Goal: Transaction & Acquisition: Purchase product/service

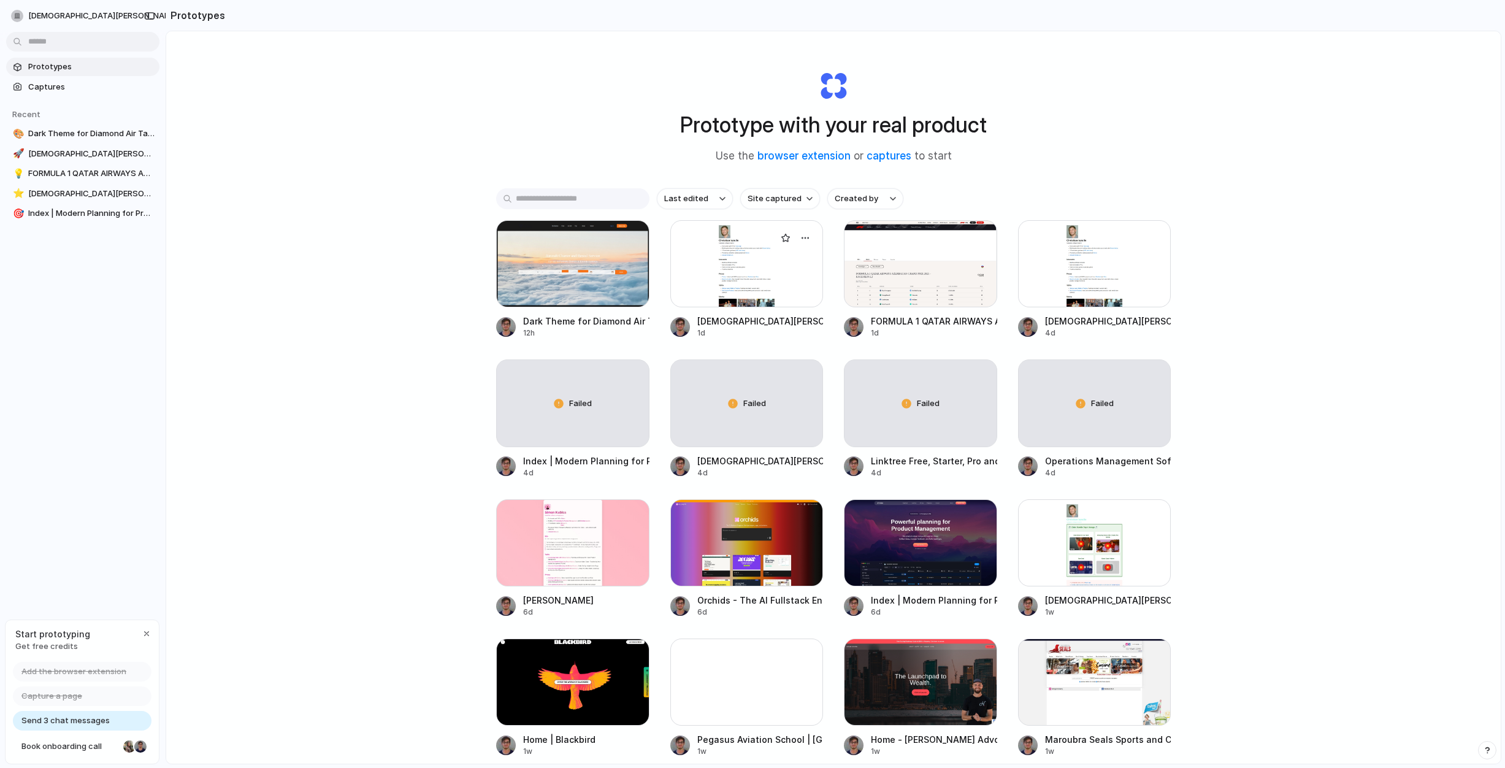
click at [737, 293] on div at bounding box center [746, 263] width 153 height 87
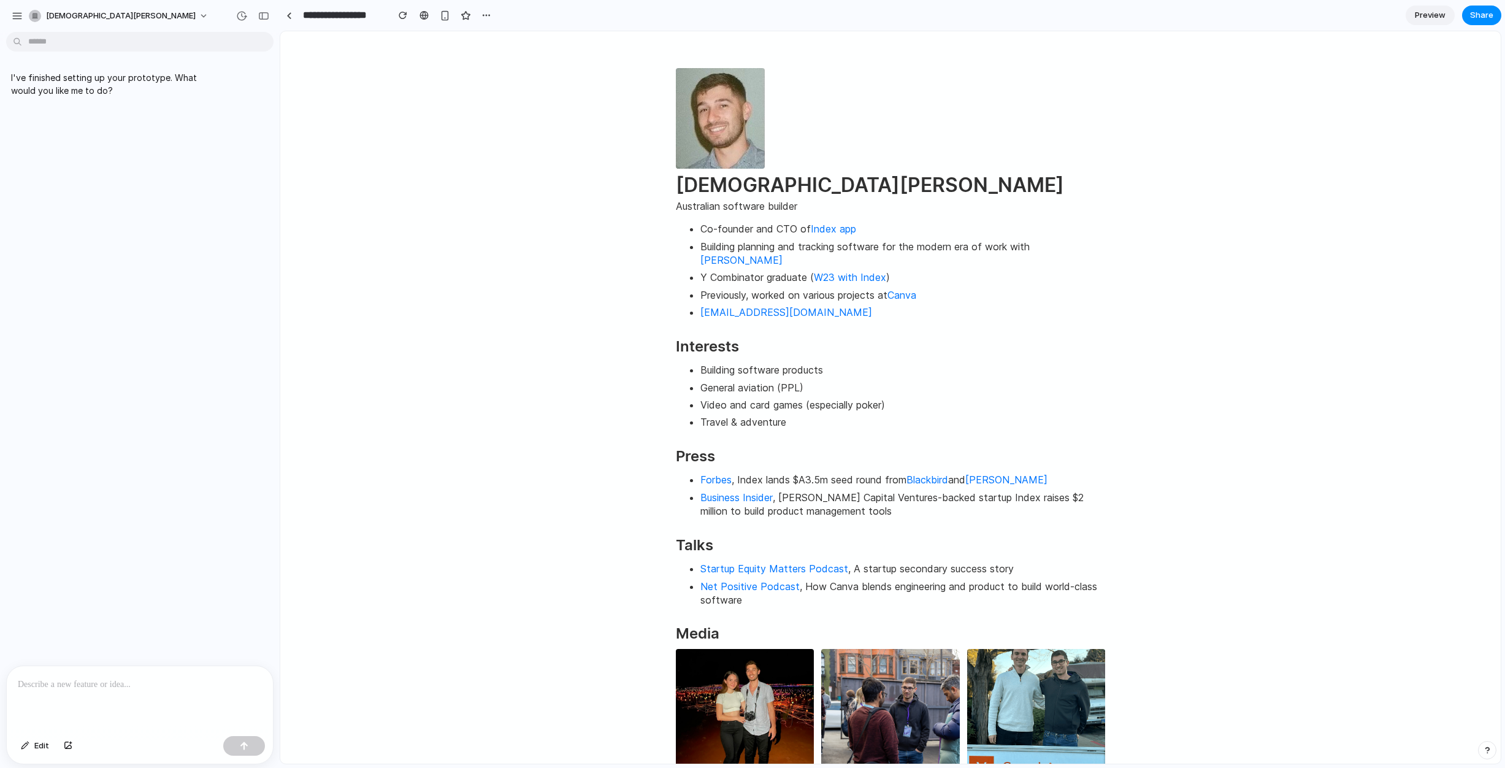
click at [131, 687] on p at bounding box center [140, 684] width 244 height 15
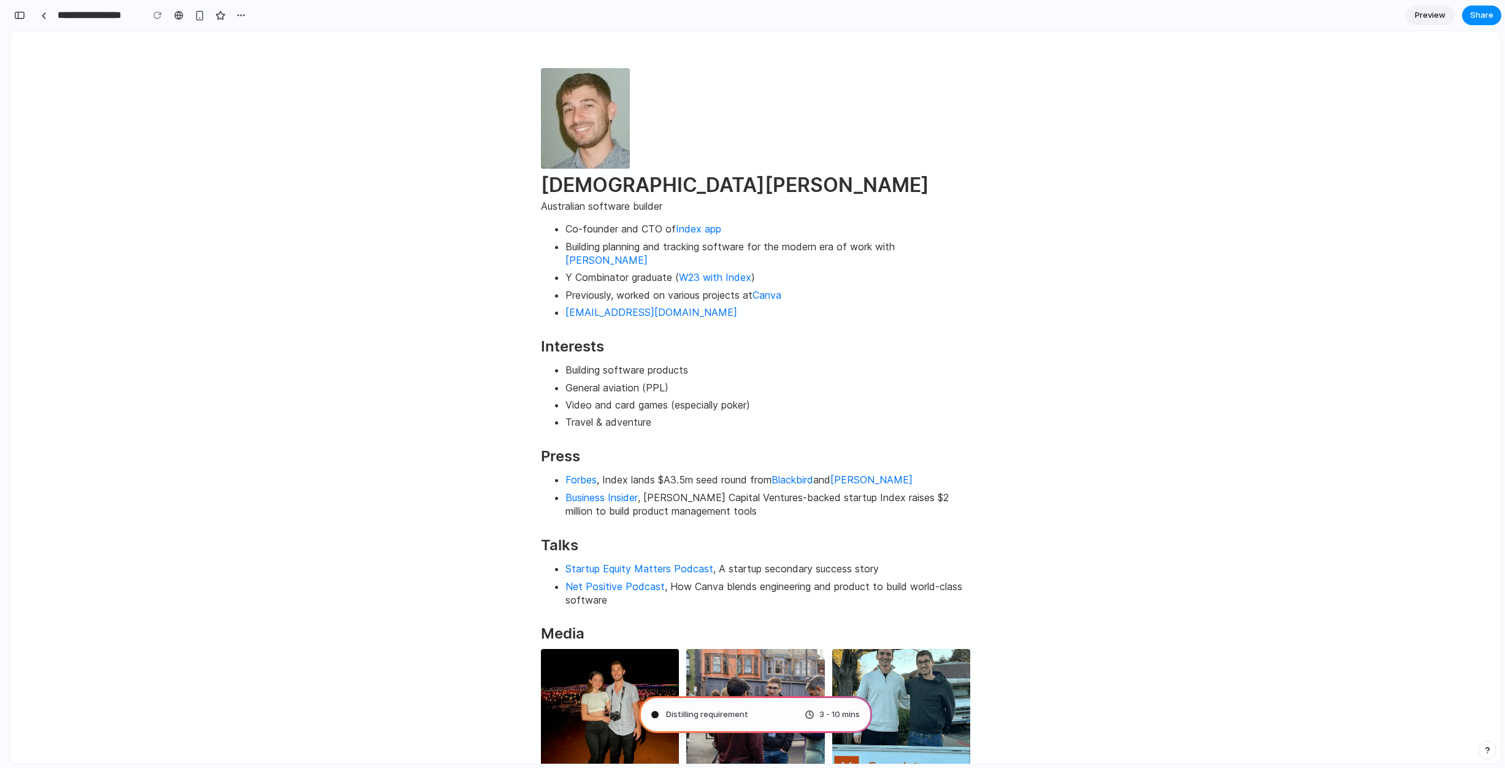
type input "**********"
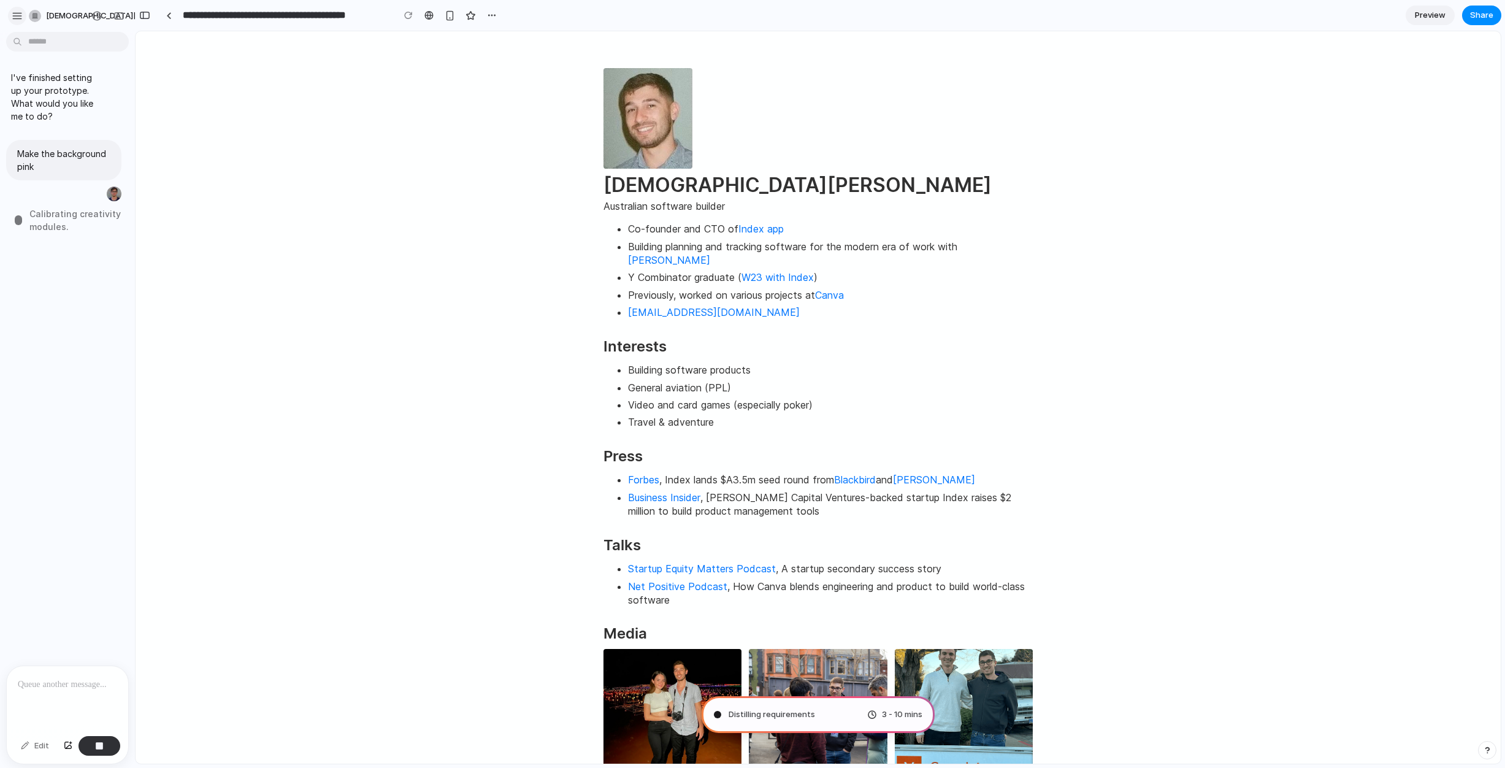
click at [23, 9] on button "button" at bounding box center [17, 16] width 18 height 18
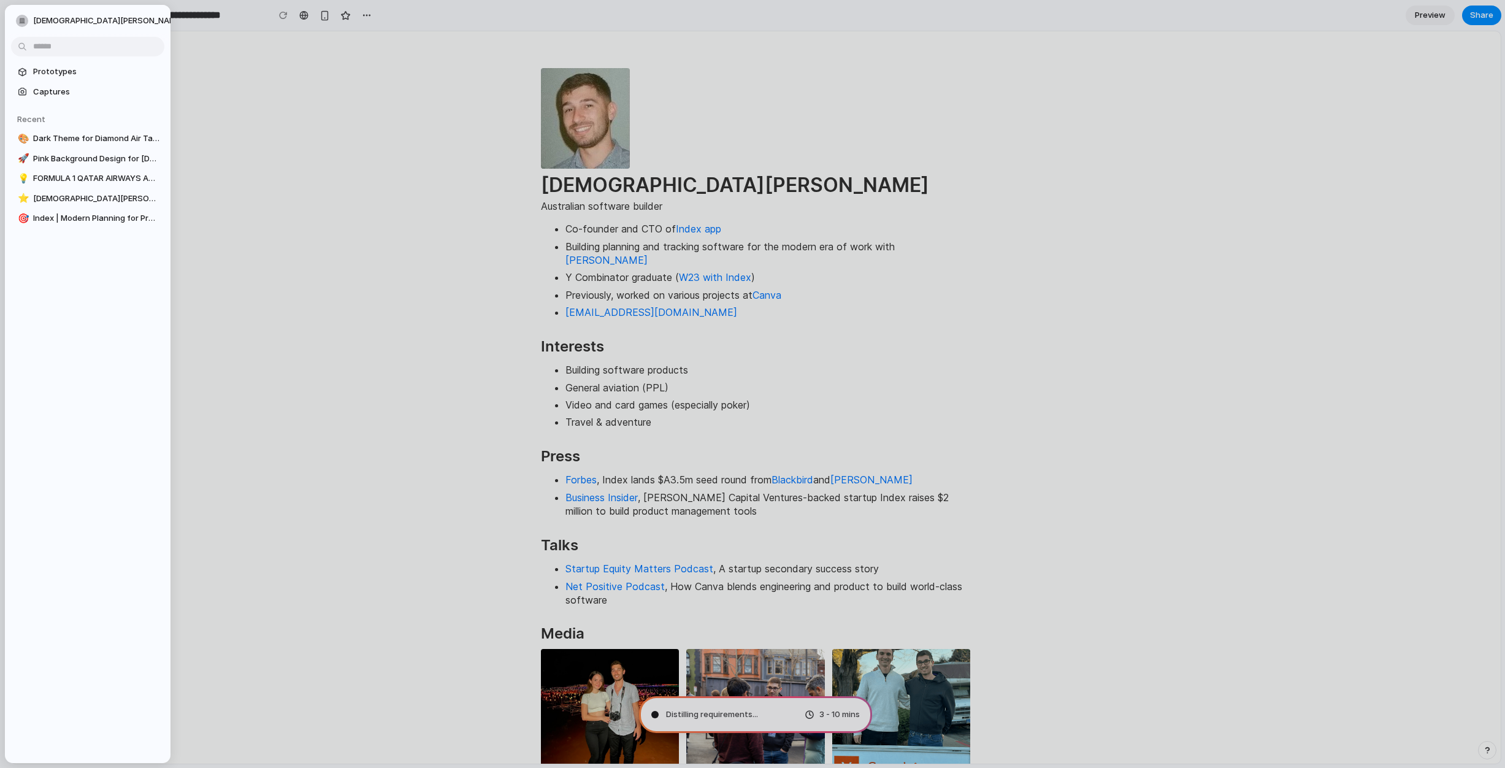
click at [326, 77] on div at bounding box center [752, 384] width 1505 height 768
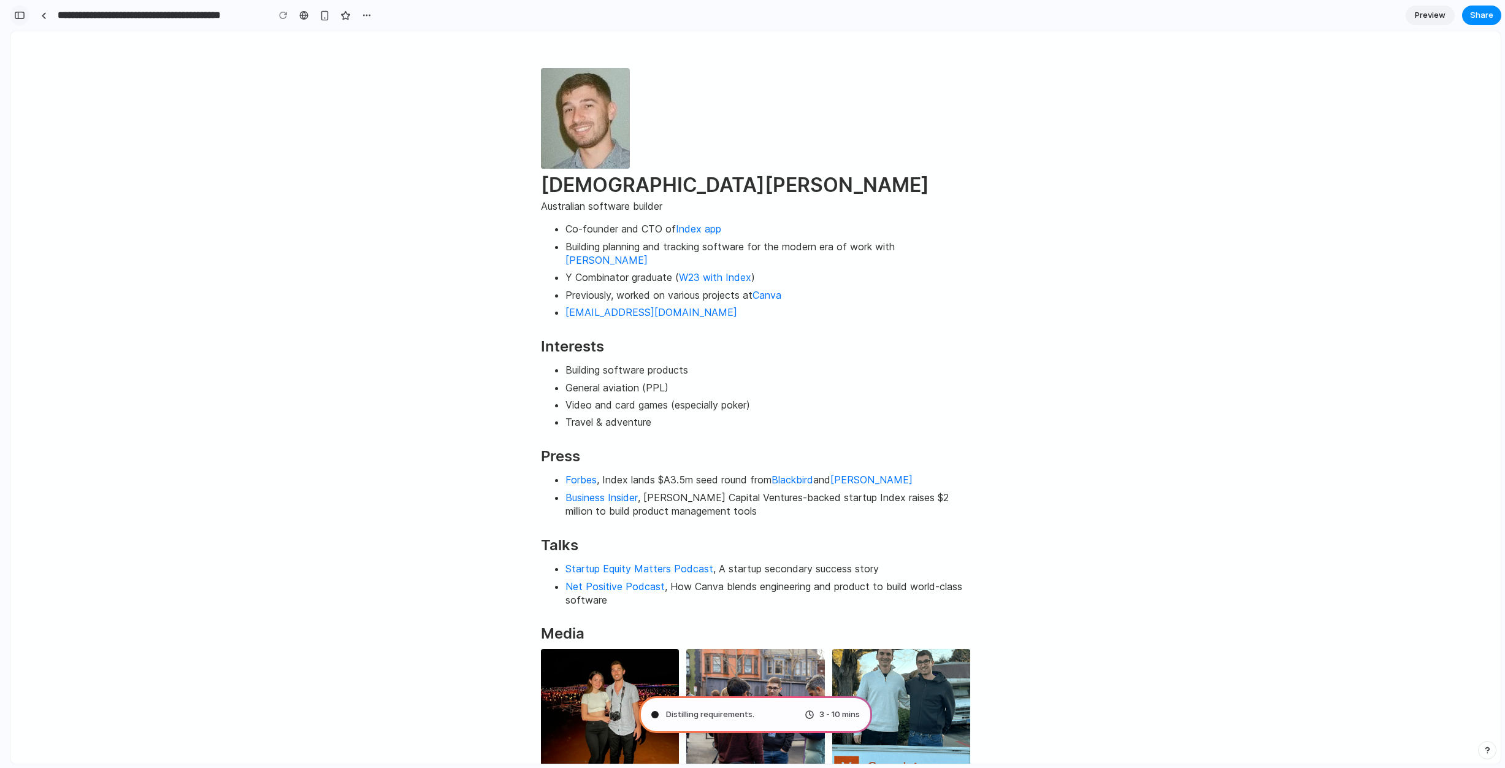
click at [21, 15] on div "button" at bounding box center [19, 15] width 11 height 9
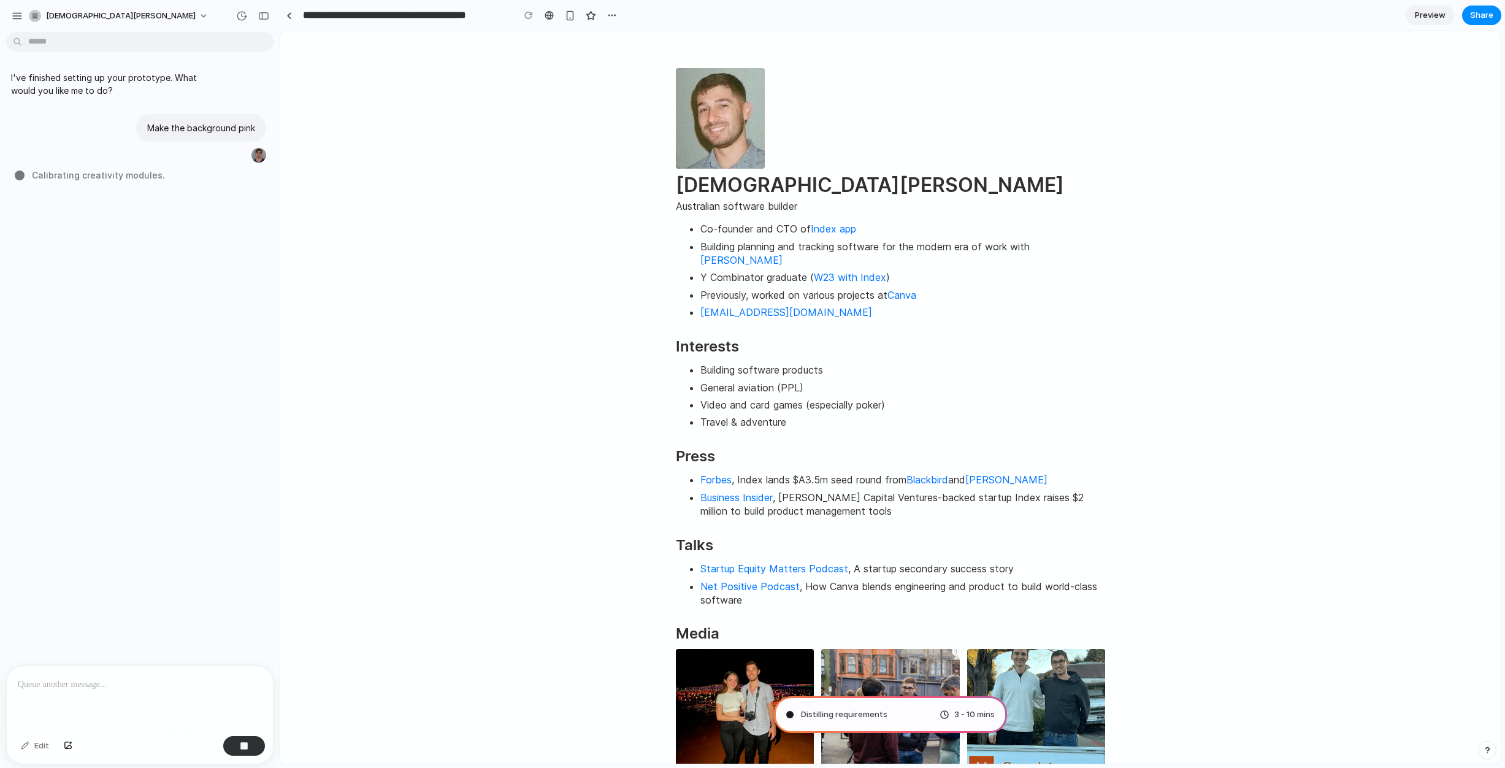
click at [445, 297] on html "Christian Iacullo Australian software builder Co-founder and CTO of Index app B…" at bounding box center [890, 539] width 1221 height 1017
click at [542, 444] on html "Christian Iacullo Australian software builder Co-founder and CTO of Index app B…" at bounding box center [890, 539] width 1221 height 1017
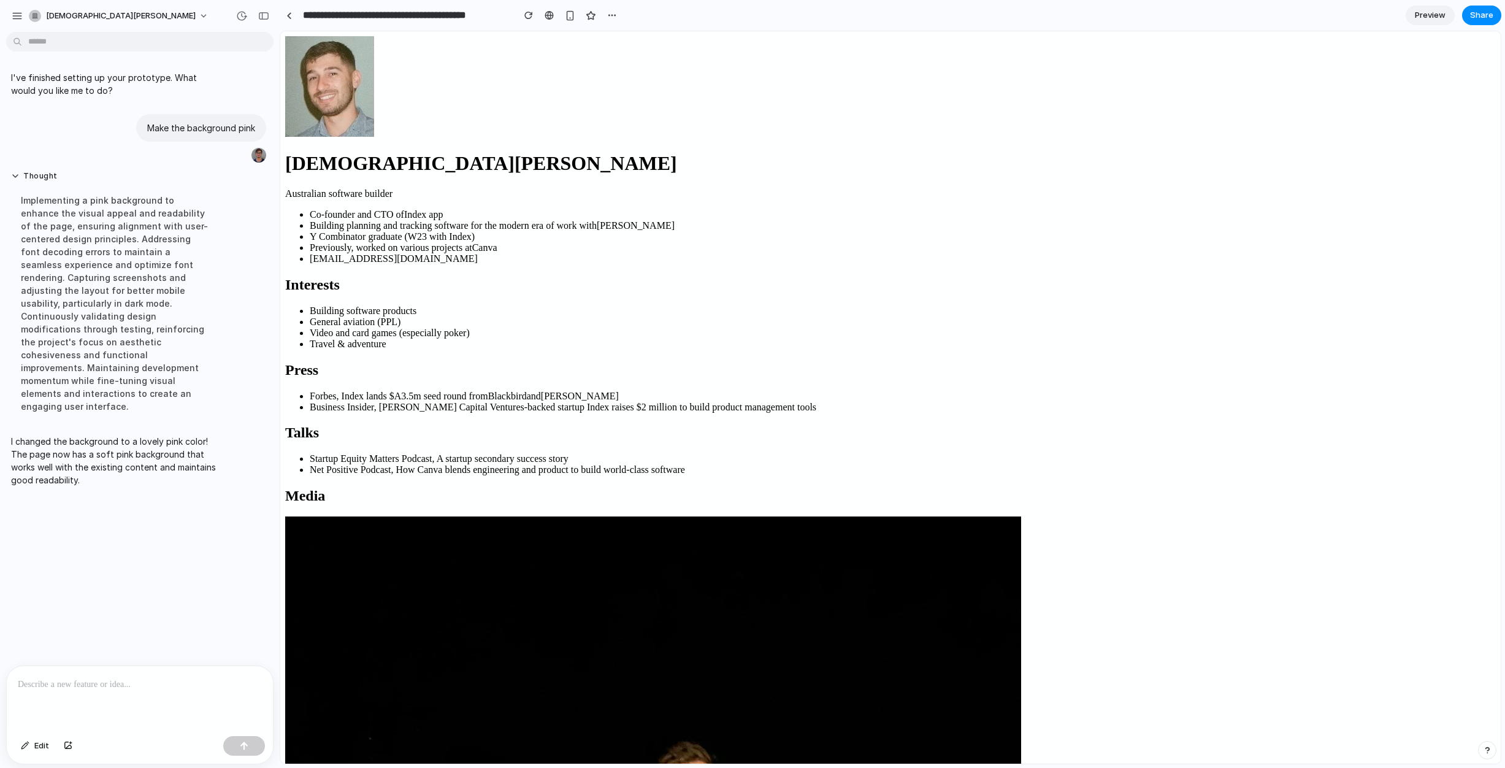
click at [114, 678] on p at bounding box center [140, 684] width 244 height 15
click at [290, 14] on div at bounding box center [289, 15] width 6 height 7
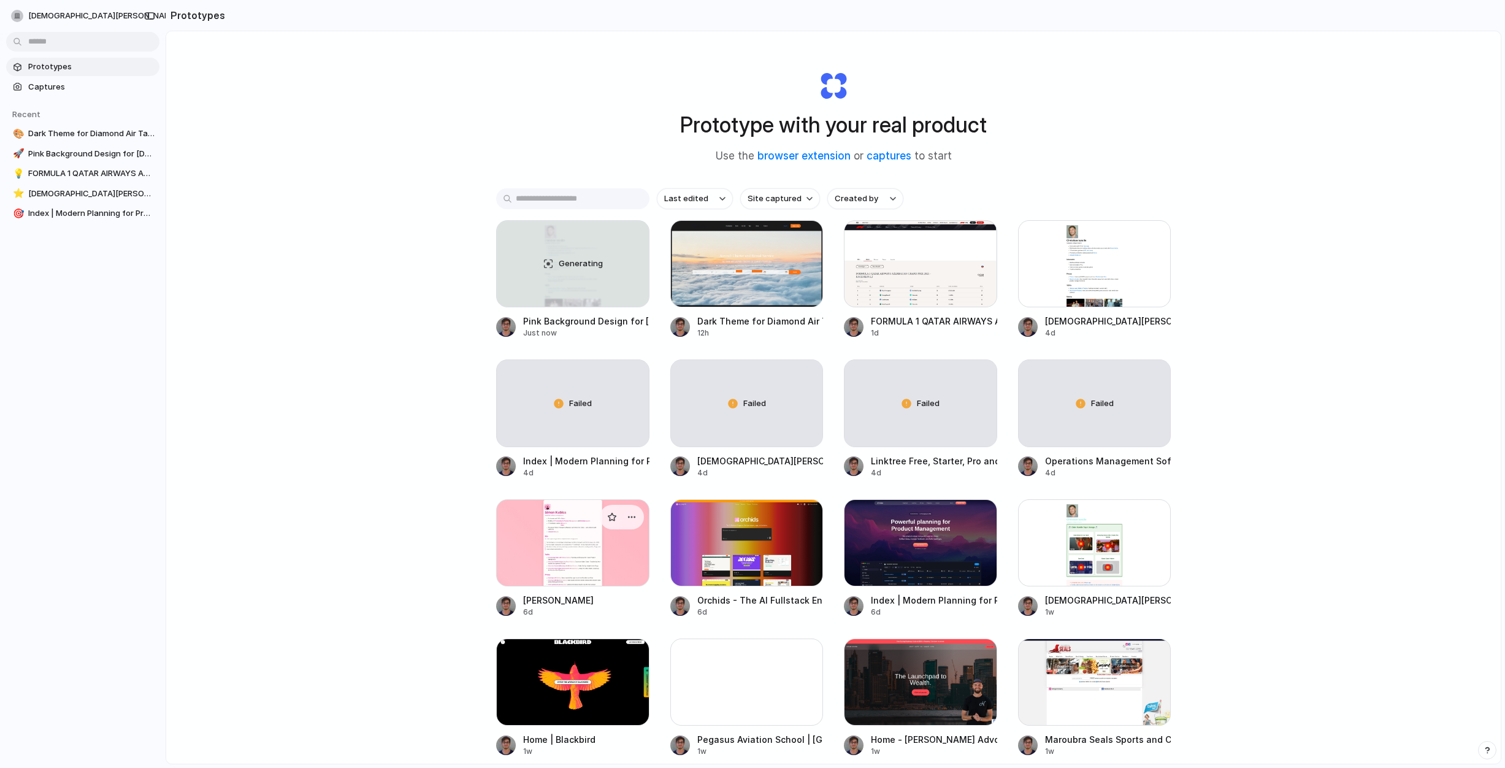
scroll to position [4, 0]
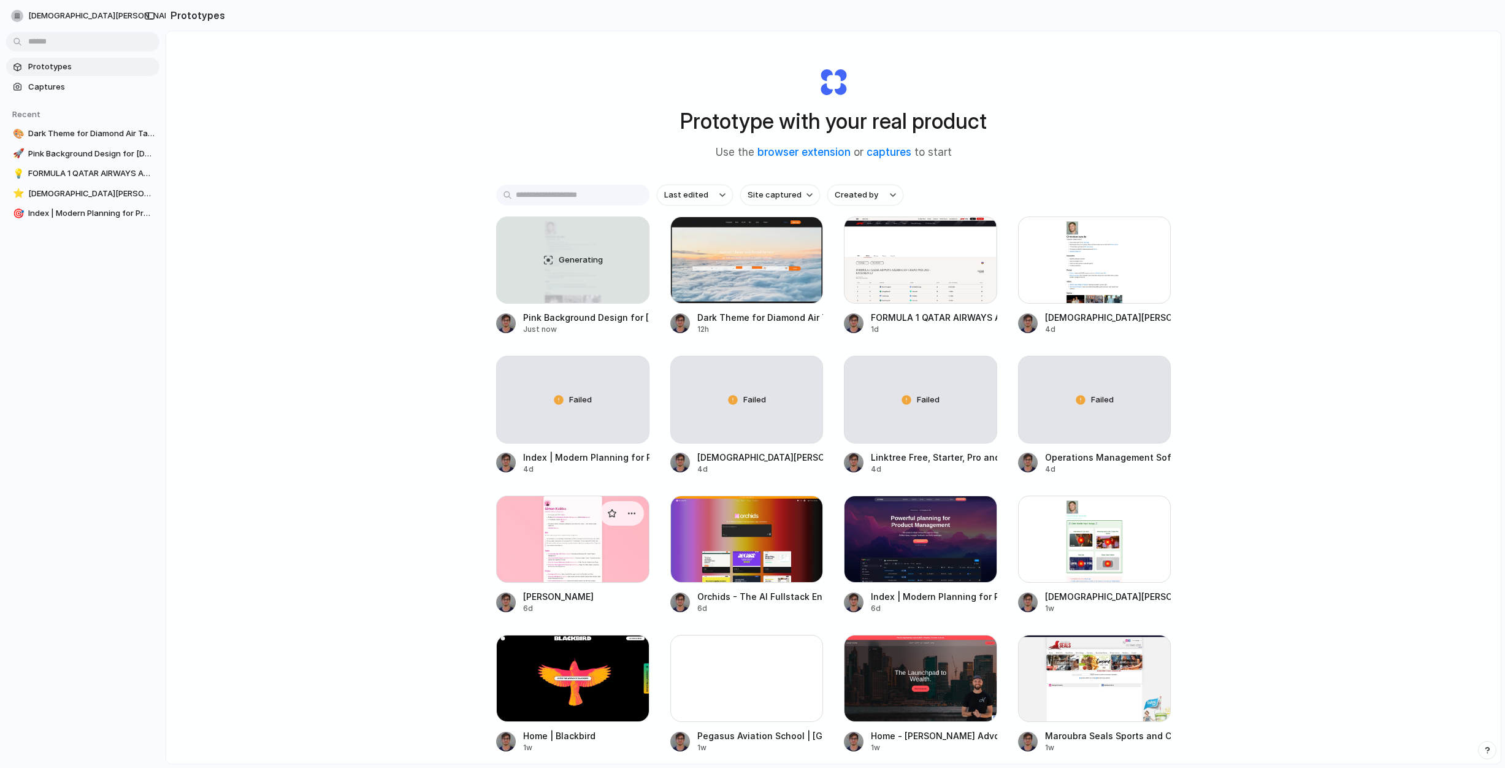
click at [567, 571] on div at bounding box center [572, 539] width 153 height 87
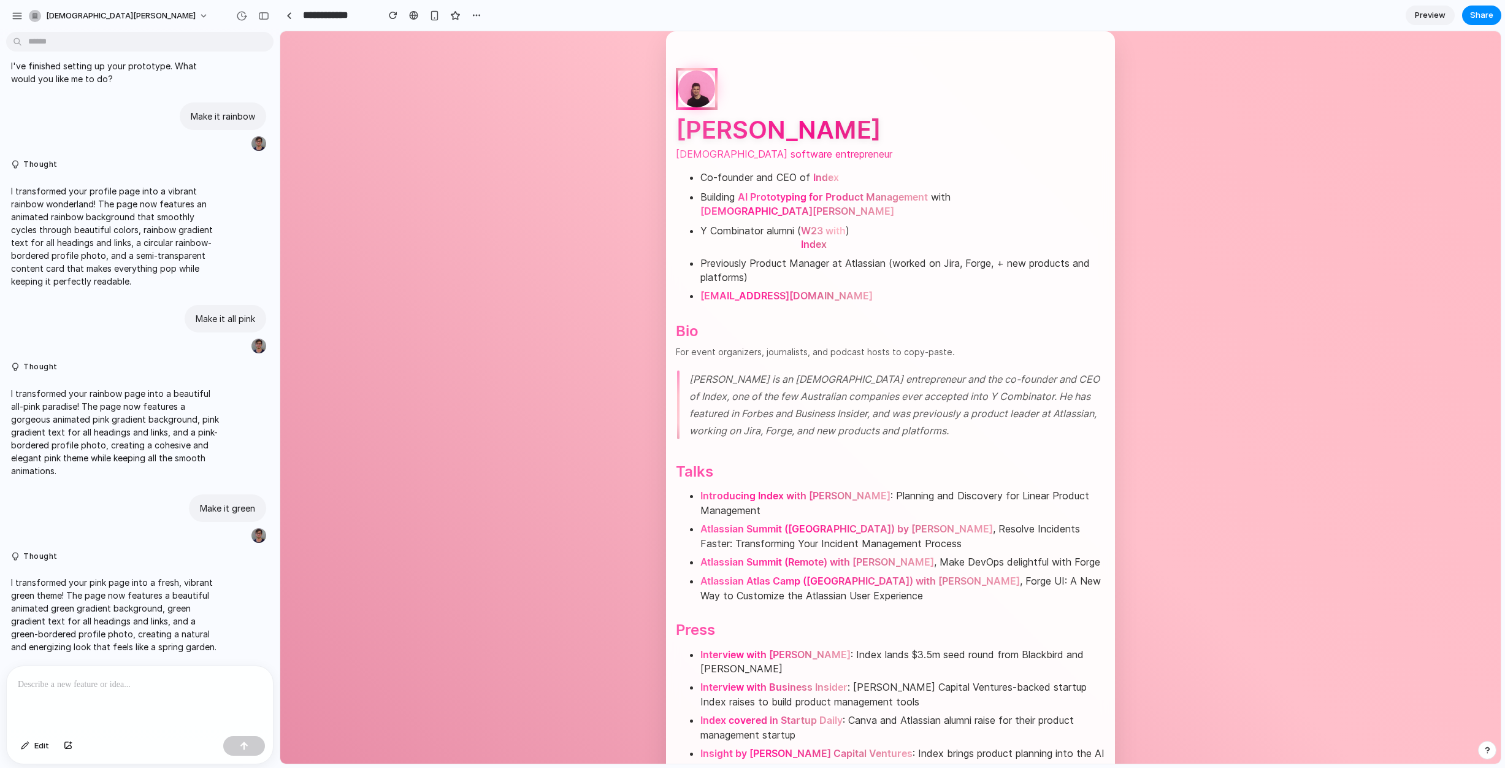
click at [166, 680] on p at bounding box center [140, 684] width 244 height 15
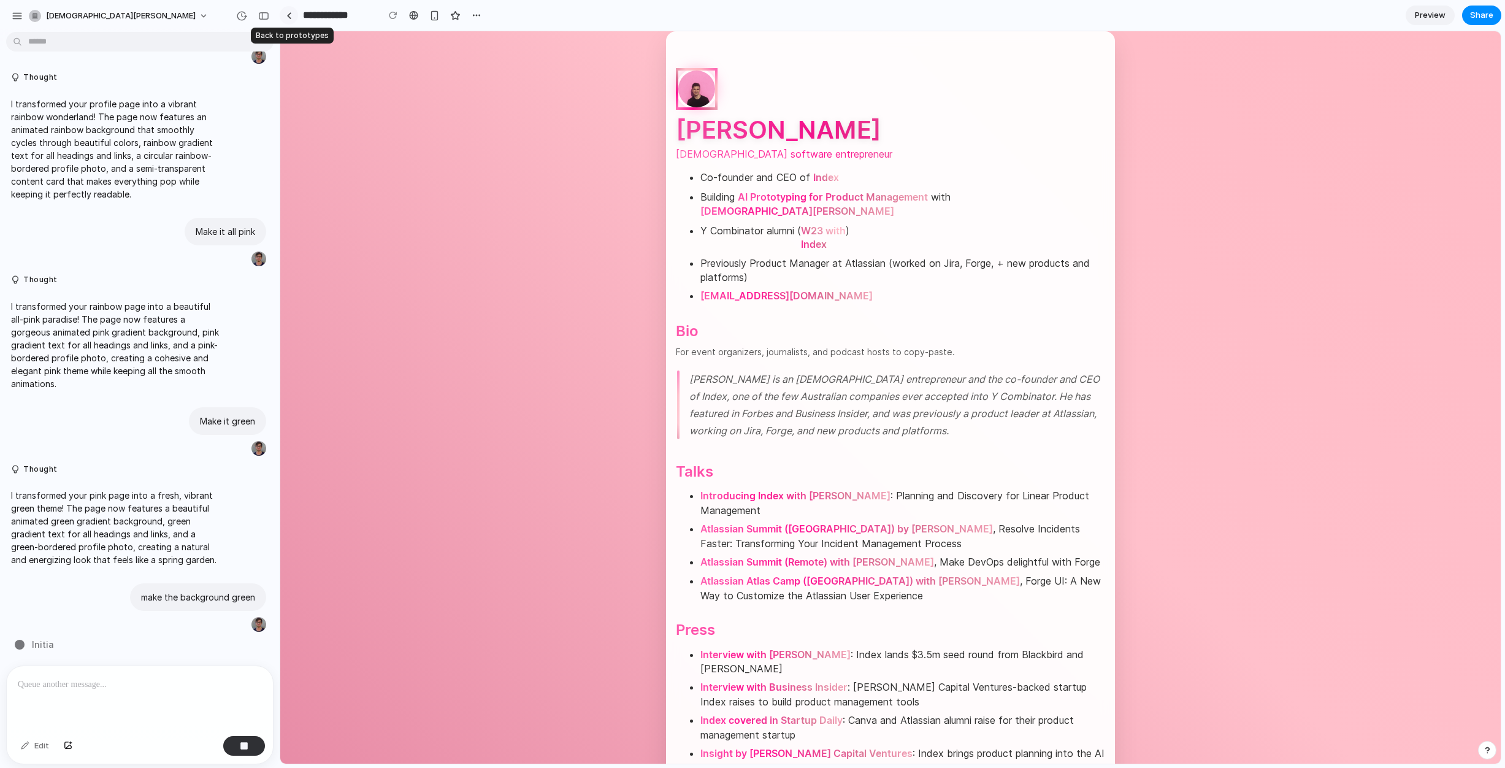
click at [286, 9] on link at bounding box center [289, 15] width 18 height 18
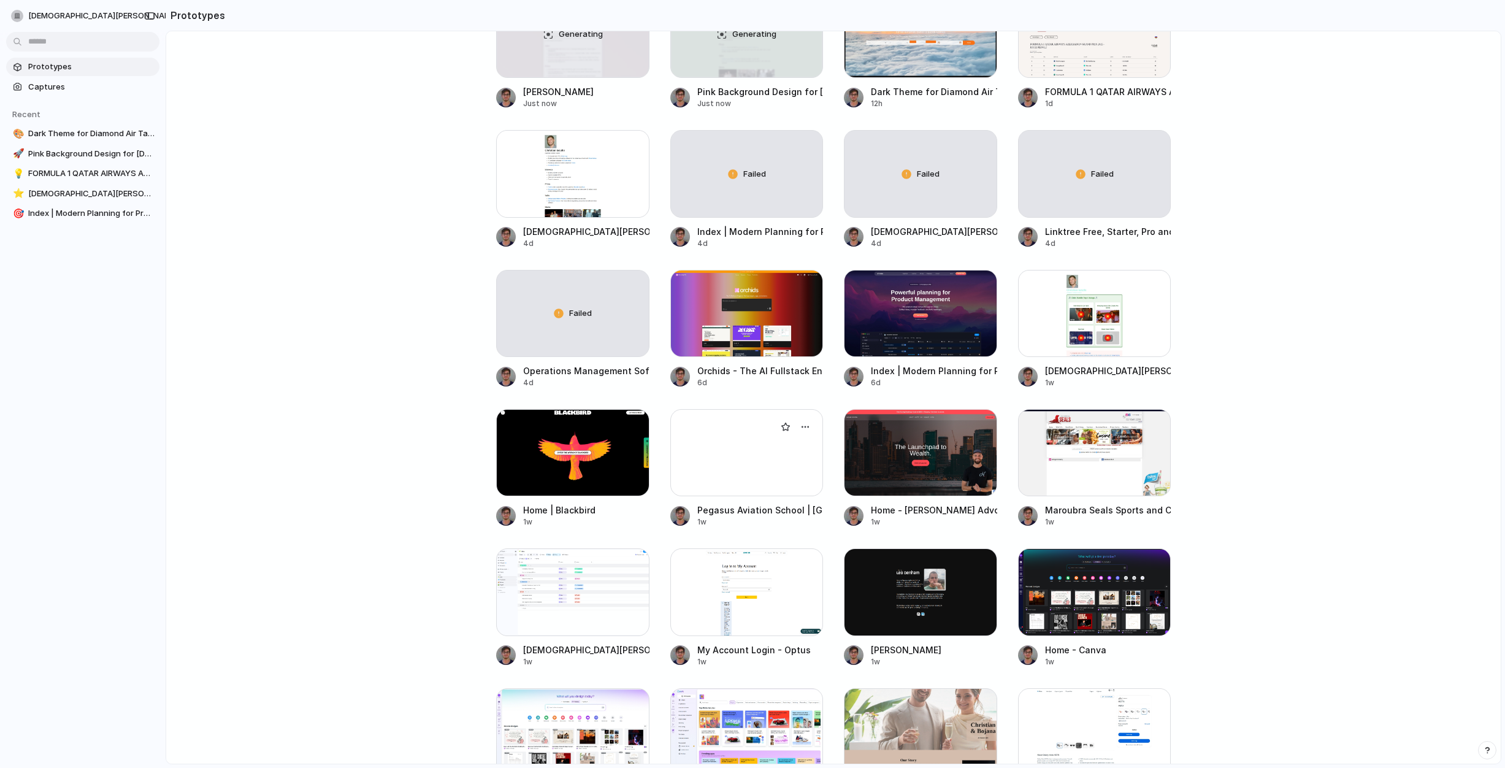
scroll to position [235, 0]
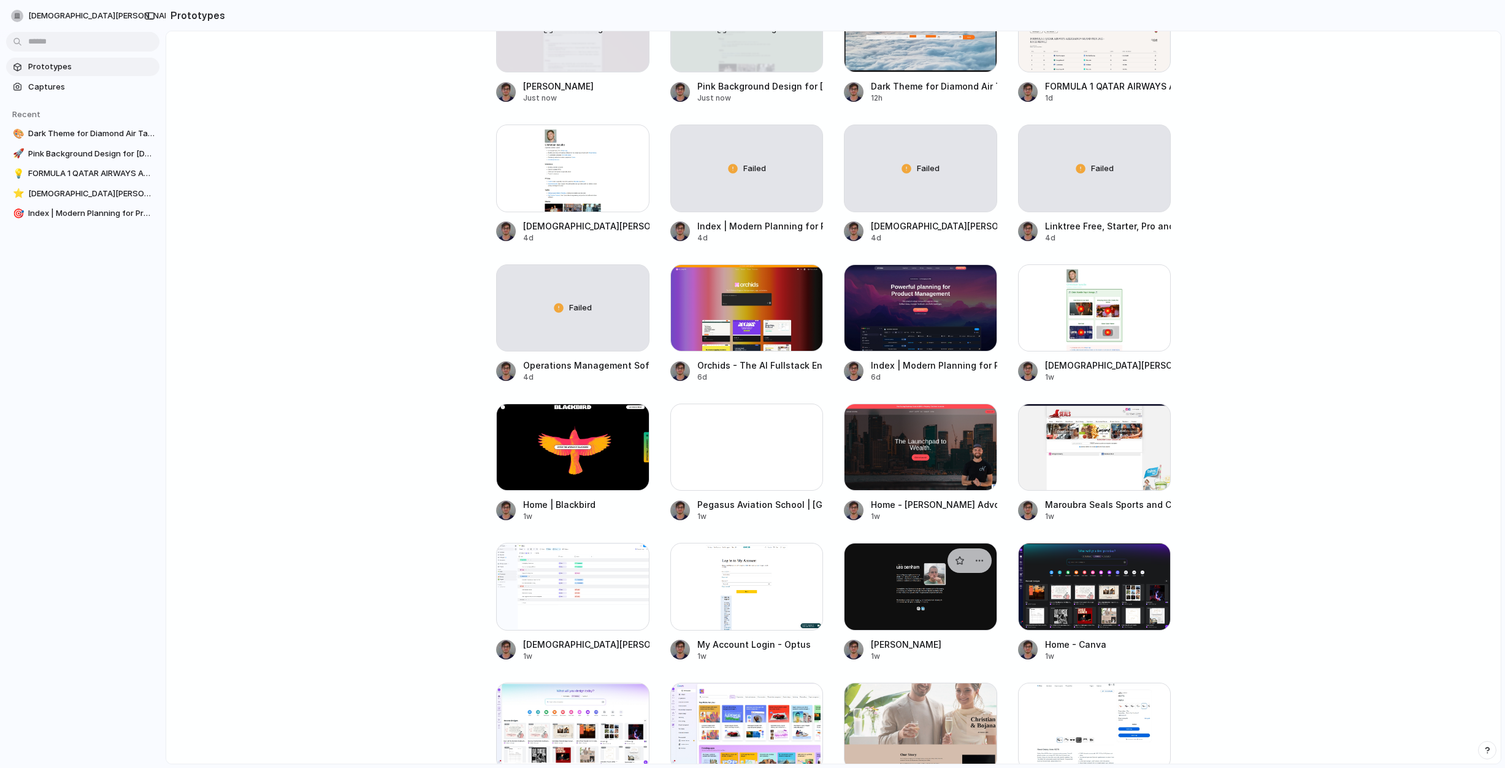
click at [953, 587] on div at bounding box center [920, 586] width 153 height 87
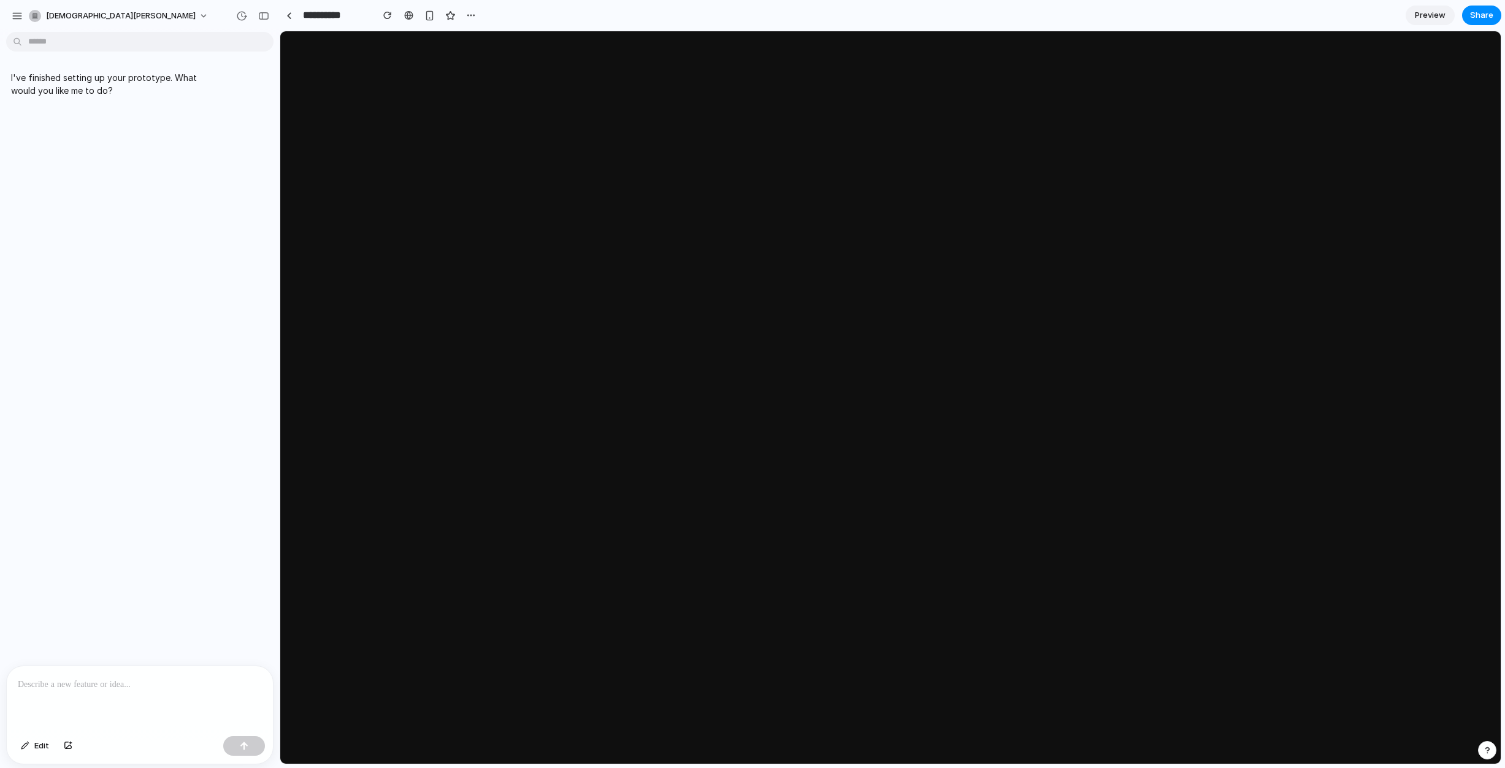
click at [126, 675] on div at bounding box center [140, 698] width 266 height 65
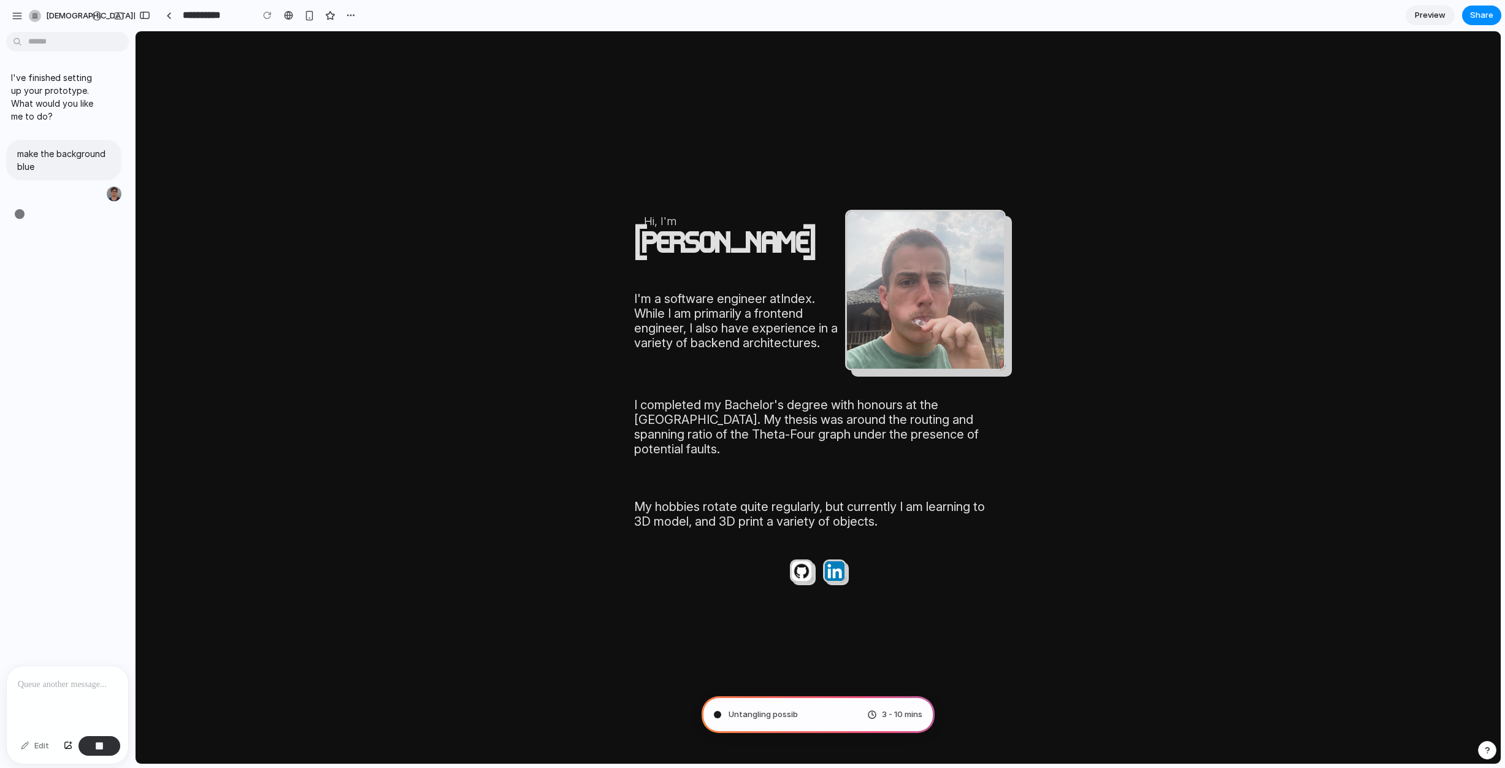
type input "**********"
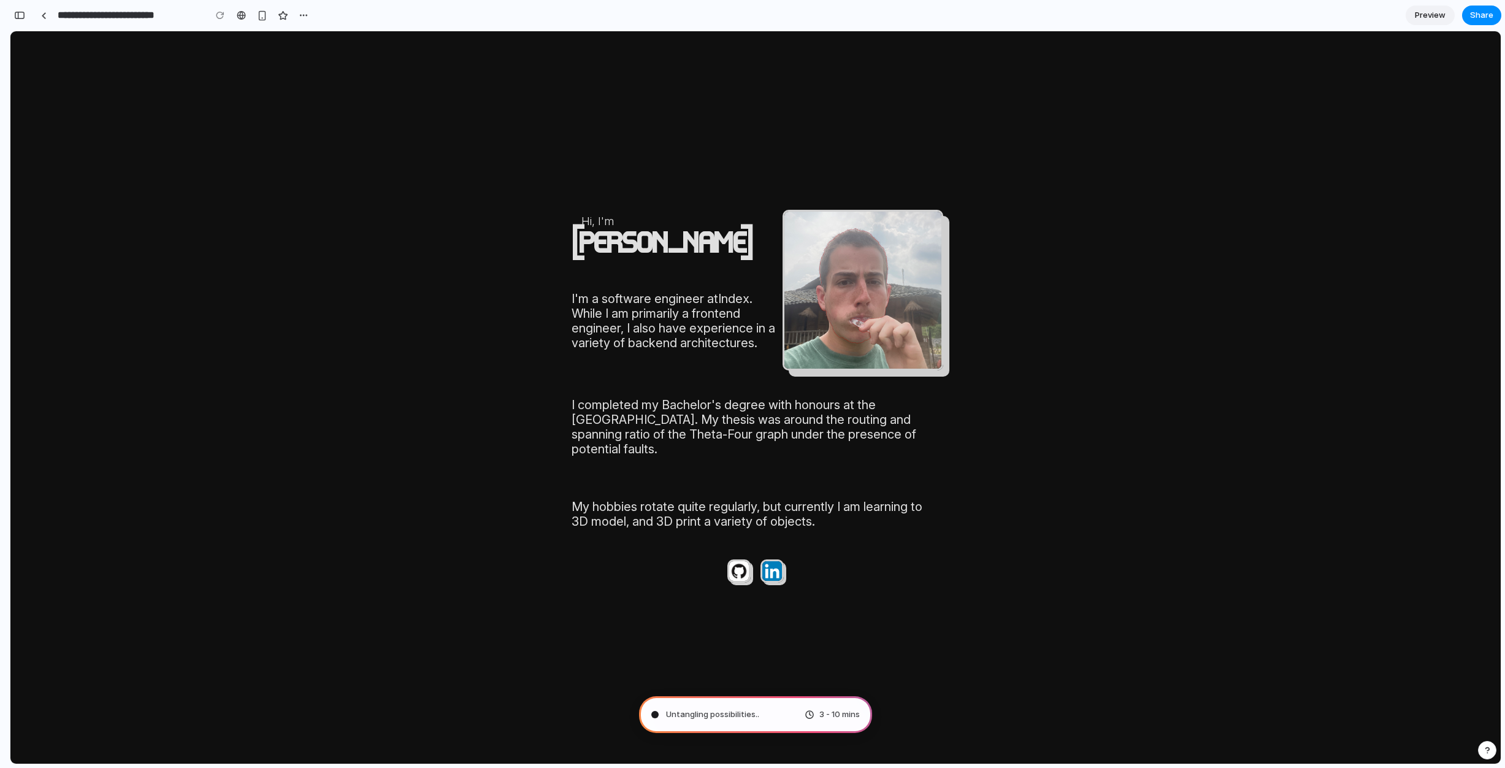
click at [25, 25] on div "**********" at bounding box center [161, 15] width 303 height 27
click at [25, 17] on button "button" at bounding box center [20, 16] width 20 height 20
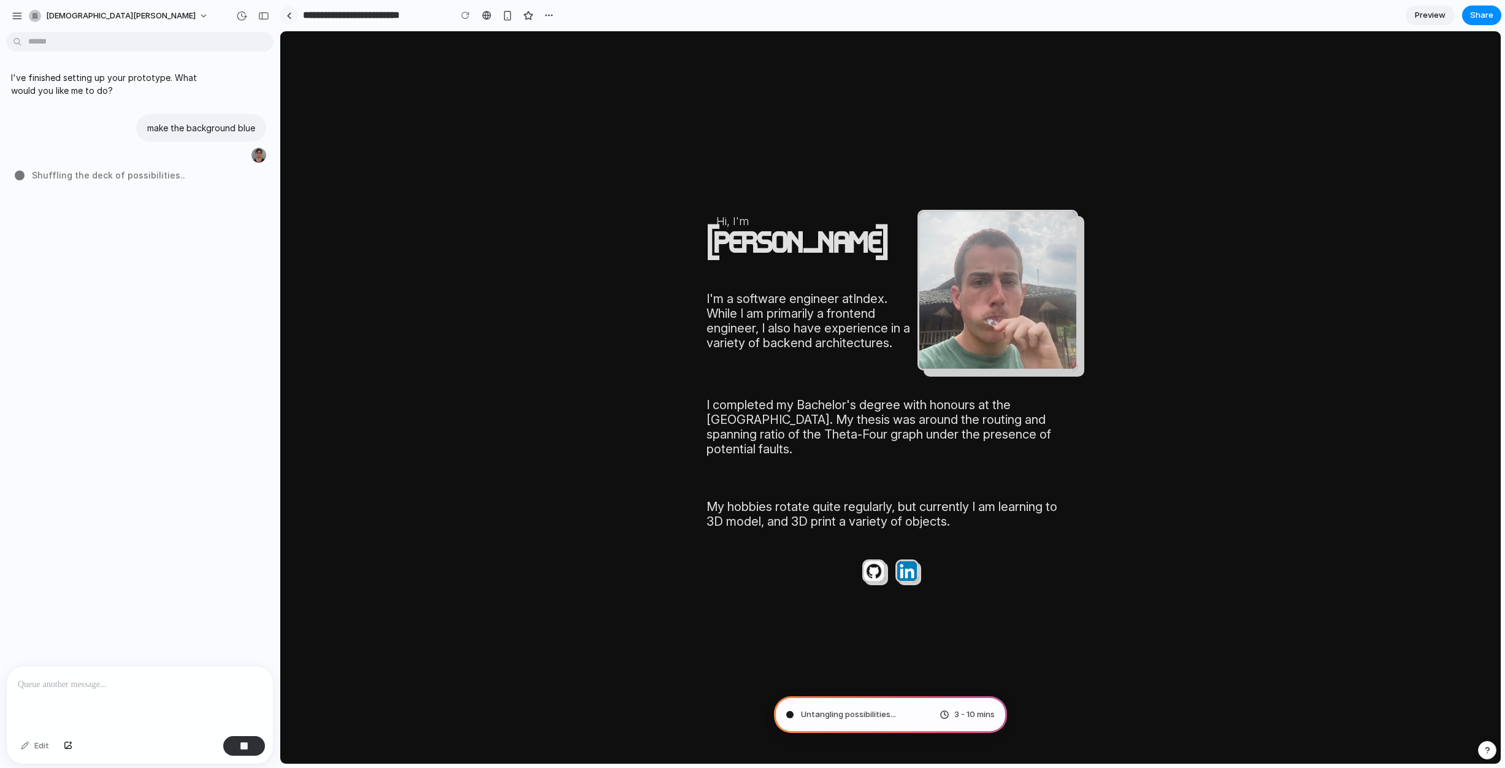
click at [290, 15] on div at bounding box center [289, 15] width 6 height 7
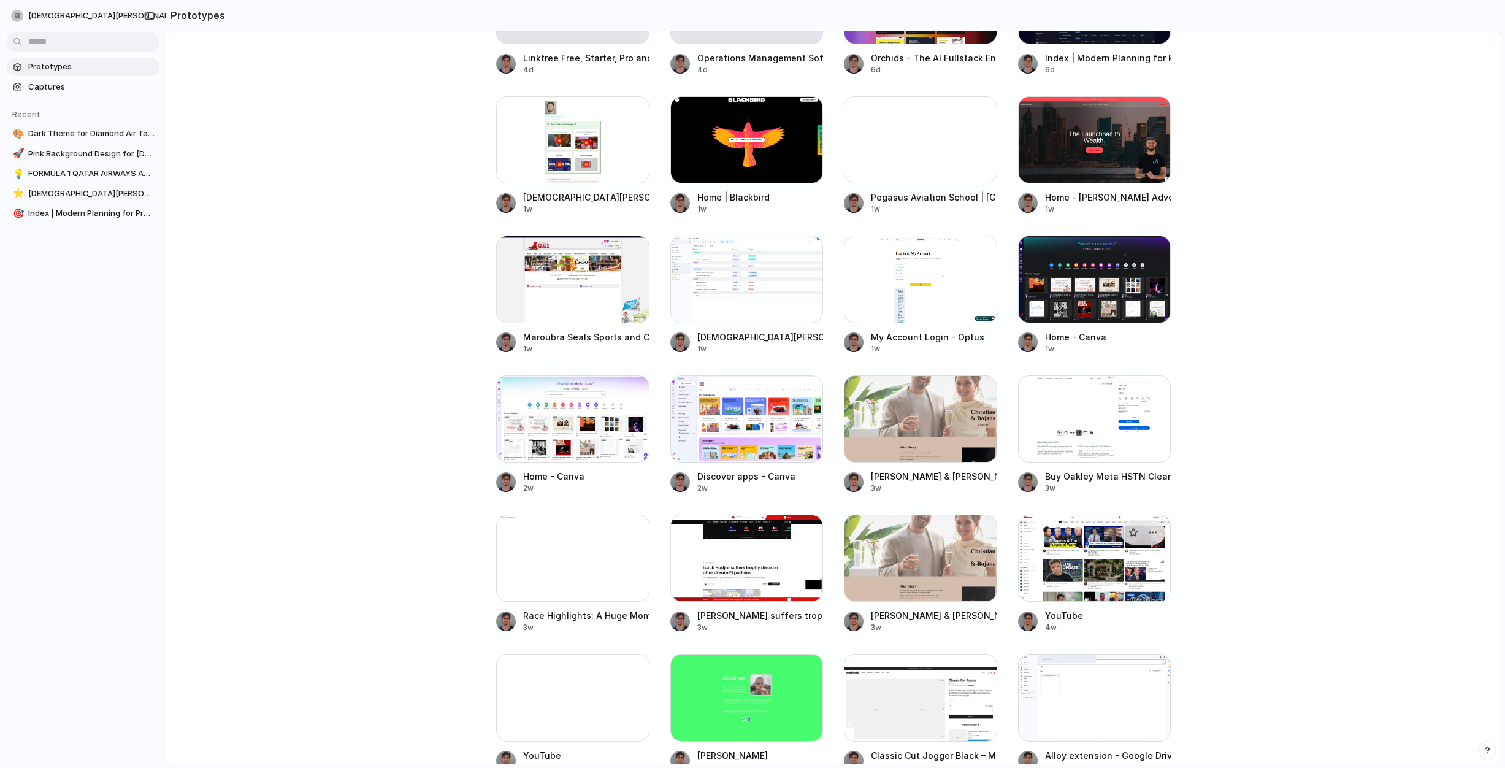
scroll to position [568, 0]
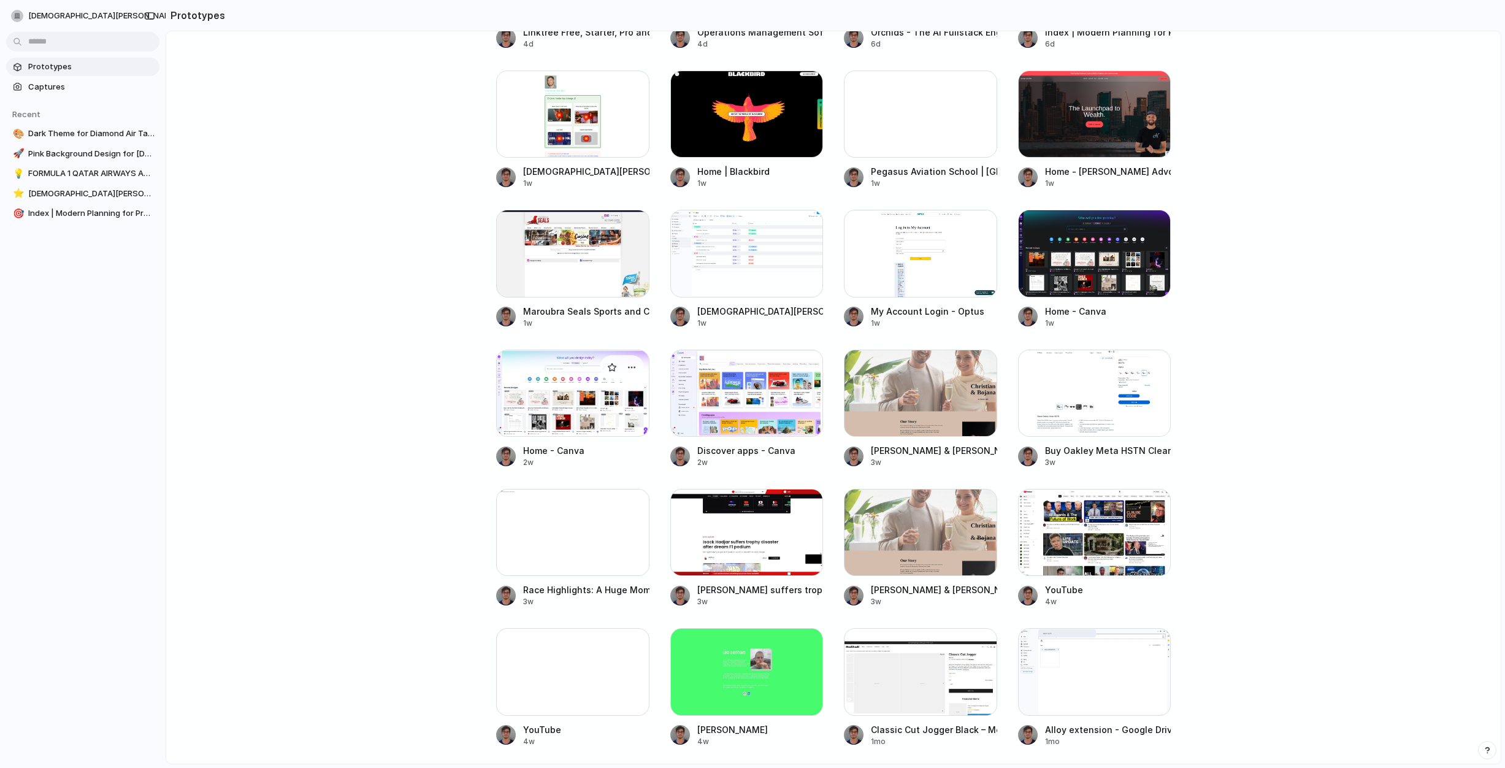
click at [564, 391] on div at bounding box center [572, 393] width 153 height 87
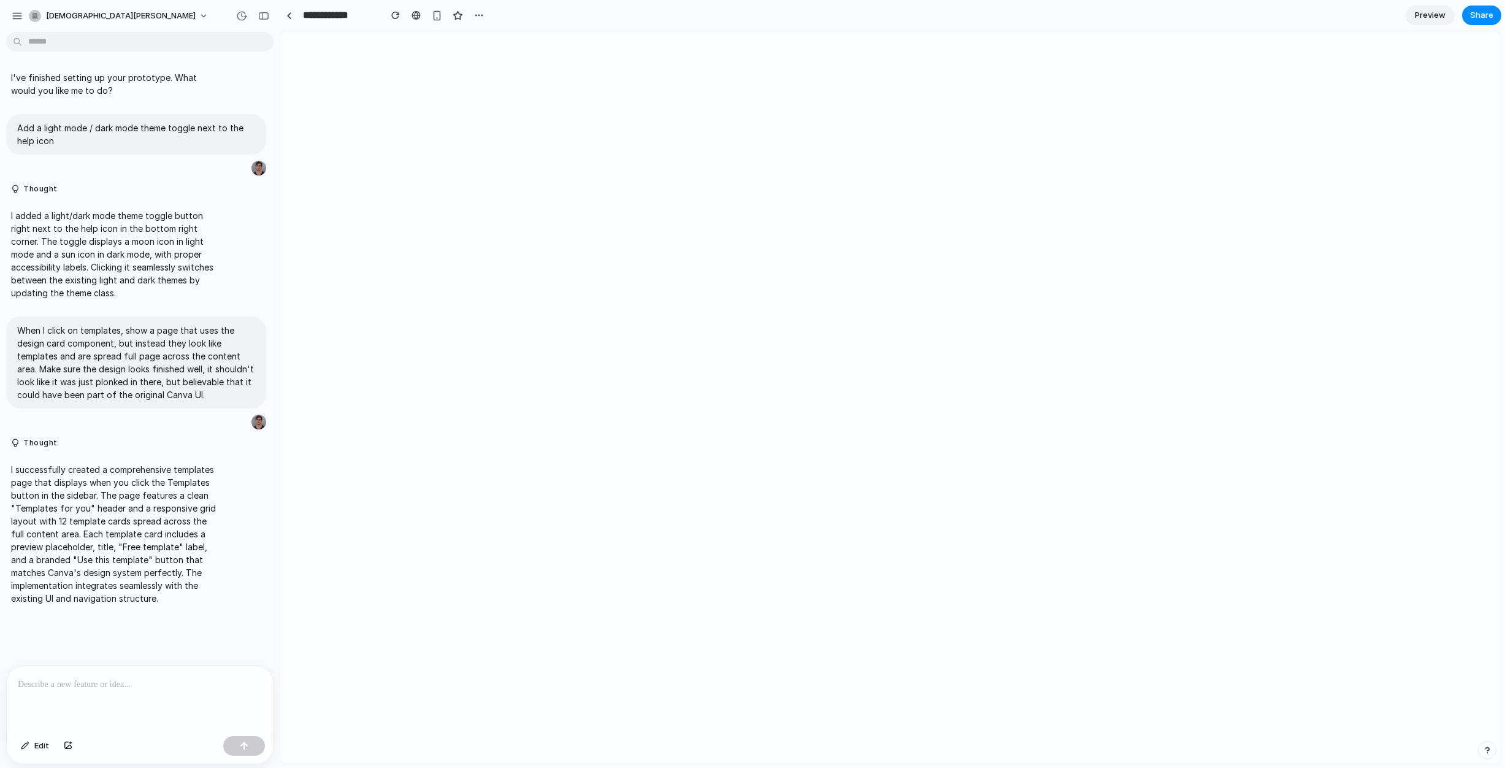
click at [92, 677] on p at bounding box center [140, 684] width 244 height 15
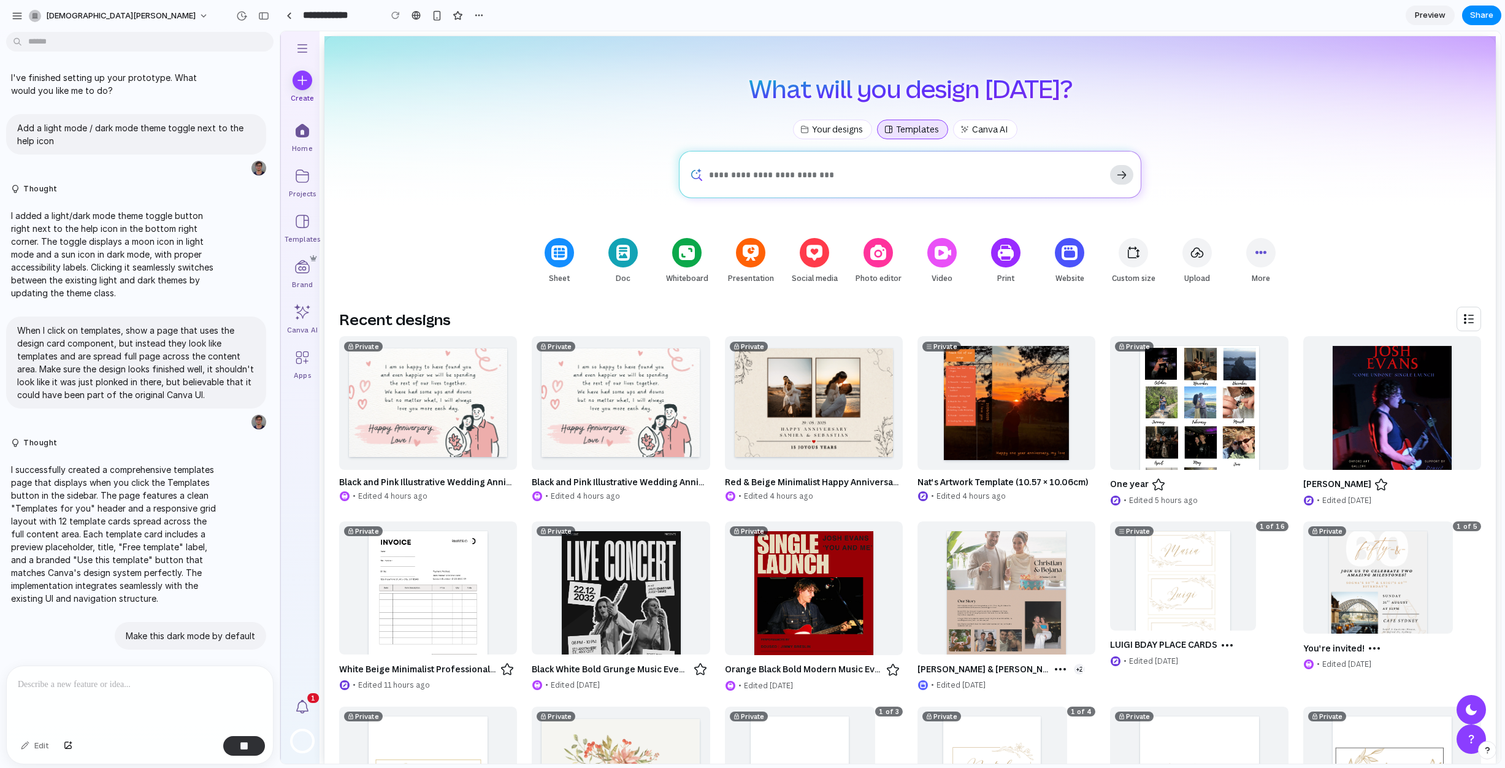
scroll to position [39, 0]
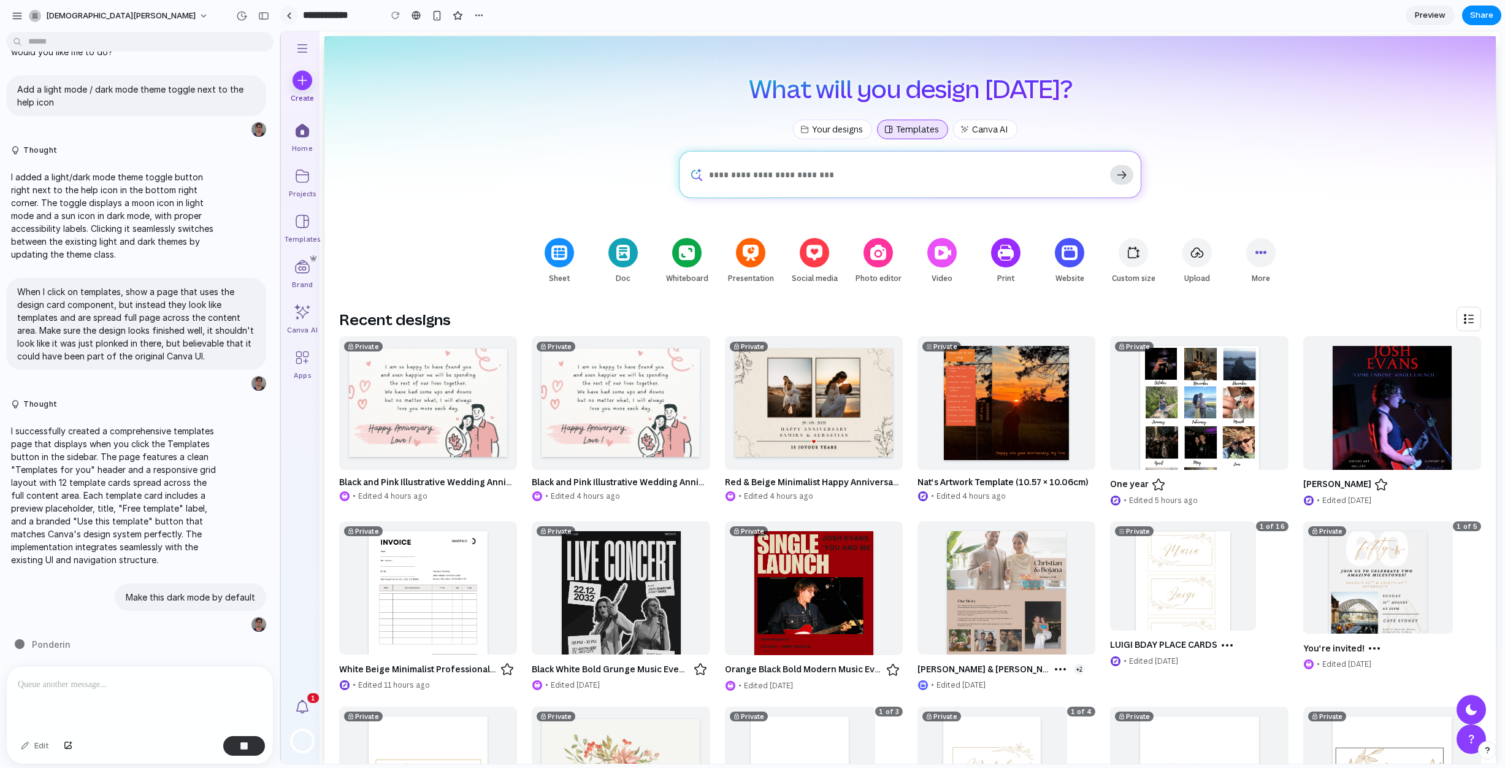
click at [291, 22] on link at bounding box center [289, 15] width 18 height 18
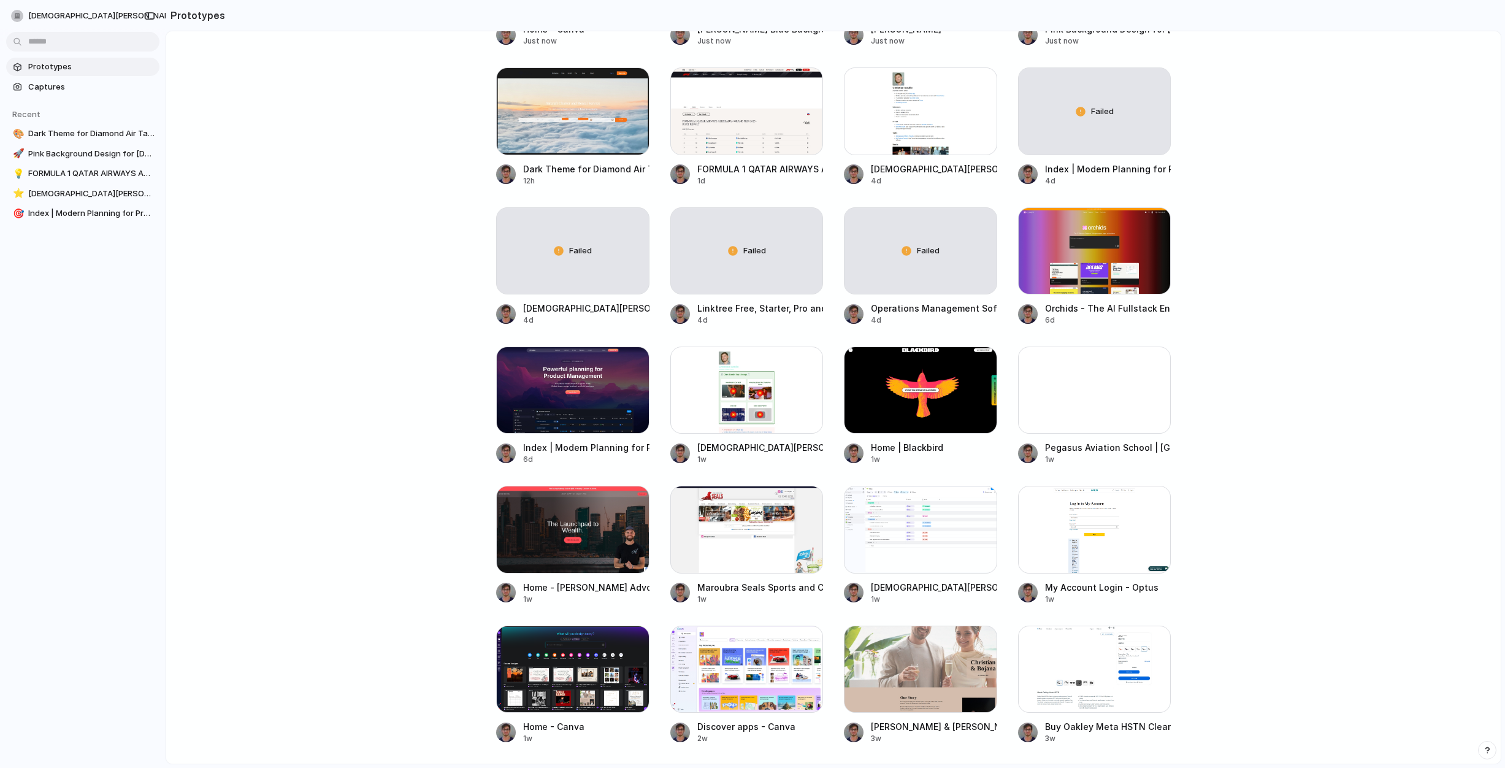
scroll to position [299, 0]
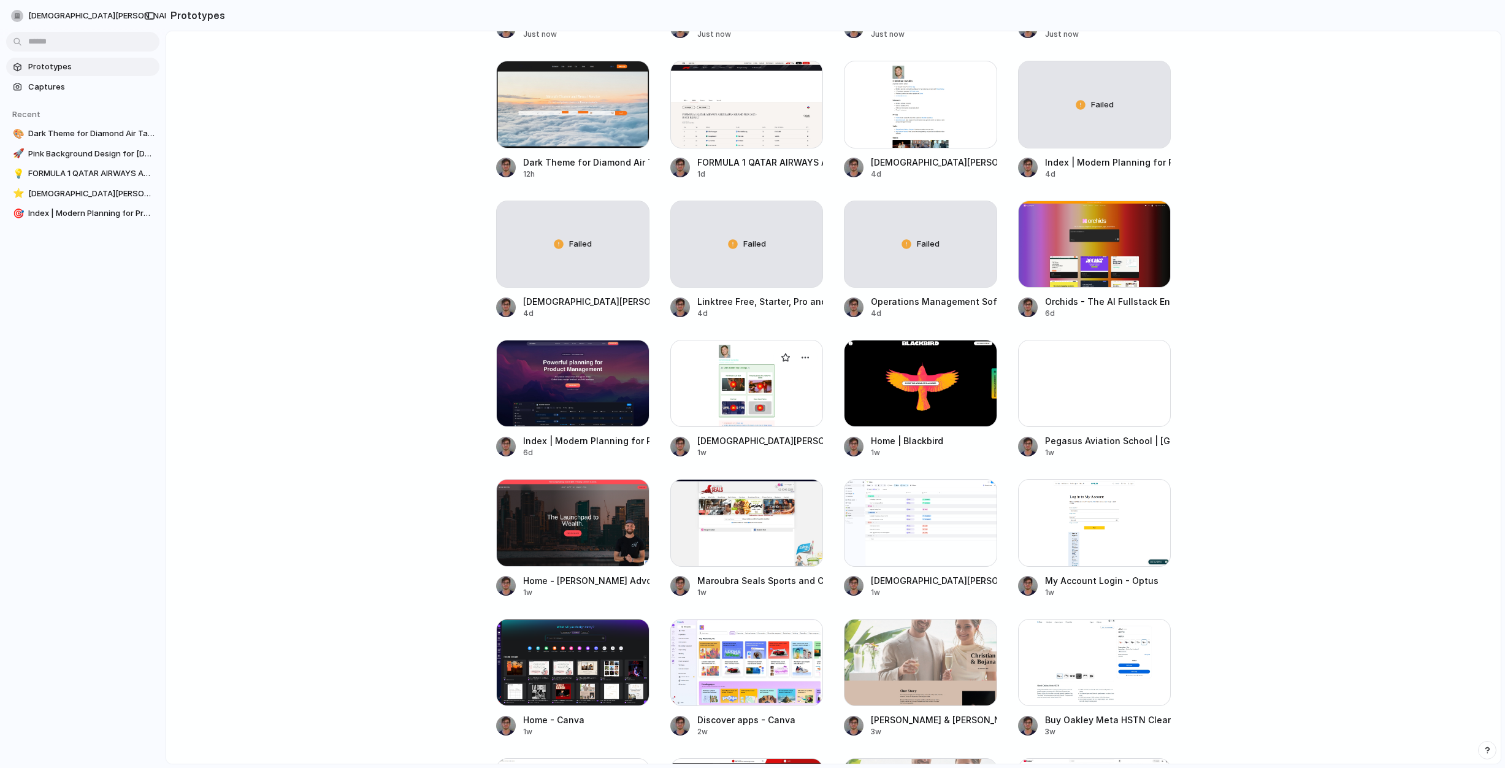
click at [722, 377] on div at bounding box center [746, 383] width 153 height 87
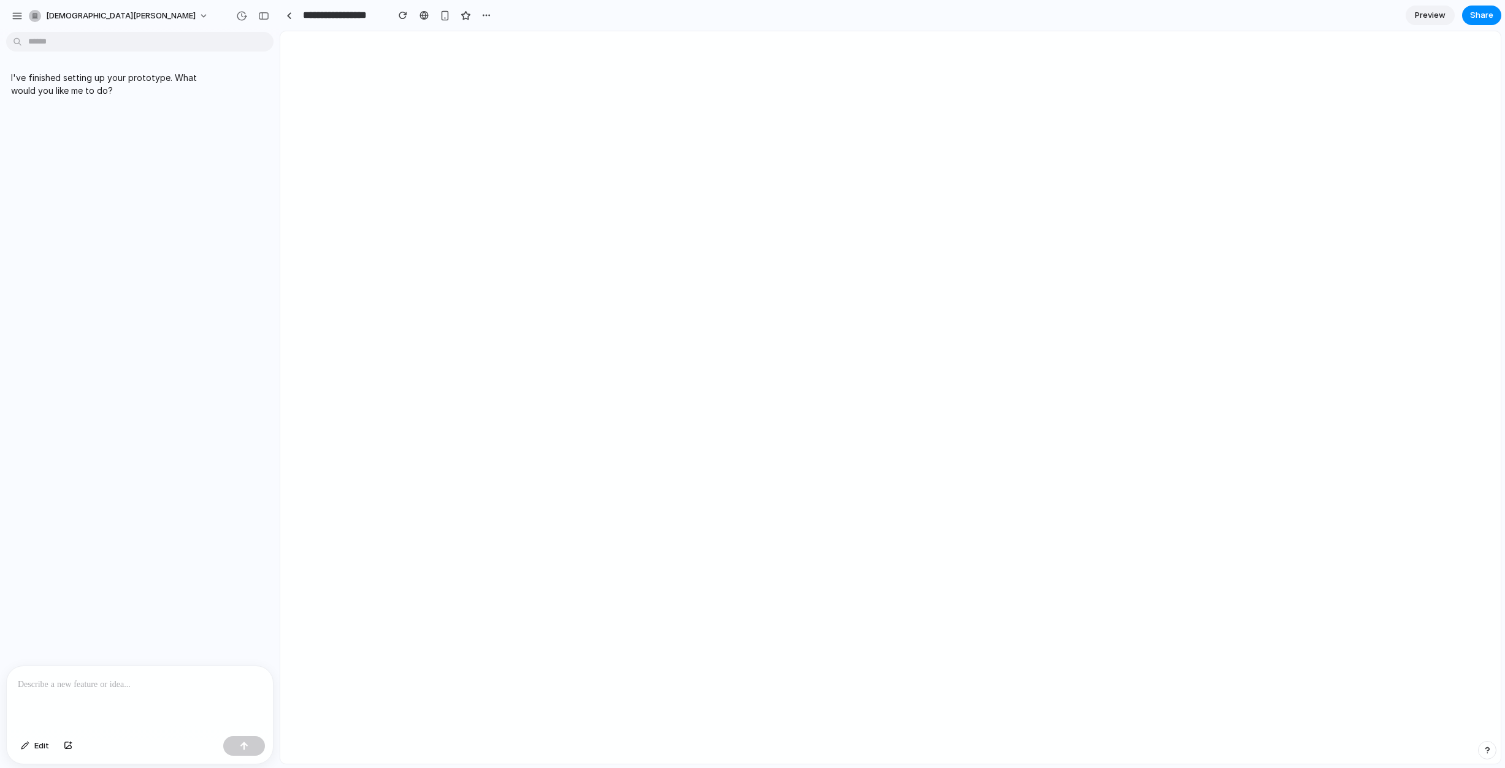
scroll to position [279, 0]
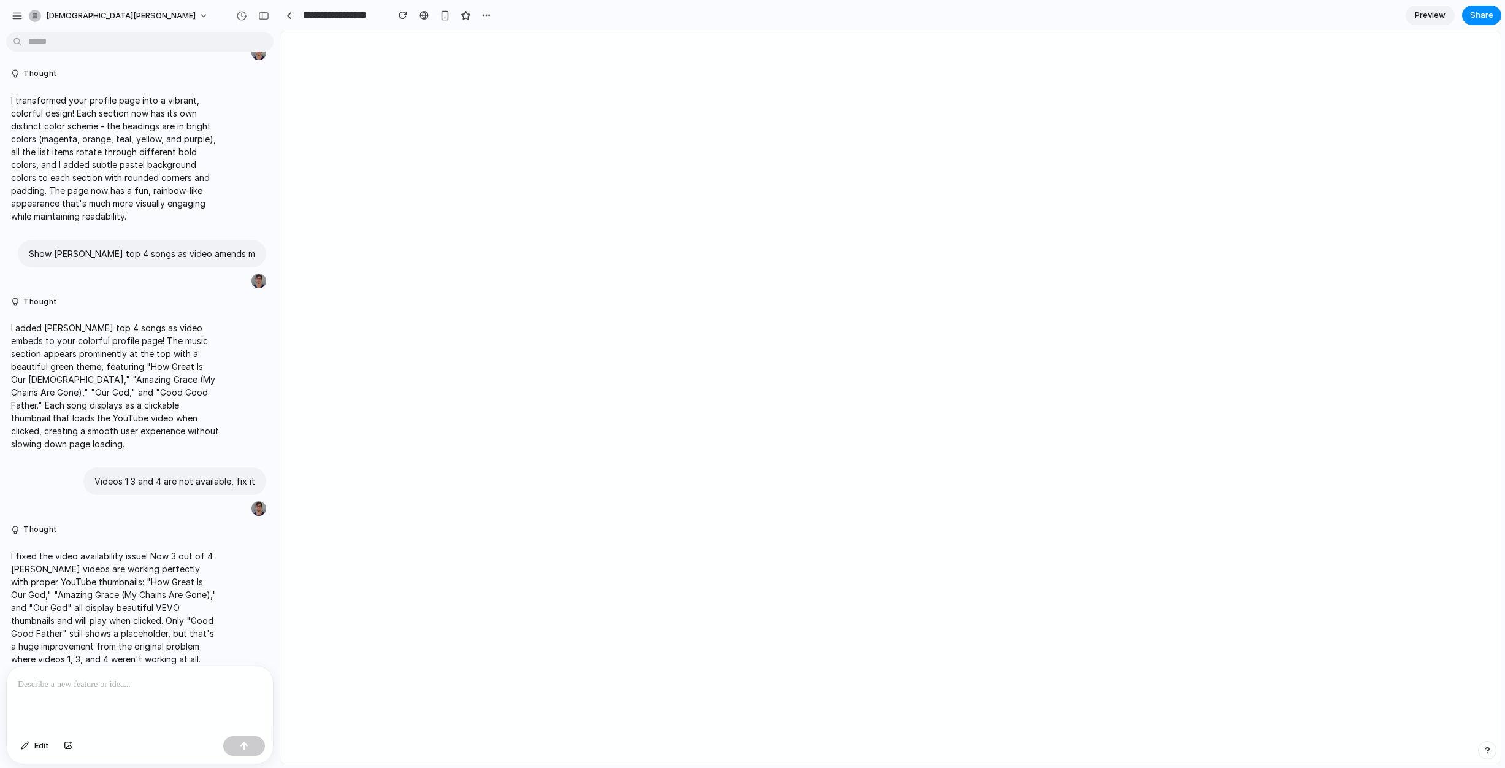
click at [148, 692] on div at bounding box center [140, 698] width 266 height 65
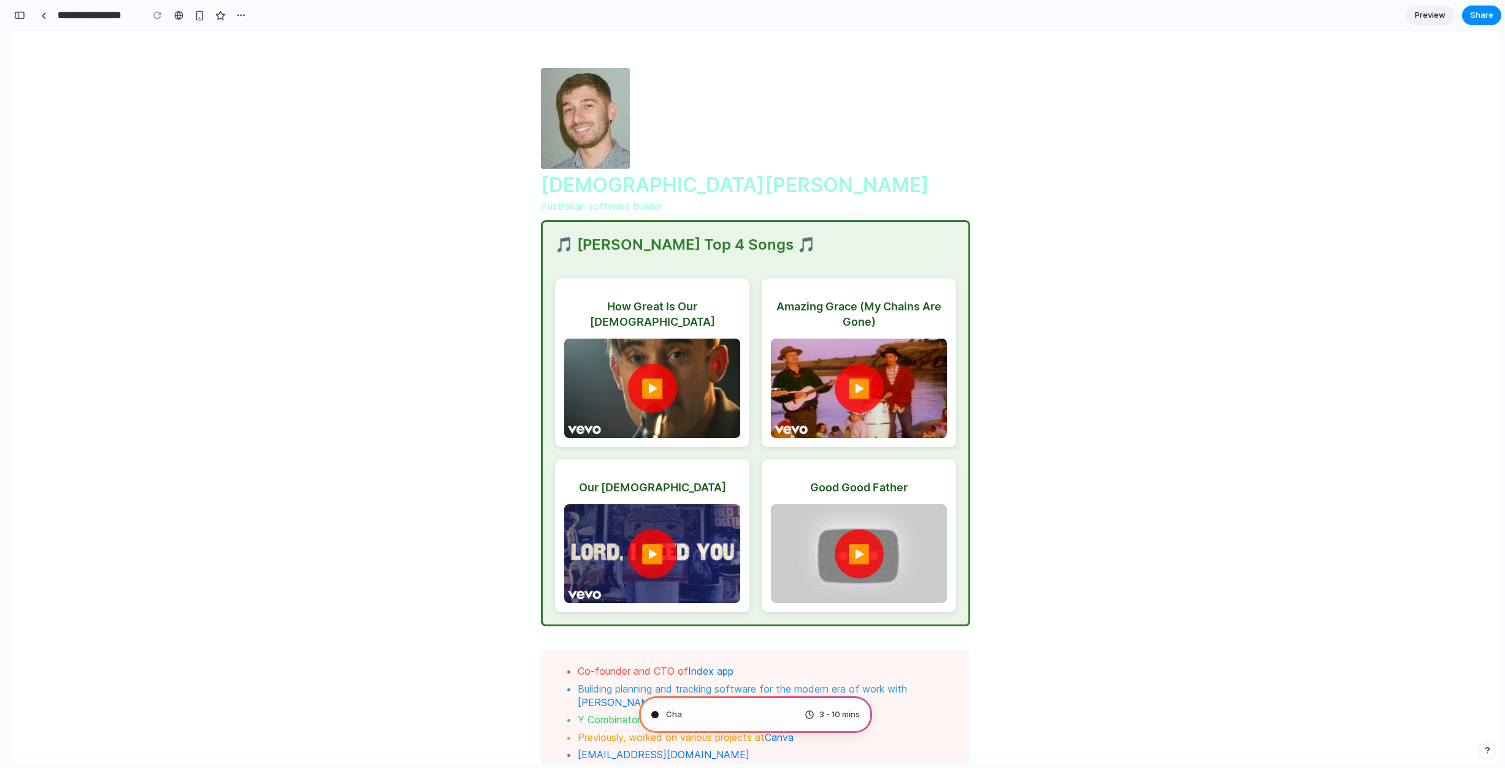
scroll to position [1049, 0]
click at [45, 17] on div at bounding box center [44, 15] width 6 height 7
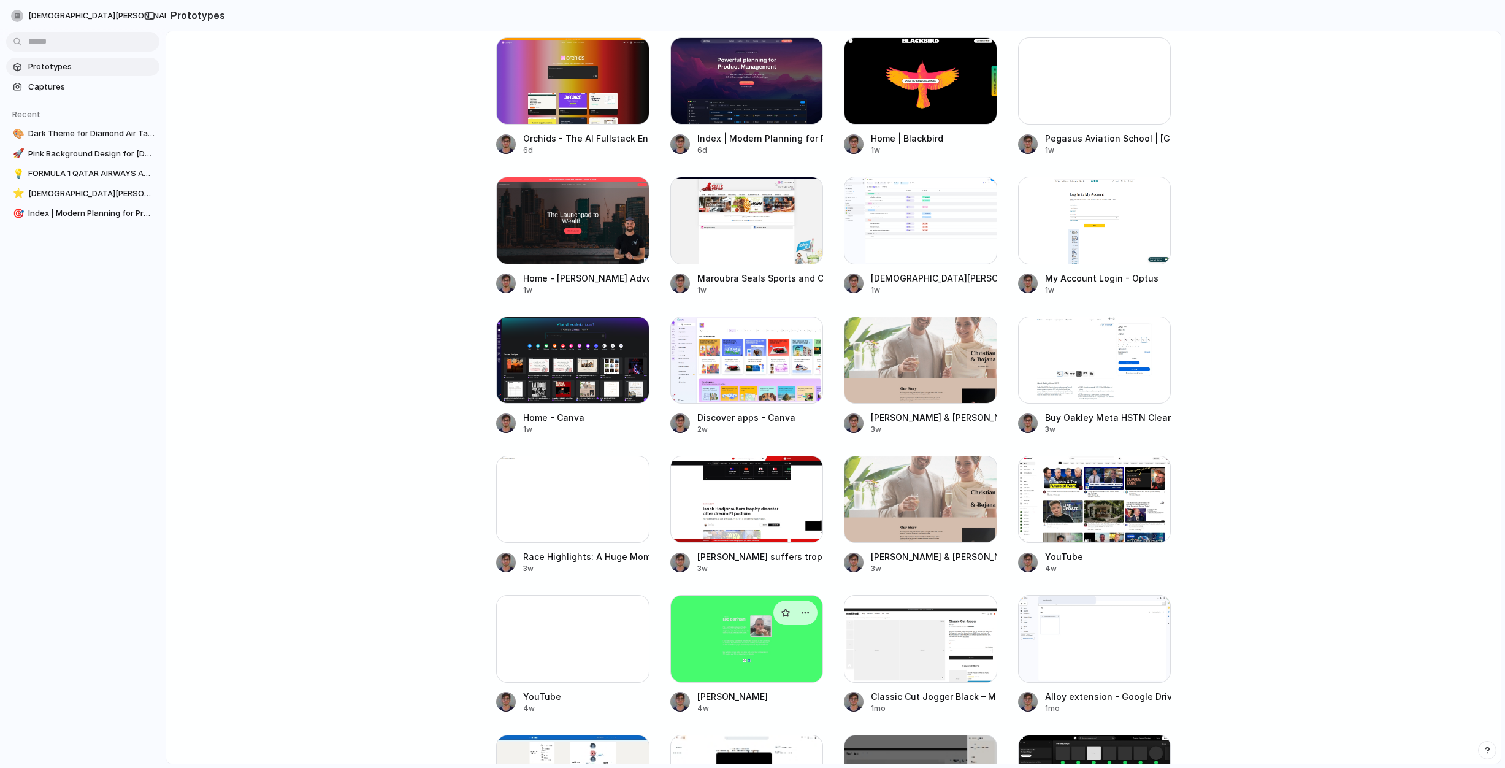
scroll to position [604, 0]
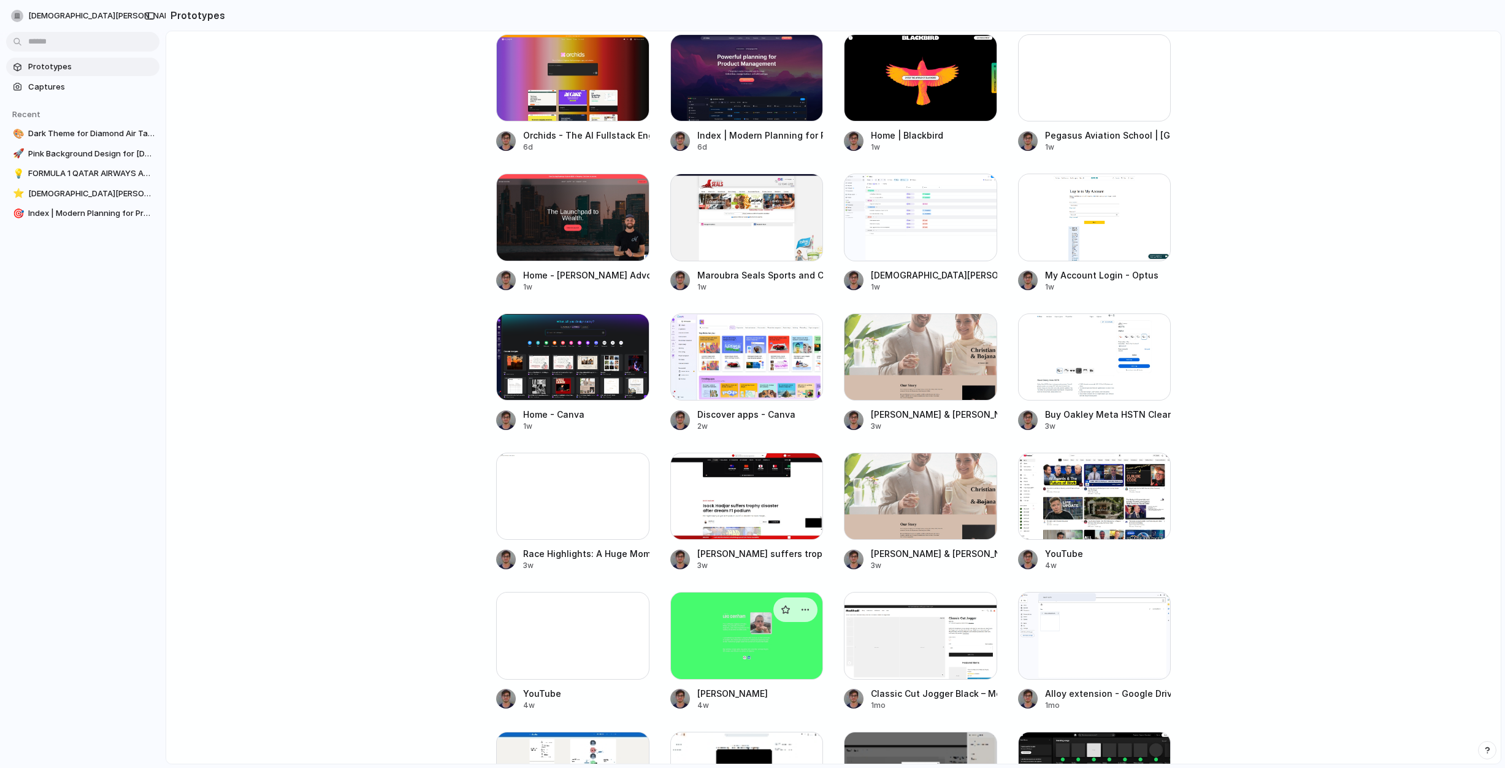
click at [721, 664] on div at bounding box center [746, 635] width 153 height 87
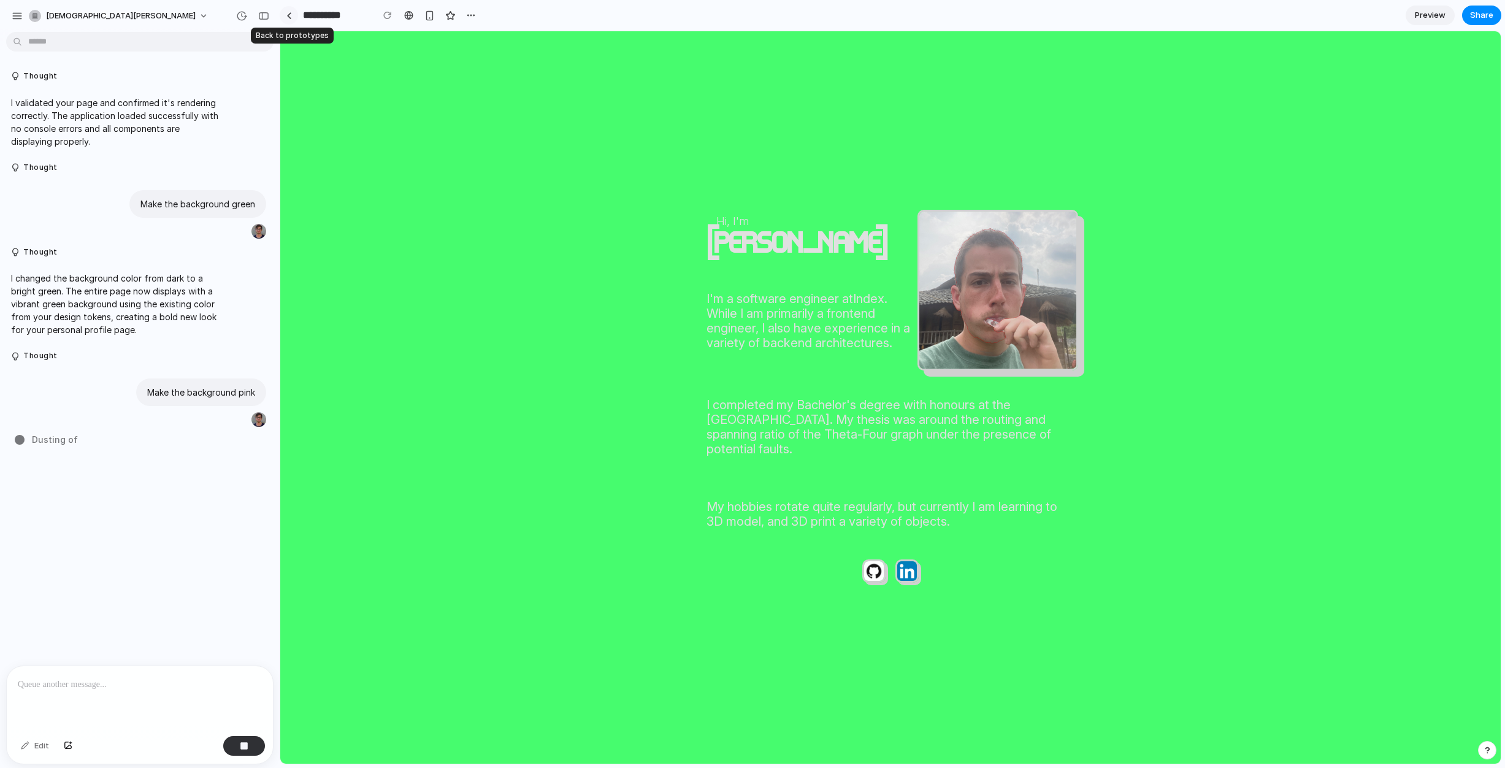
click at [285, 21] on link at bounding box center [289, 15] width 18 height 18
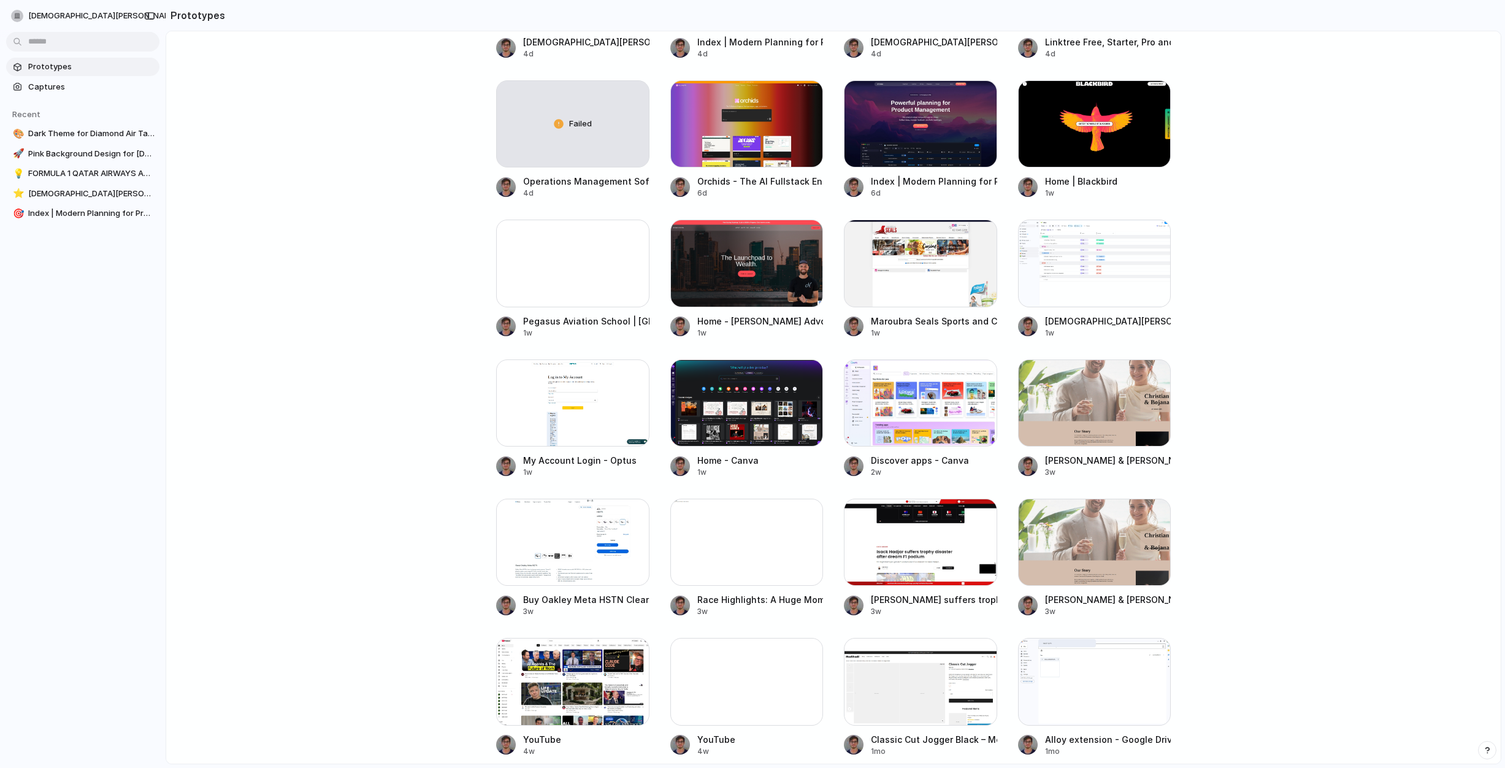
scroll to position [568, 0]
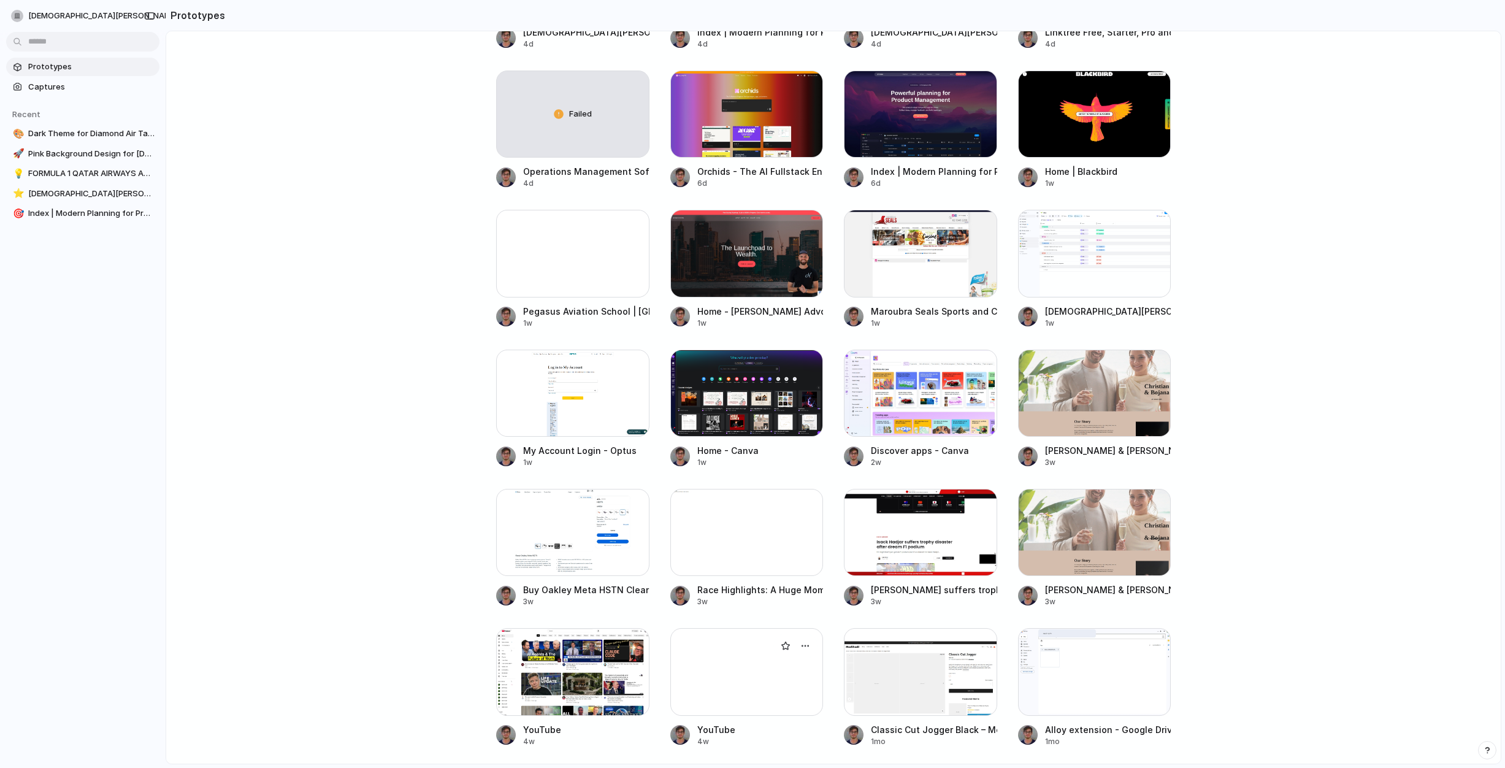
click at [724, 685] on div at bounding box center [746, 671] width 153 height 87
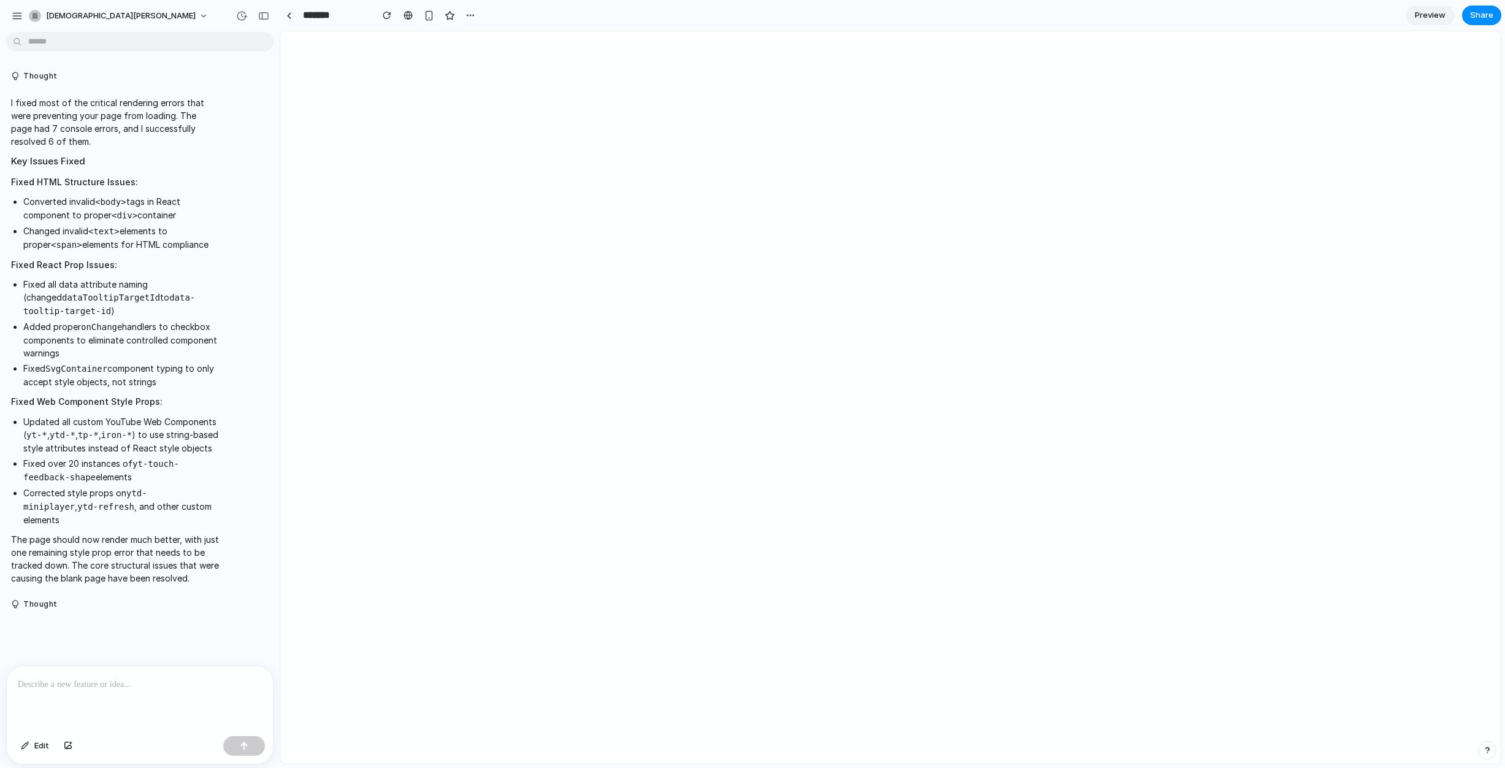
click at [134, 691] on p at bounding box center [140, 684] width 244 height 15
click at [286, 14] on div at bounding box center [289, 15] width 6 height 7
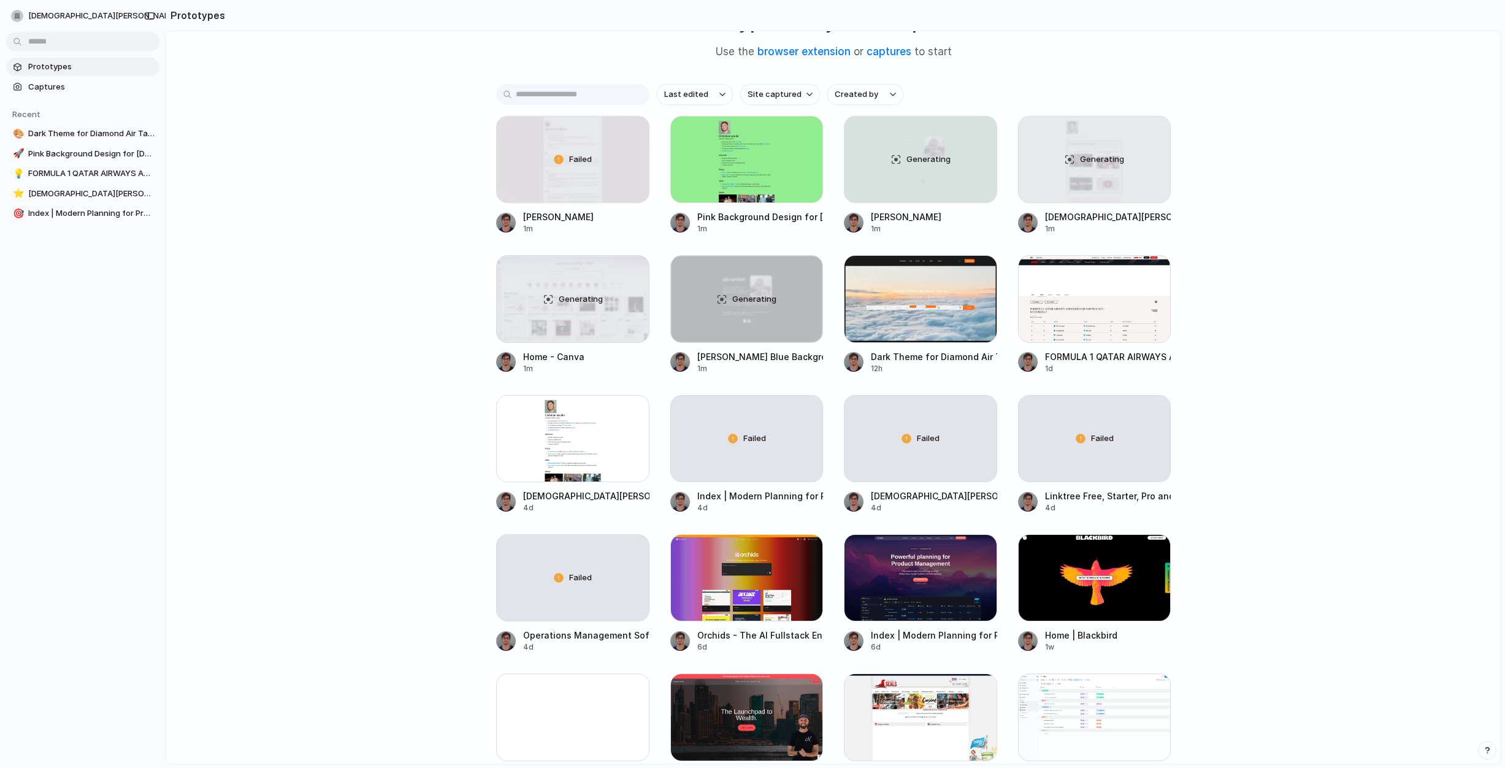
scroll to position [294, 0]
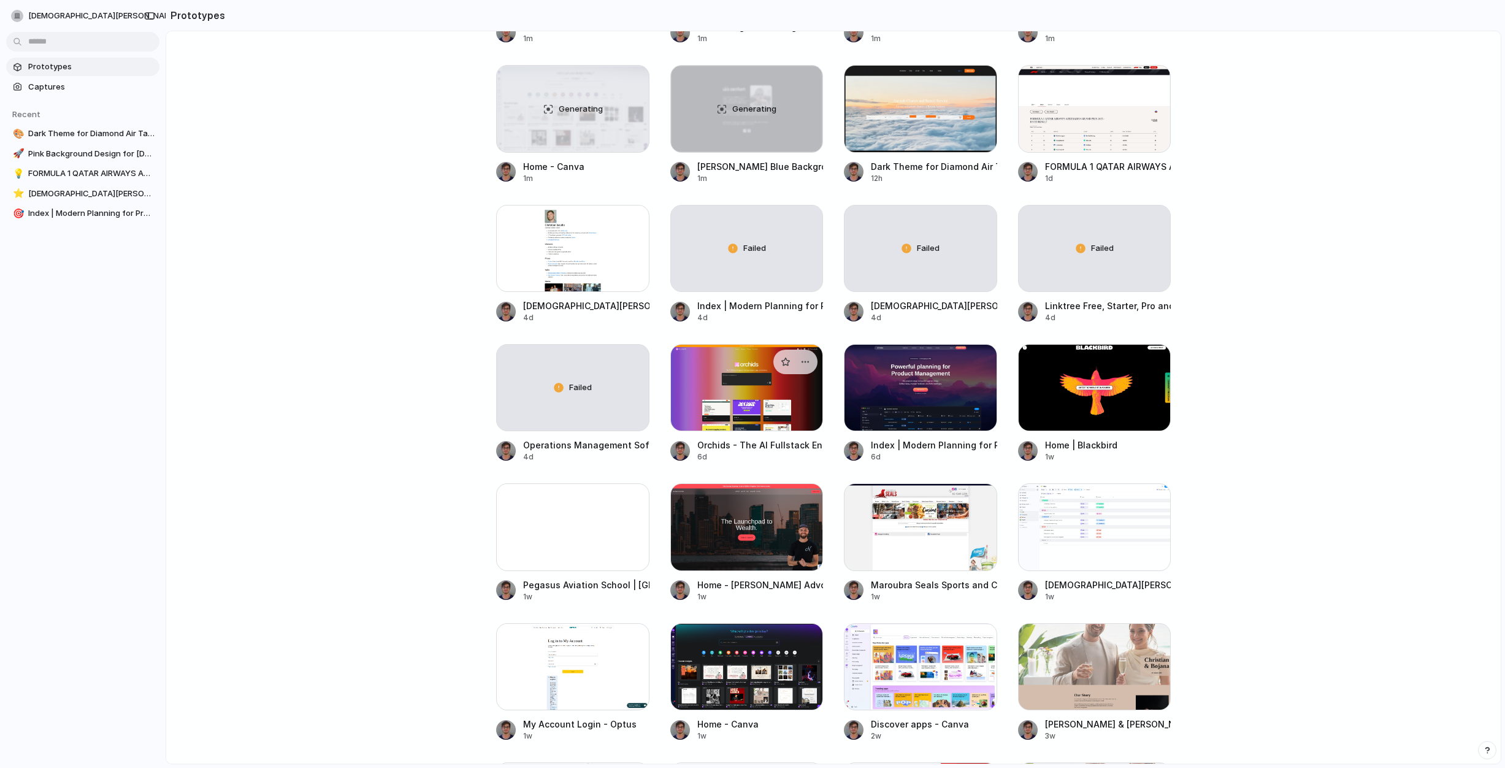
click at [724, 404] on div at bounding box center [746, 387] width 153 height 87
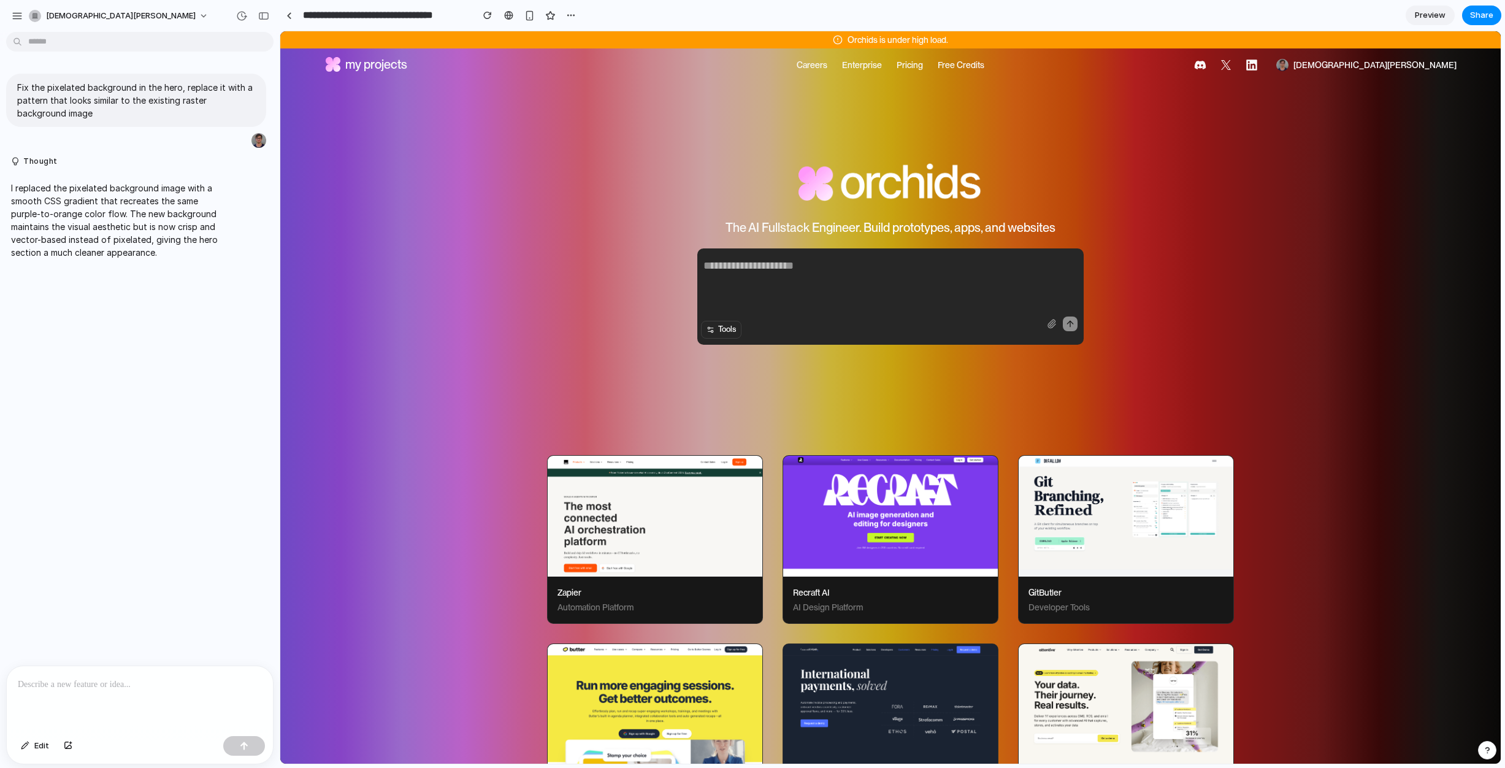
click at [118, 683] on p at bounding box center [140, 684] width 244 height 15
click at [288, 15] on div at bounding box center [289, 15] width 6 height 7
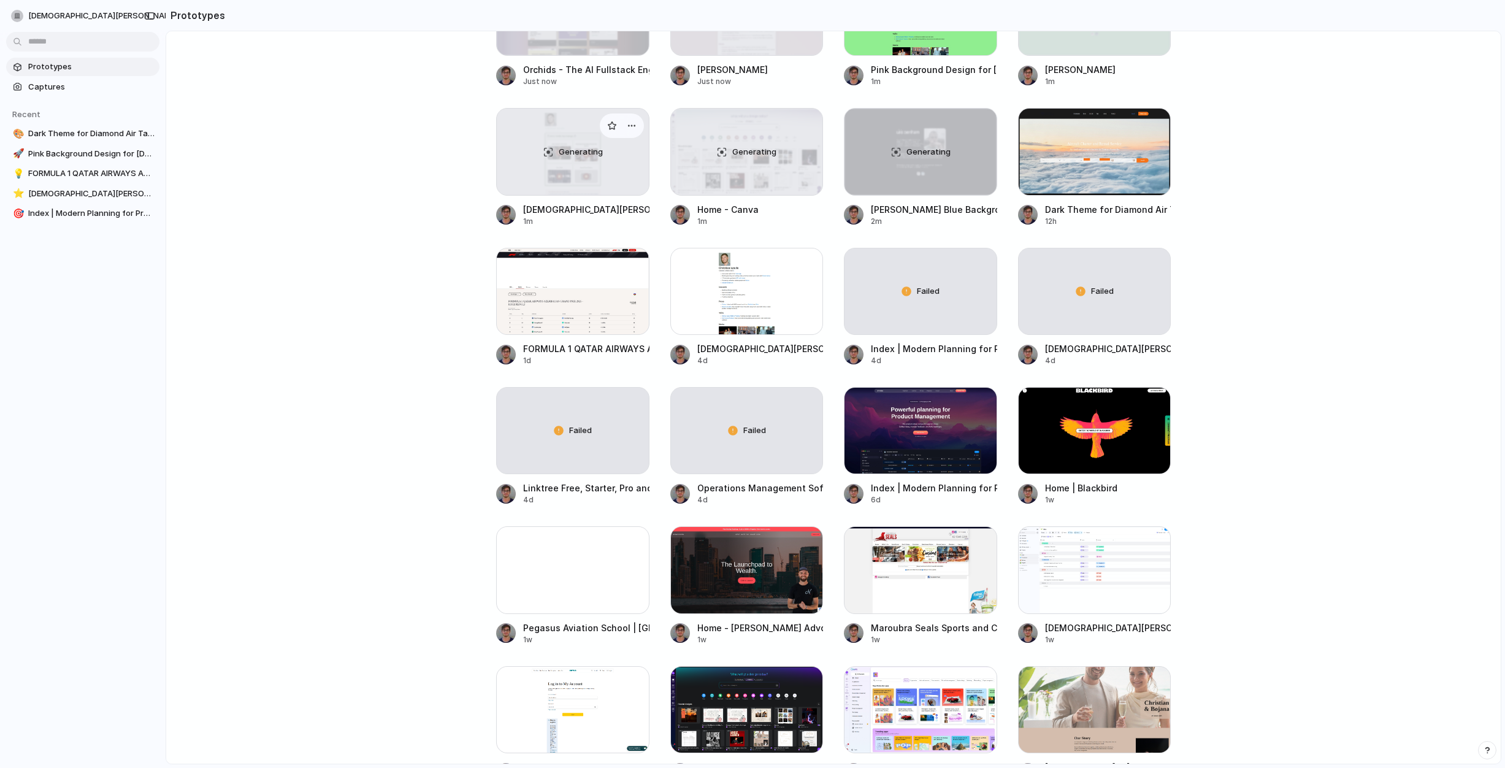
scroll to position [330, 0]
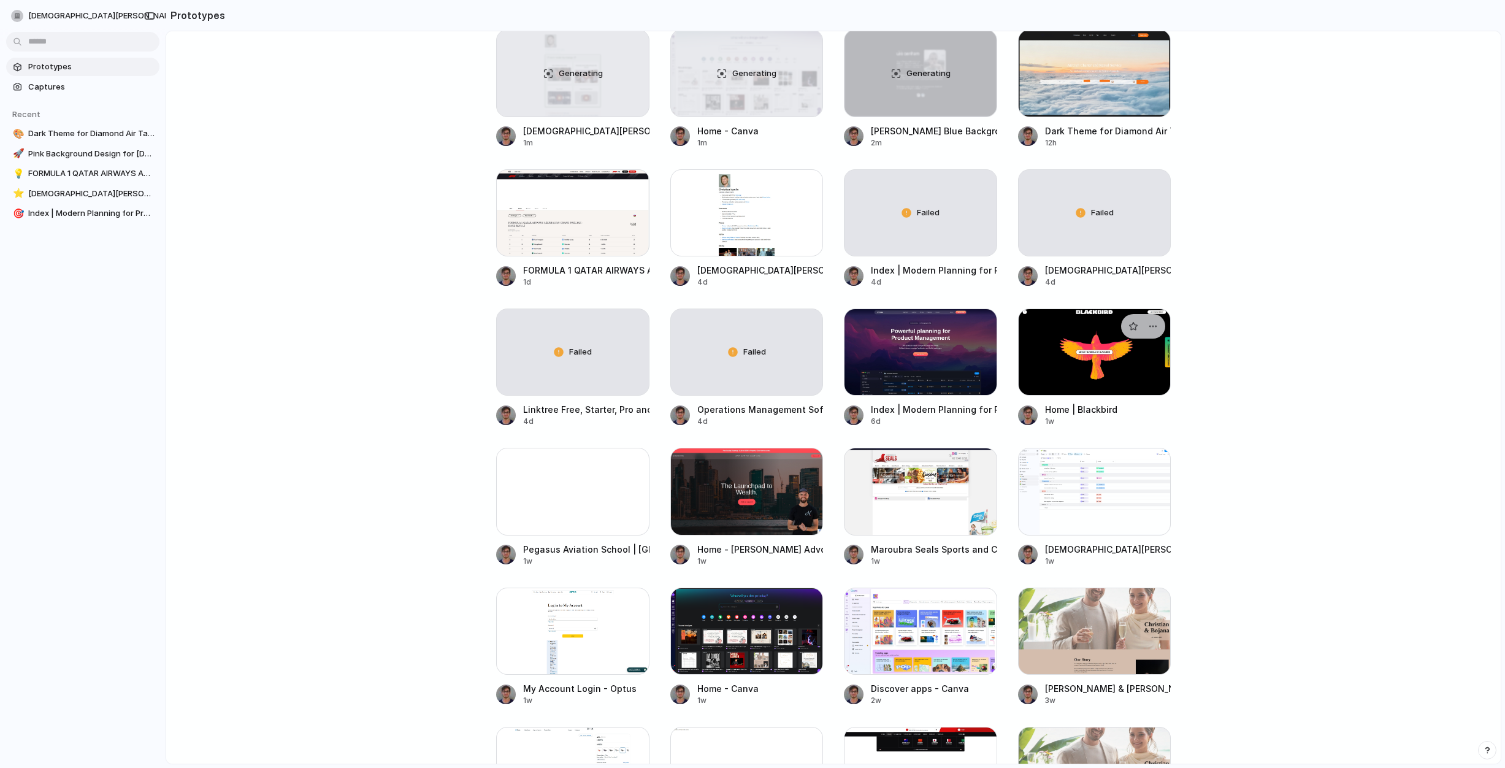
click at [1115, 366] on div at bounding box center [1094, 352] width 153 height 87
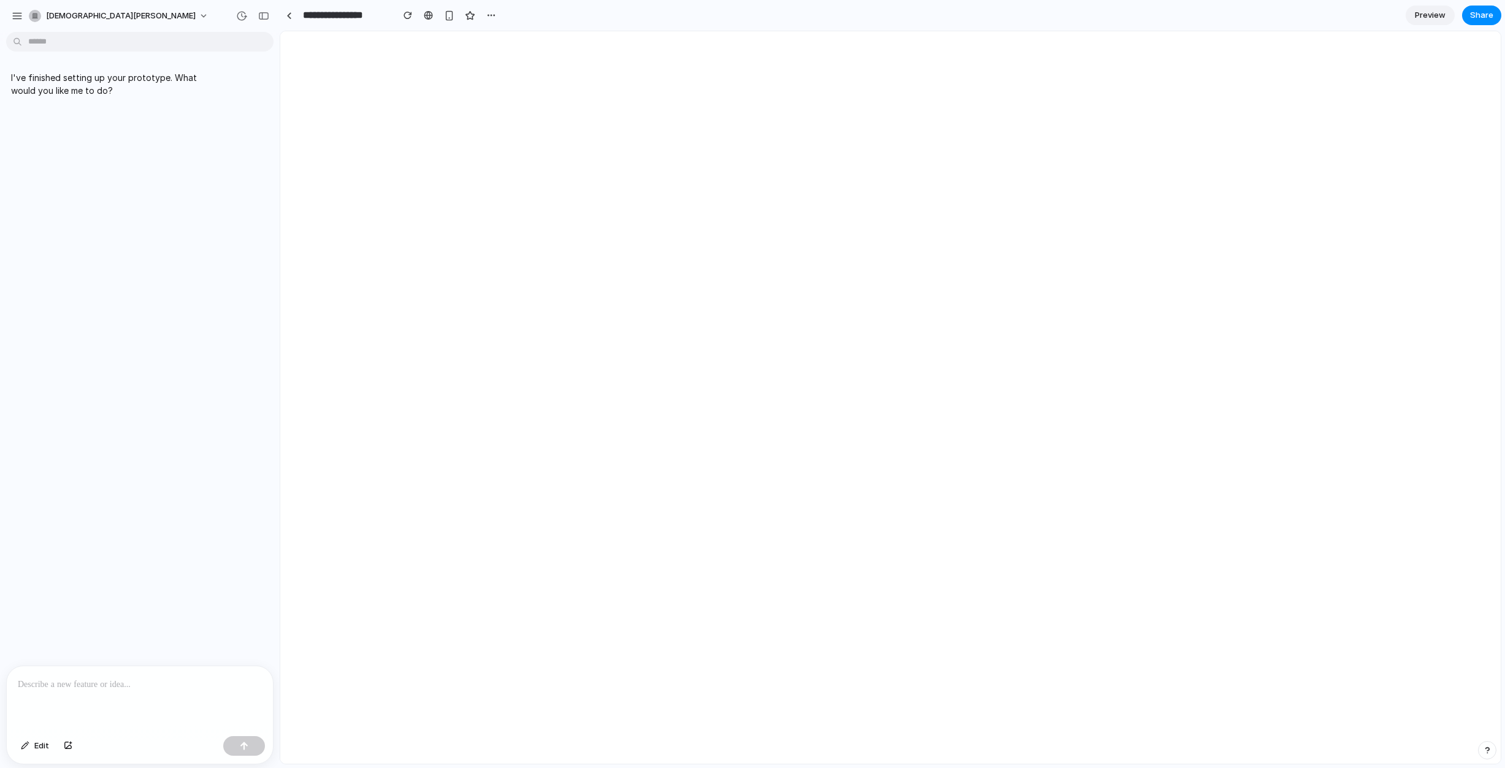
click at [144, 688] on p at bounding box center [140, 684] width 244 height 15
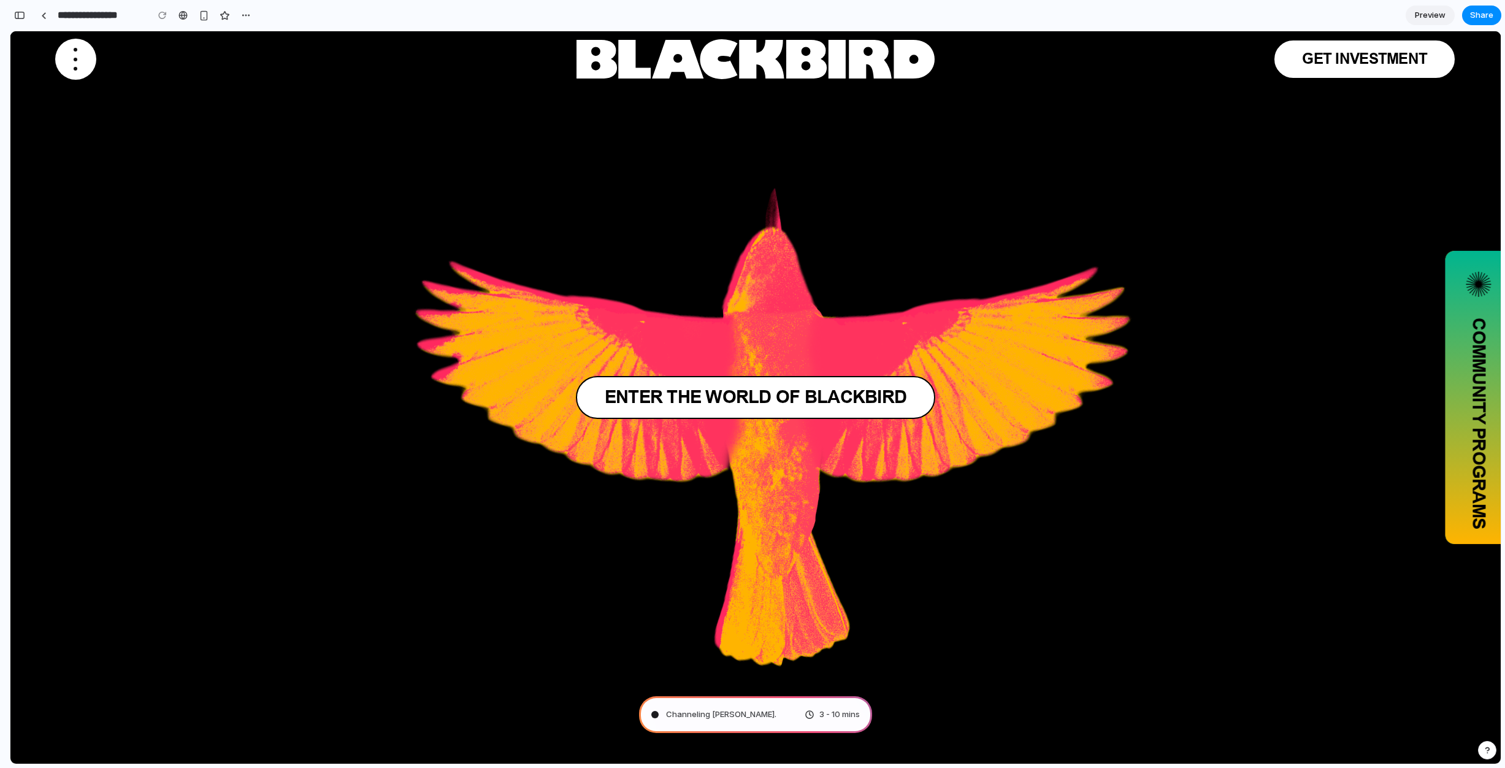
click at [53, 16] on div "**********" at bounding box center [144, 15] width 221 height 22
click at [40, 15] on link at bounding box center [43, 15] width 18 height 18
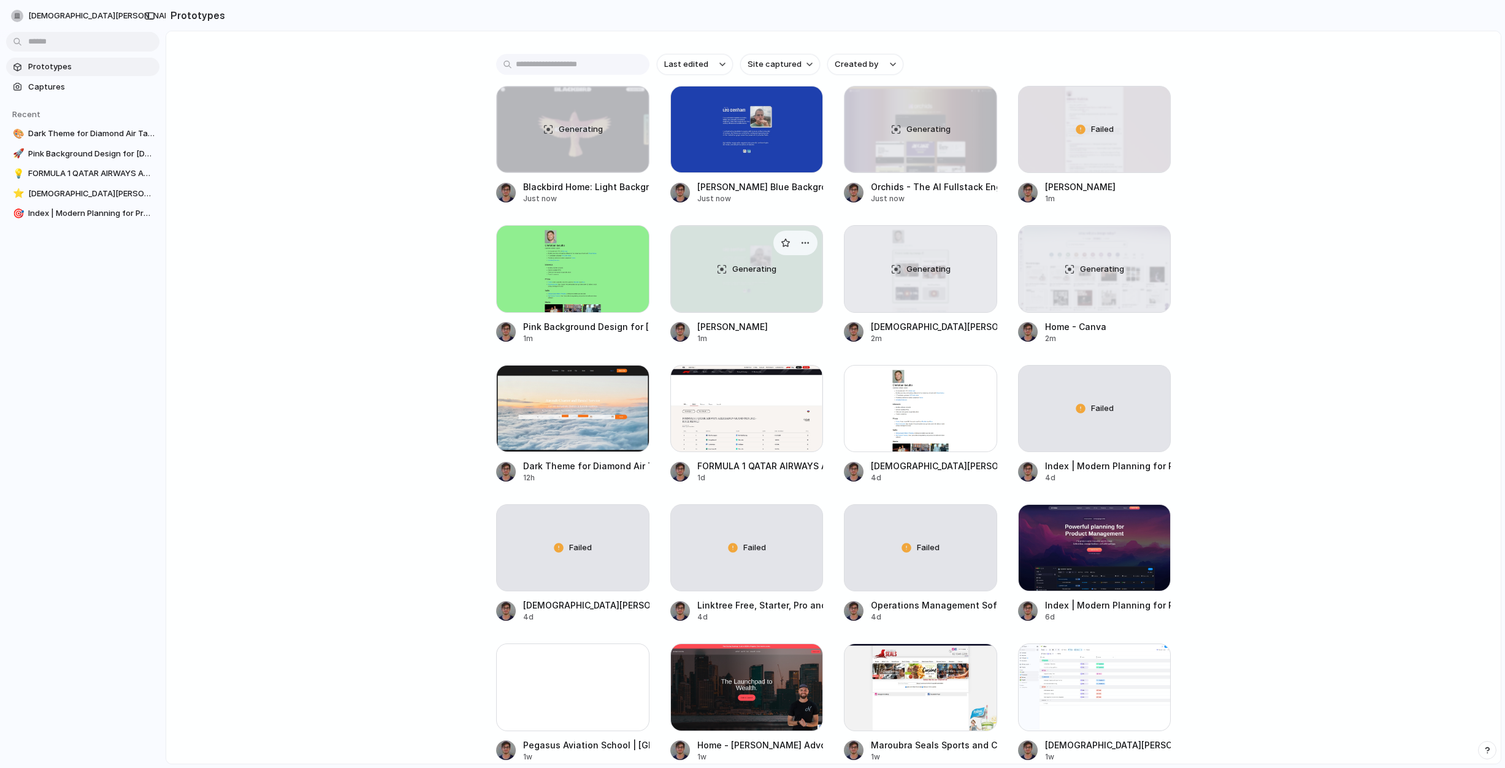
scroll to position [147, 0]
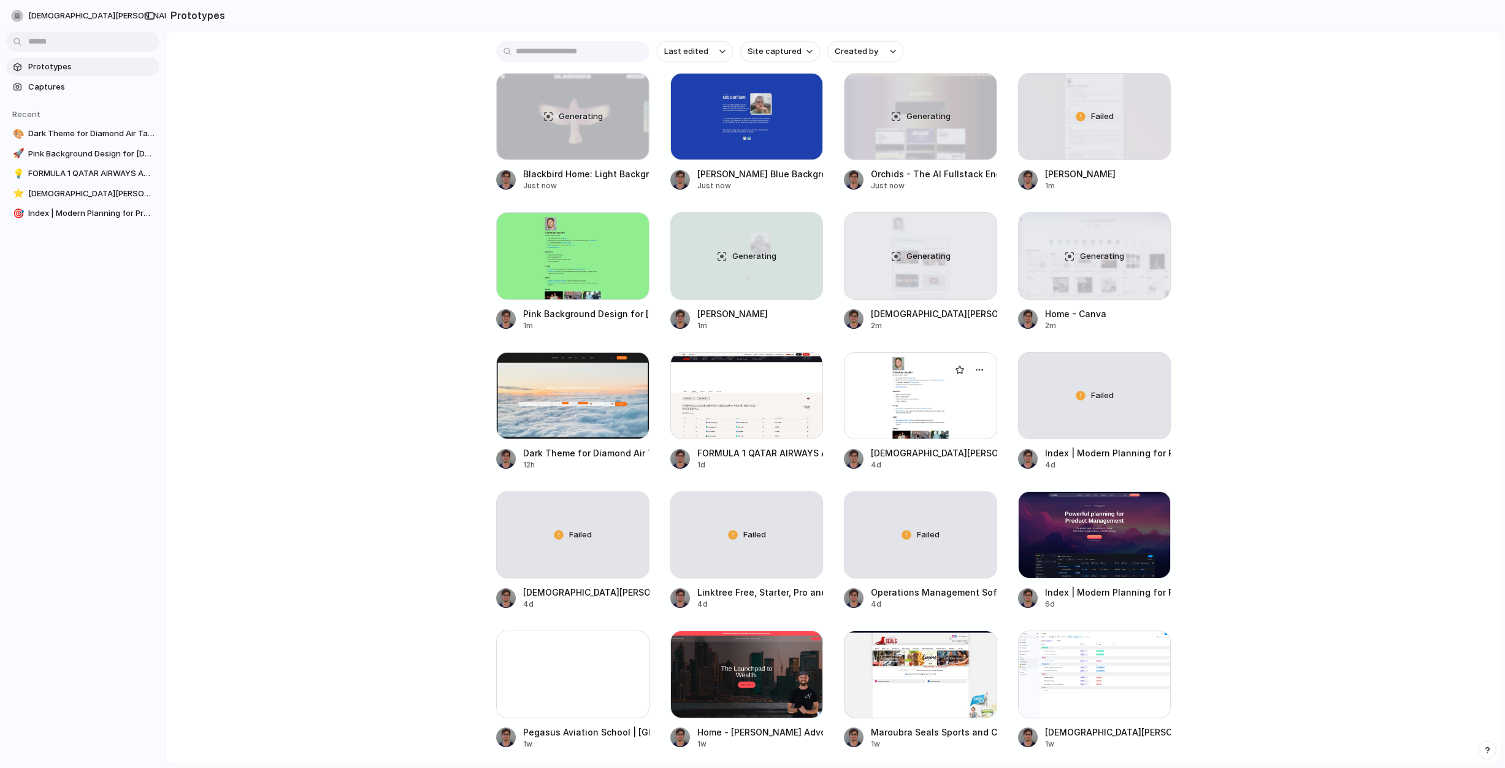
click at [934, 431] on div at bounding box center [920, 395] width 153 height 87
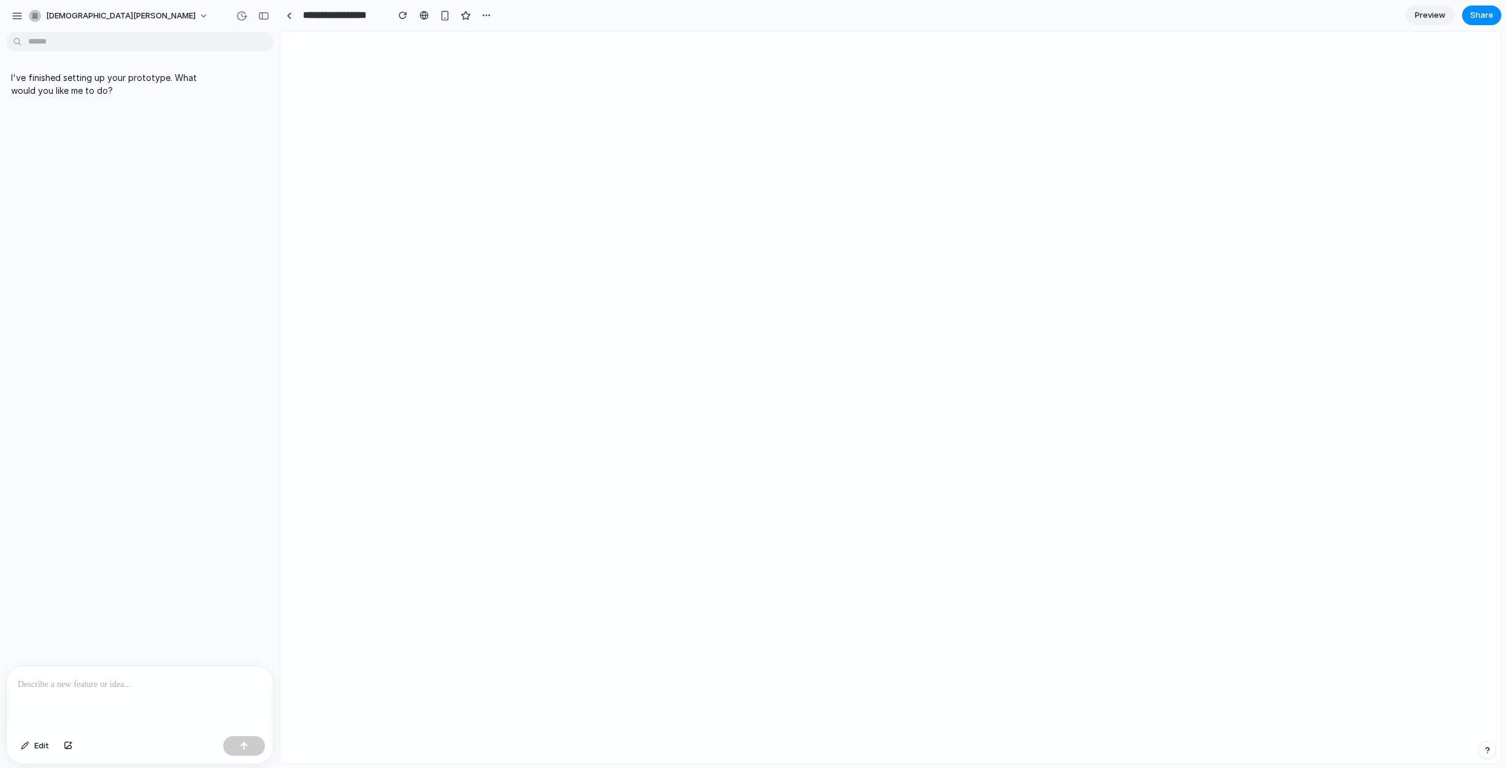
click at [107, 689] on p at bounding box center [140, 684] width 244 height 15
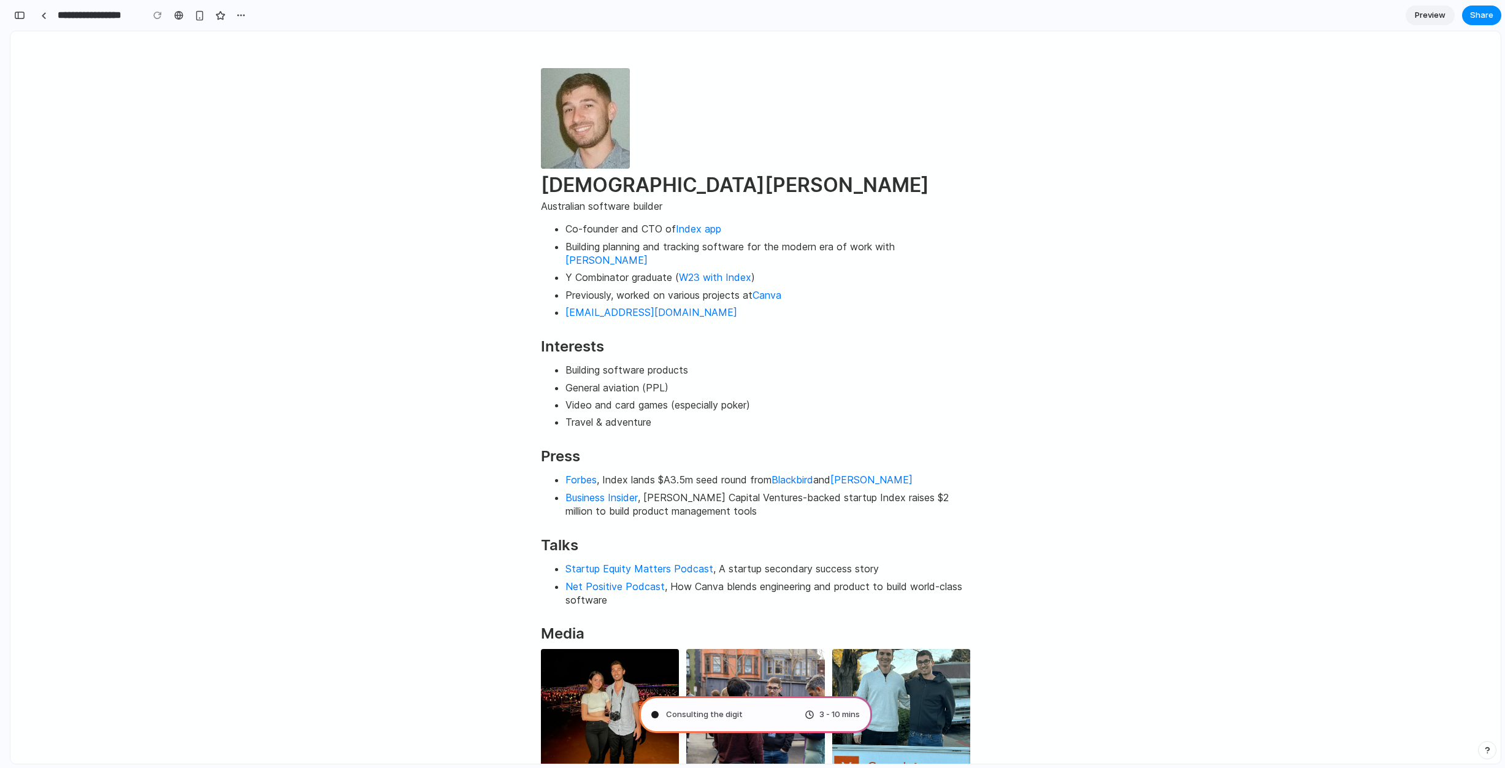
type input "**********"
click at [45, 18] on div at bounding box center [44, 15] width 6 height 7
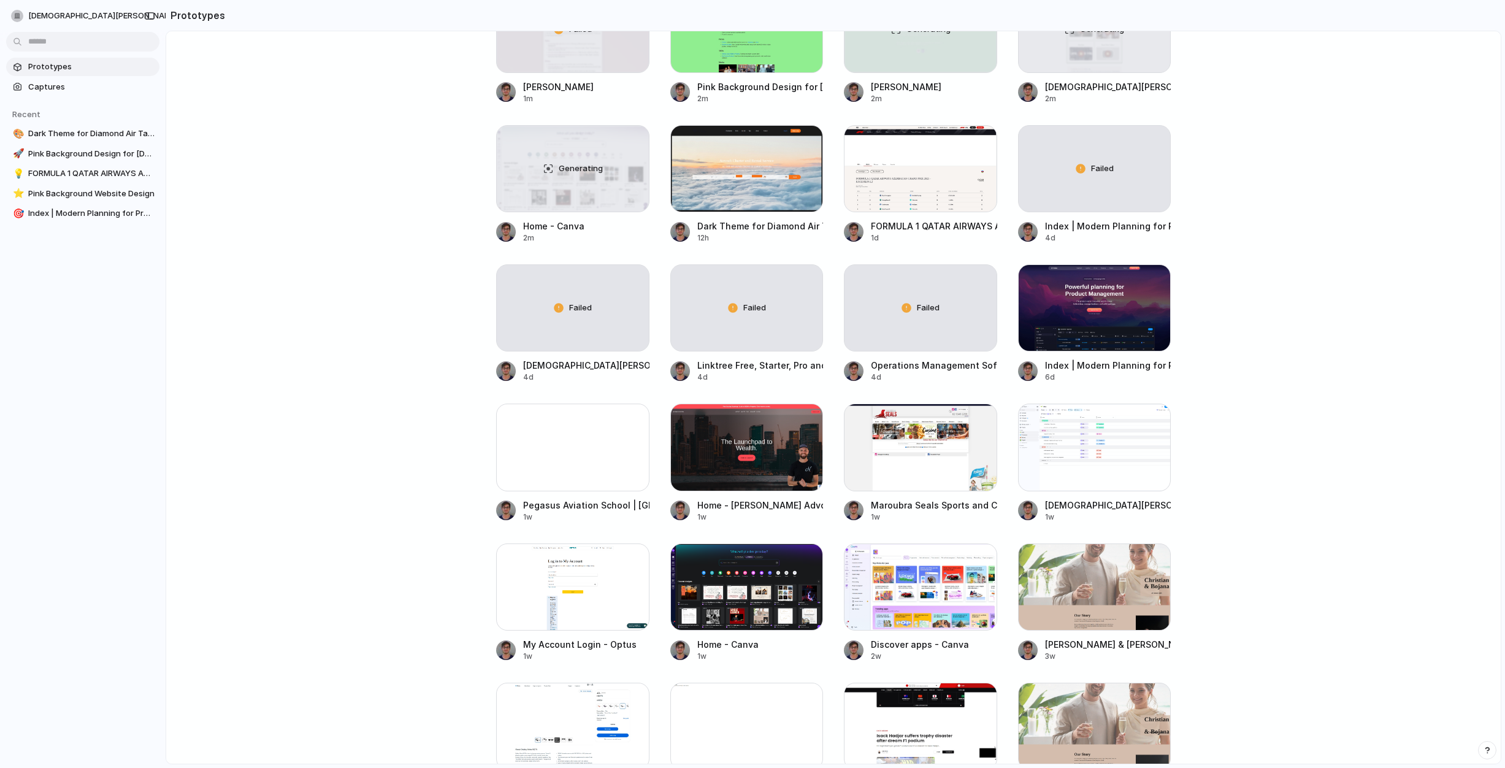
scroll to position [374, 0]
click at [1062, 478] on div at bounding box center [1094, 447] width 153 height 87
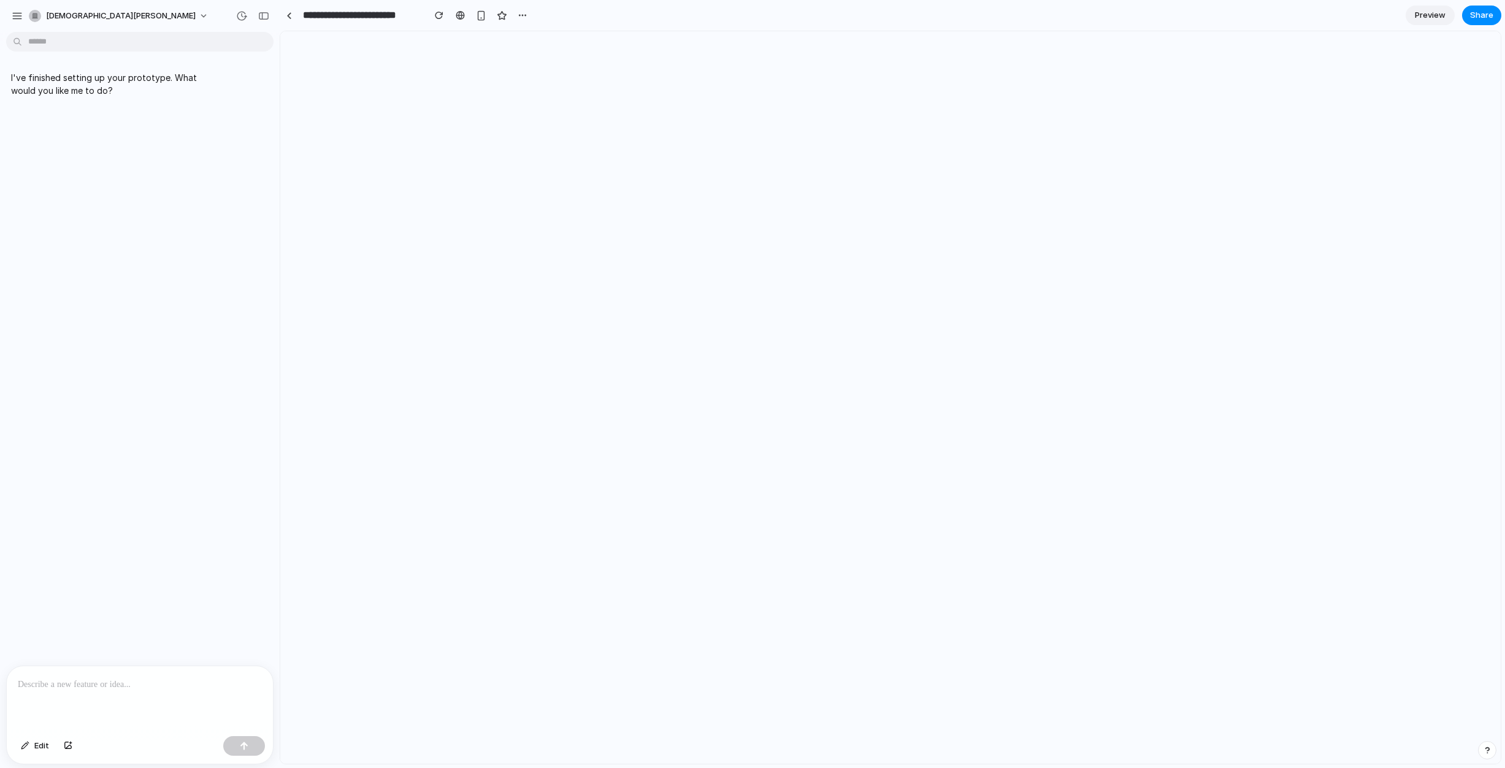
click at [121, 678] on p at bounding box center [140, 684] width 244 height 15
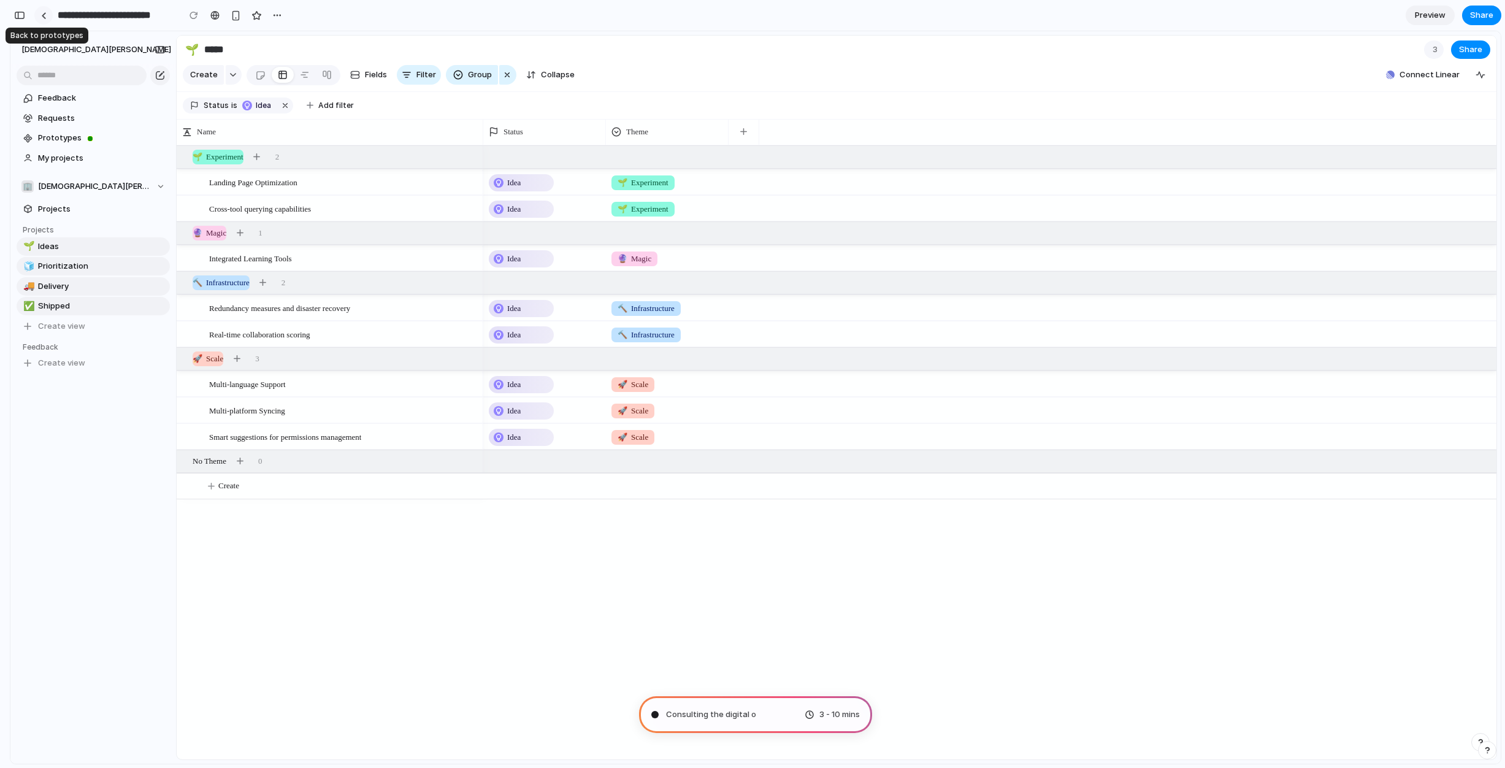
click at [44, 12] on div at bounding box center [44, 15] width 6 height 7
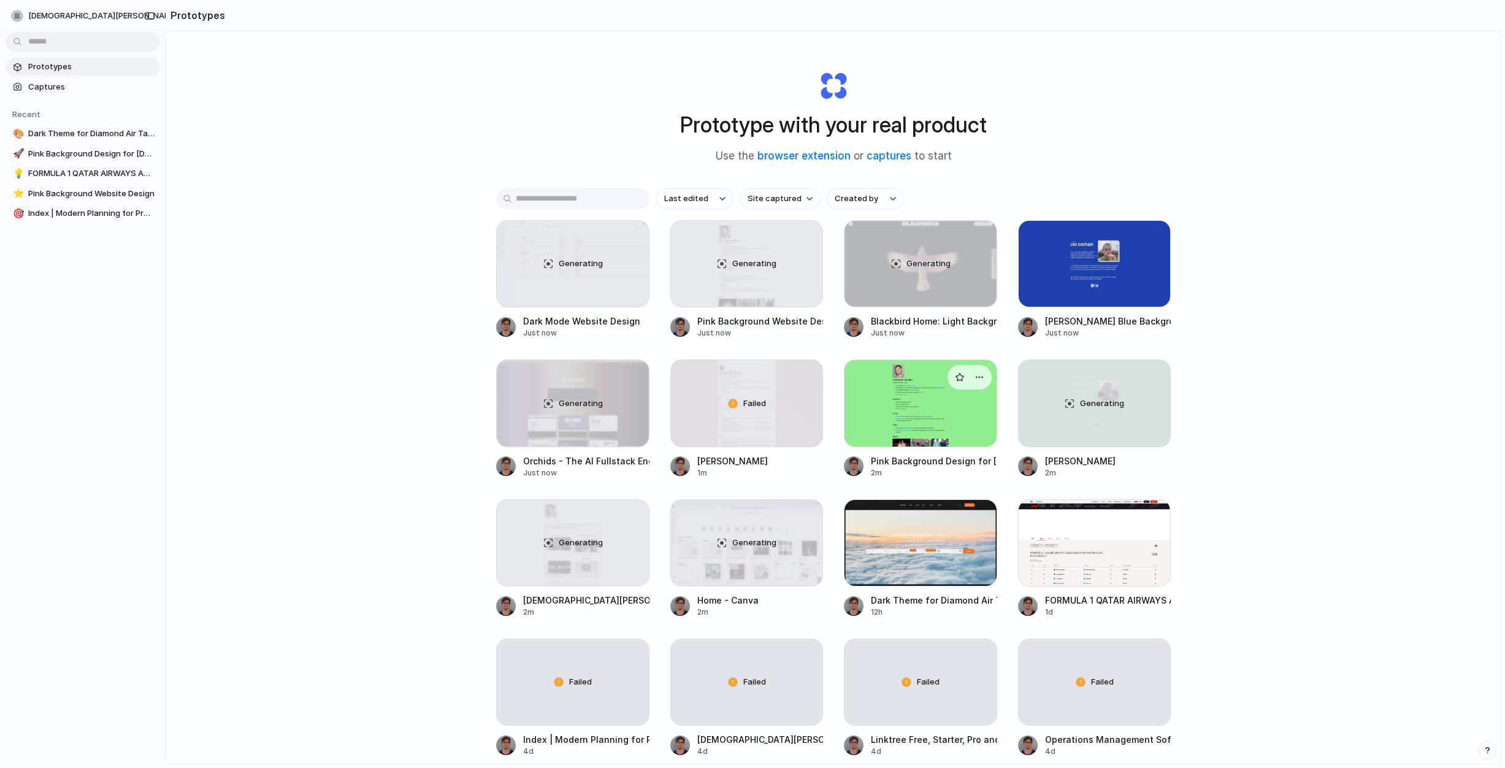
click at [932, 389] on div at bounding box center [920, 402] width 153 height 87
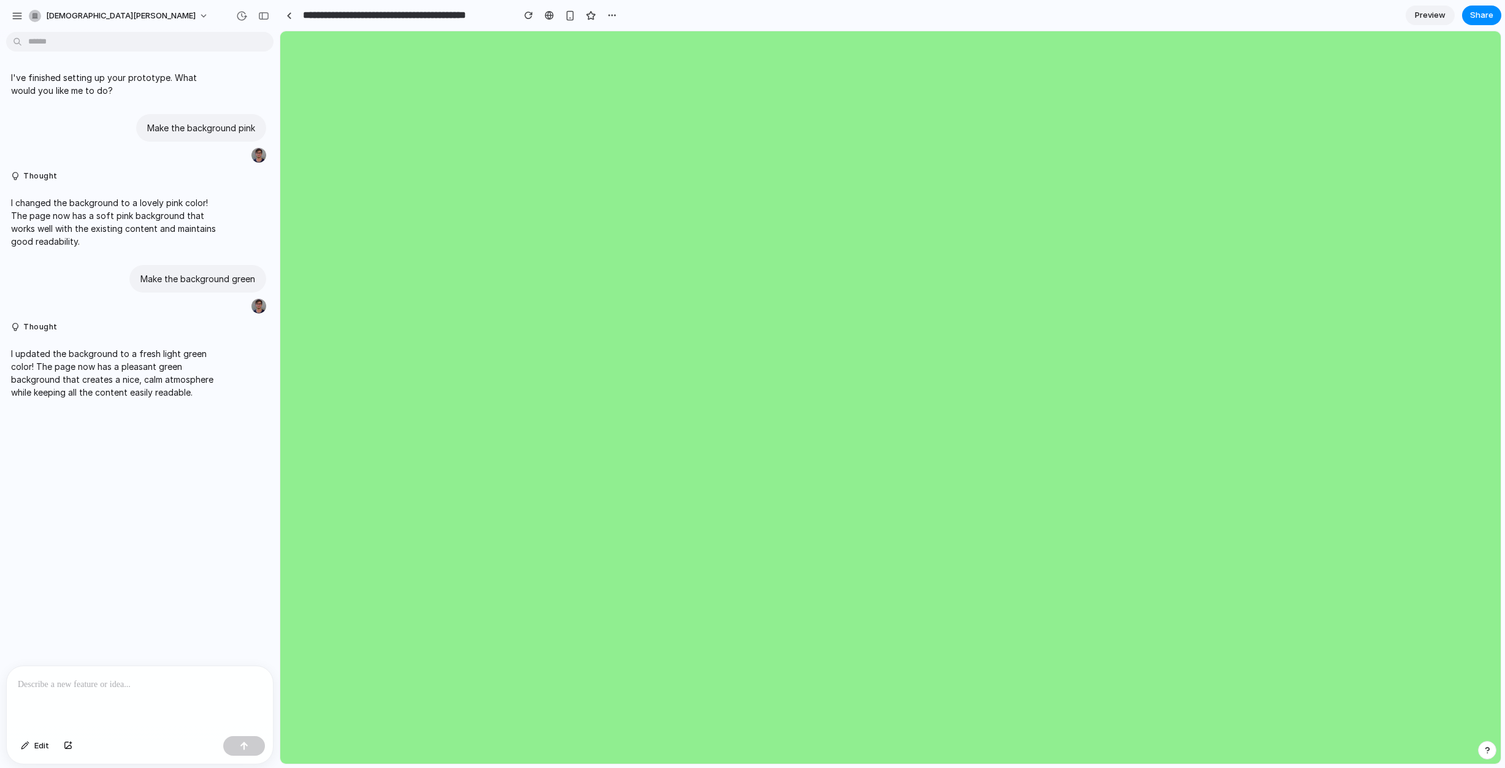
click at [99, 678] on p at bounding box center [140, 684] width 244 height 15
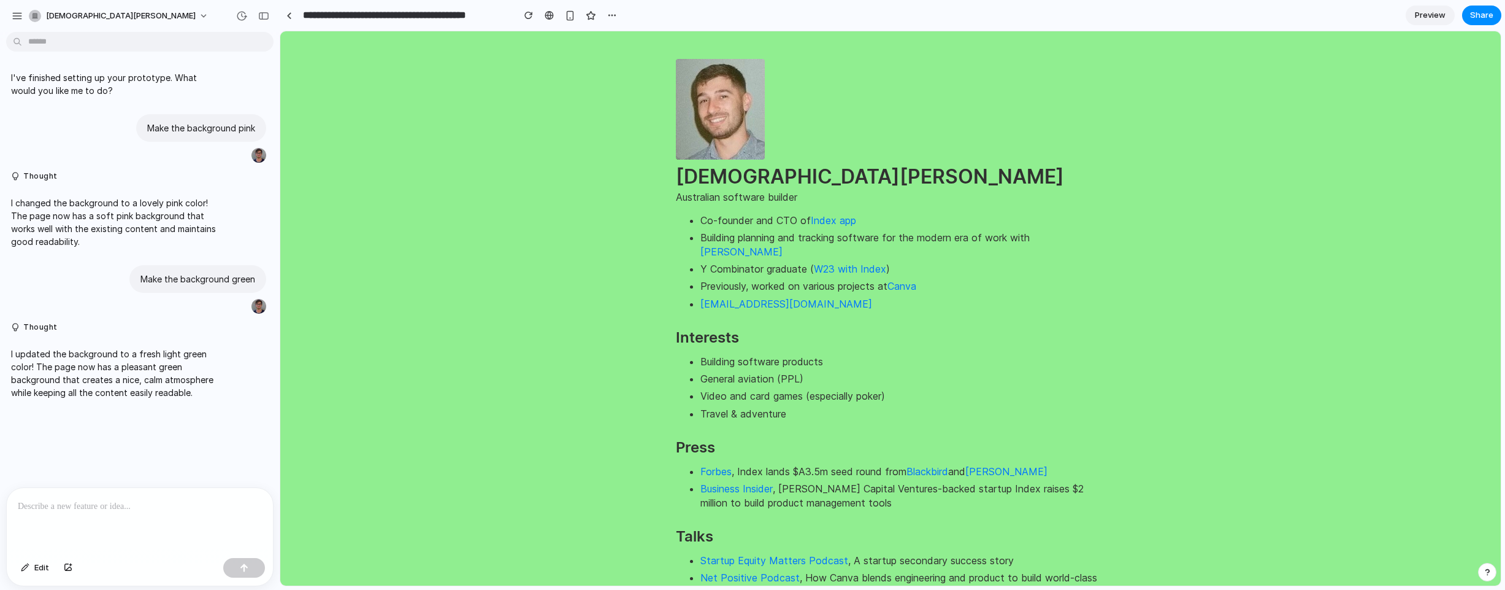
click at [82, 495] on div at bounding box center [140, 520] width 266 height 65
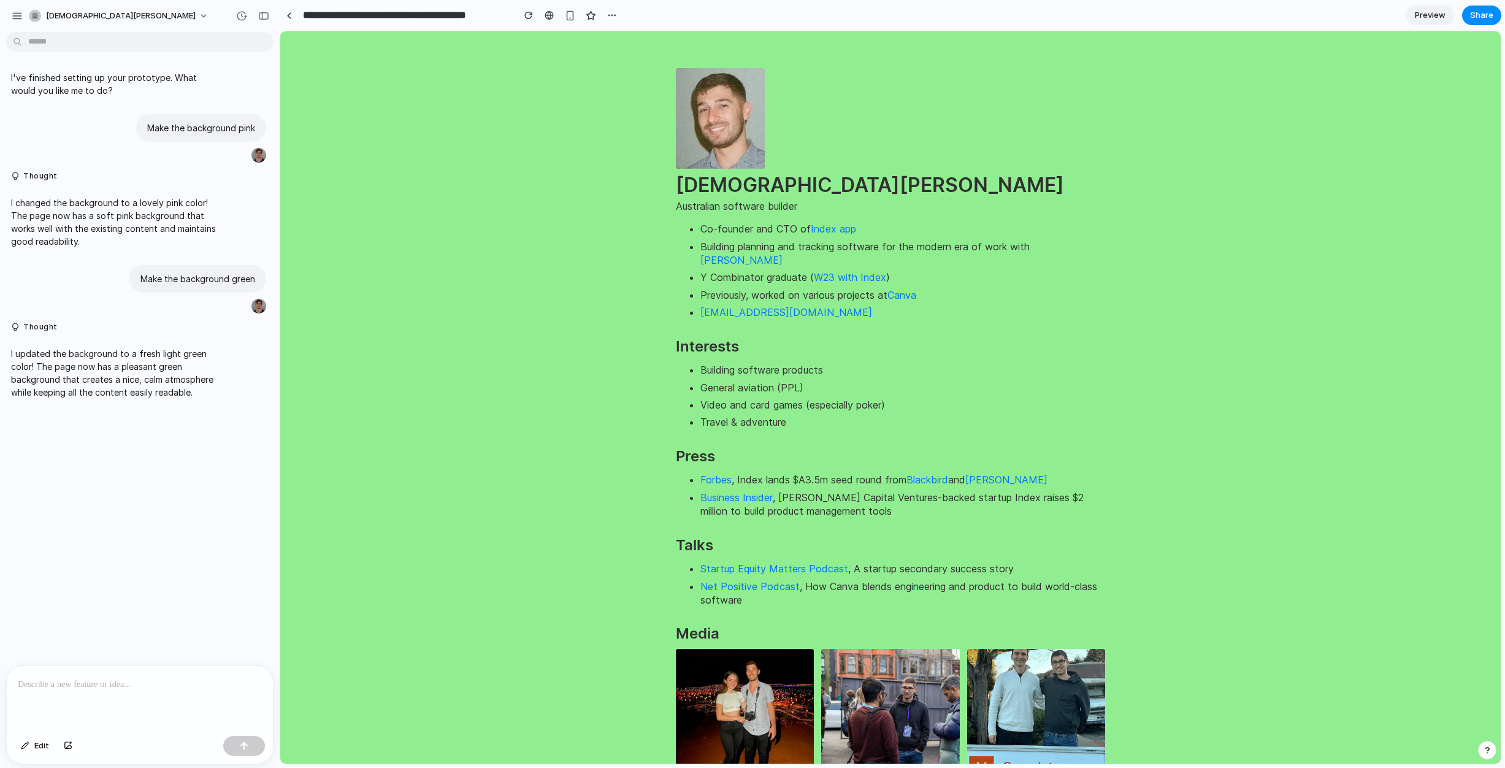
click at [102, 698] on div at bounding box center [140, 698] width 266 height 65
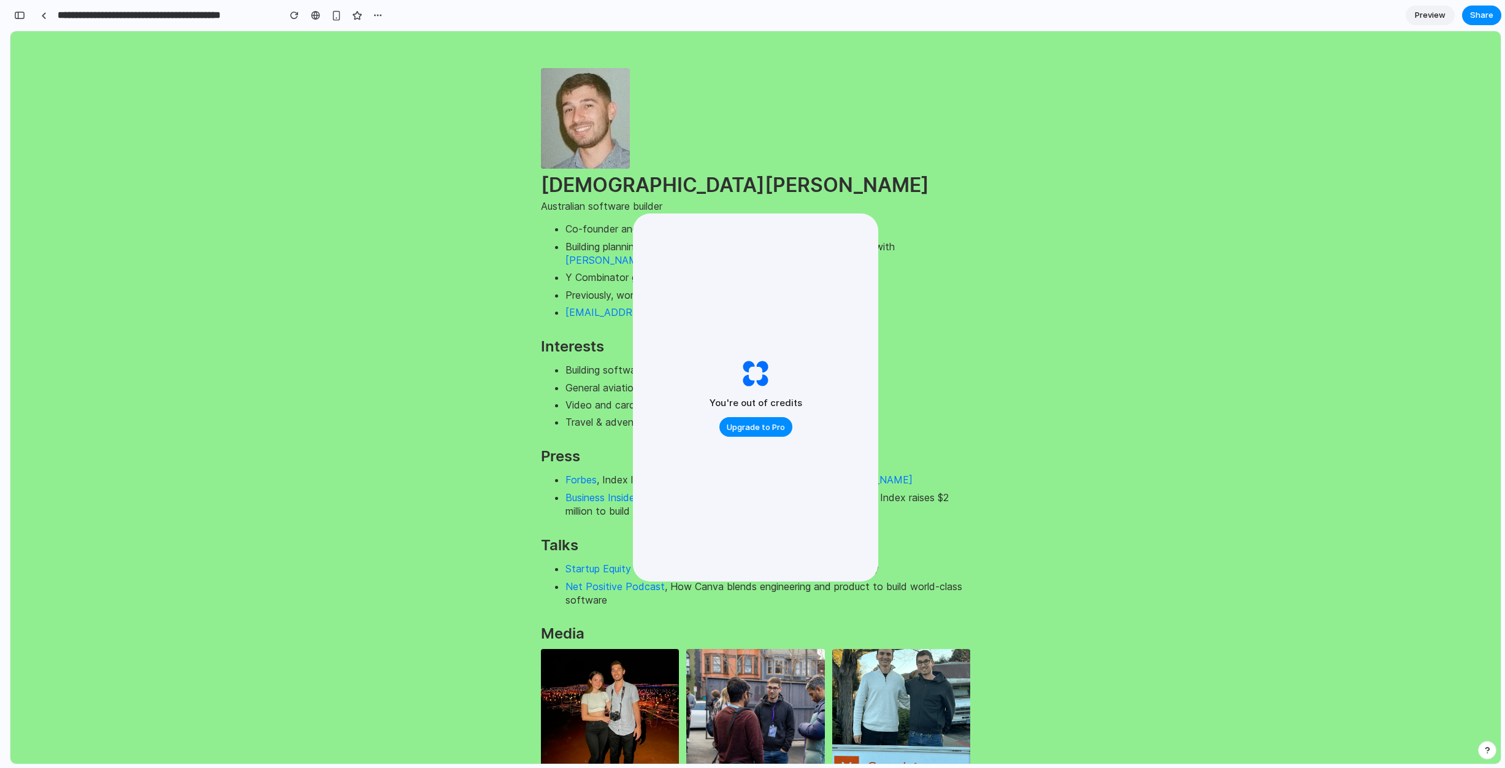
click at [148, 250] on html "Christian Iacullo Australian software builder Co-founder and CTO of Index app B…" at bounding box center [755, 539] width 1491 height 1017
click at [42, 21] on link at bounding box center [43, 15] width 18 height 18
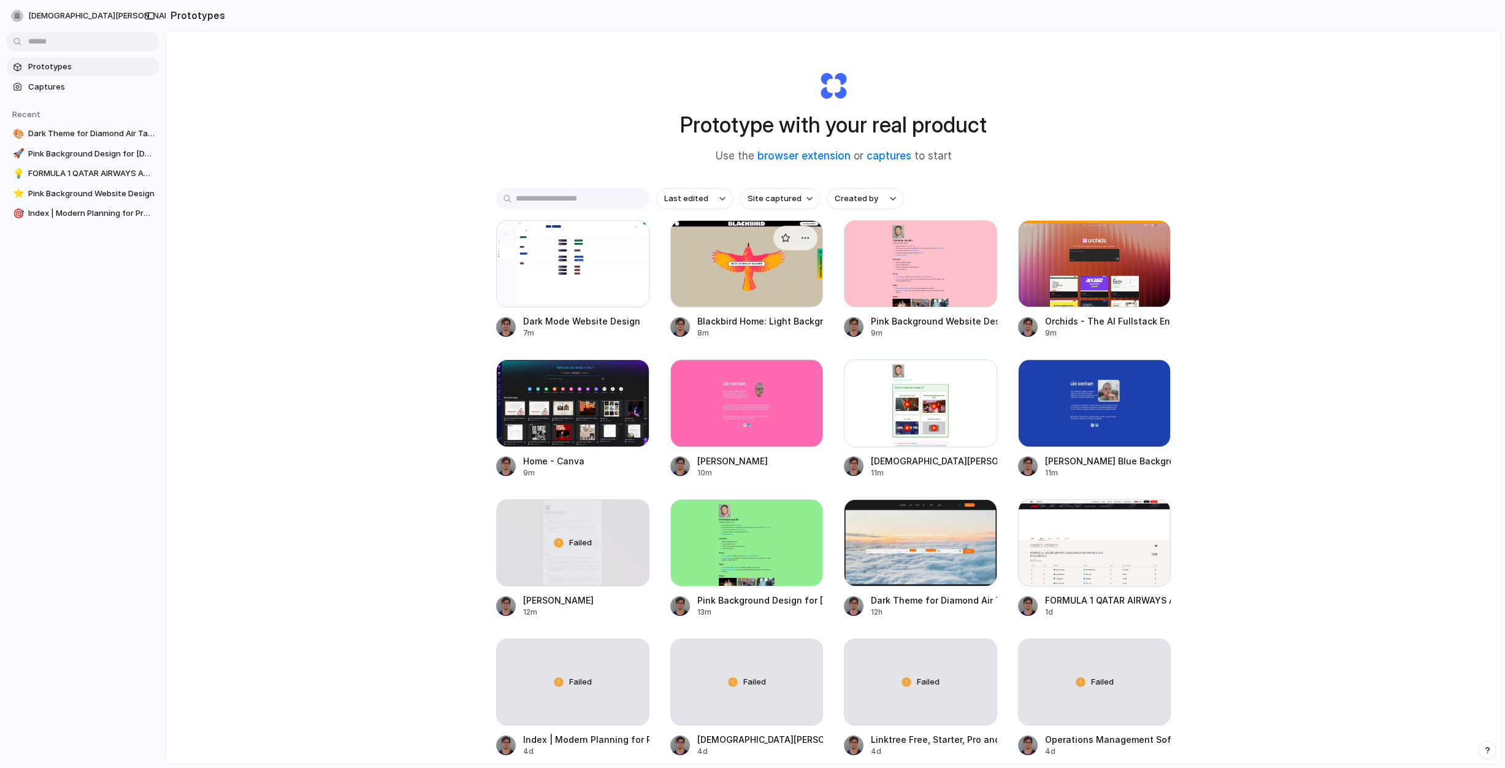
click at [686, 271] on div at bounding box center [746, 263] width 153 height 87
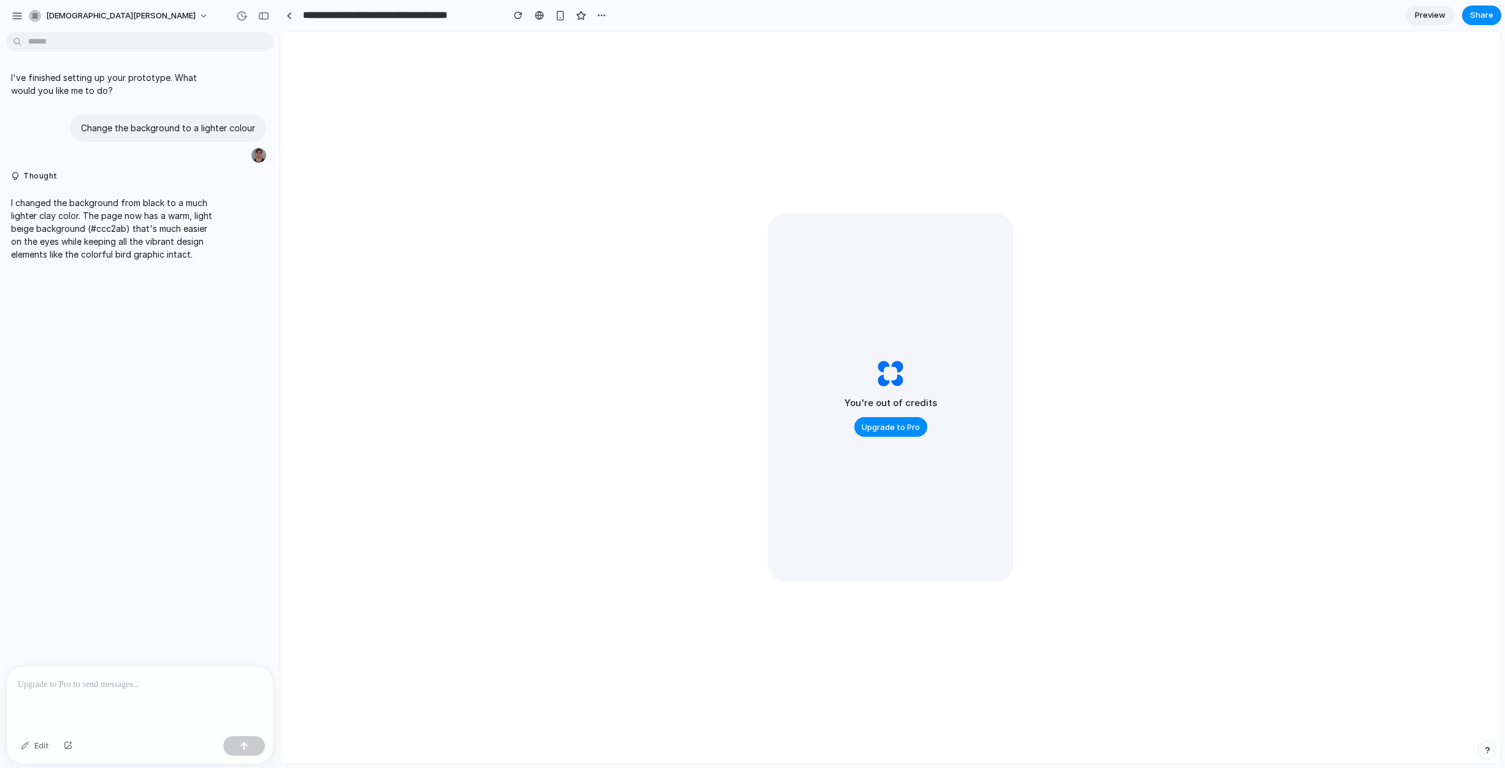
click at [148, 686] on p at bounding box center [140, 684] width 244 height 15
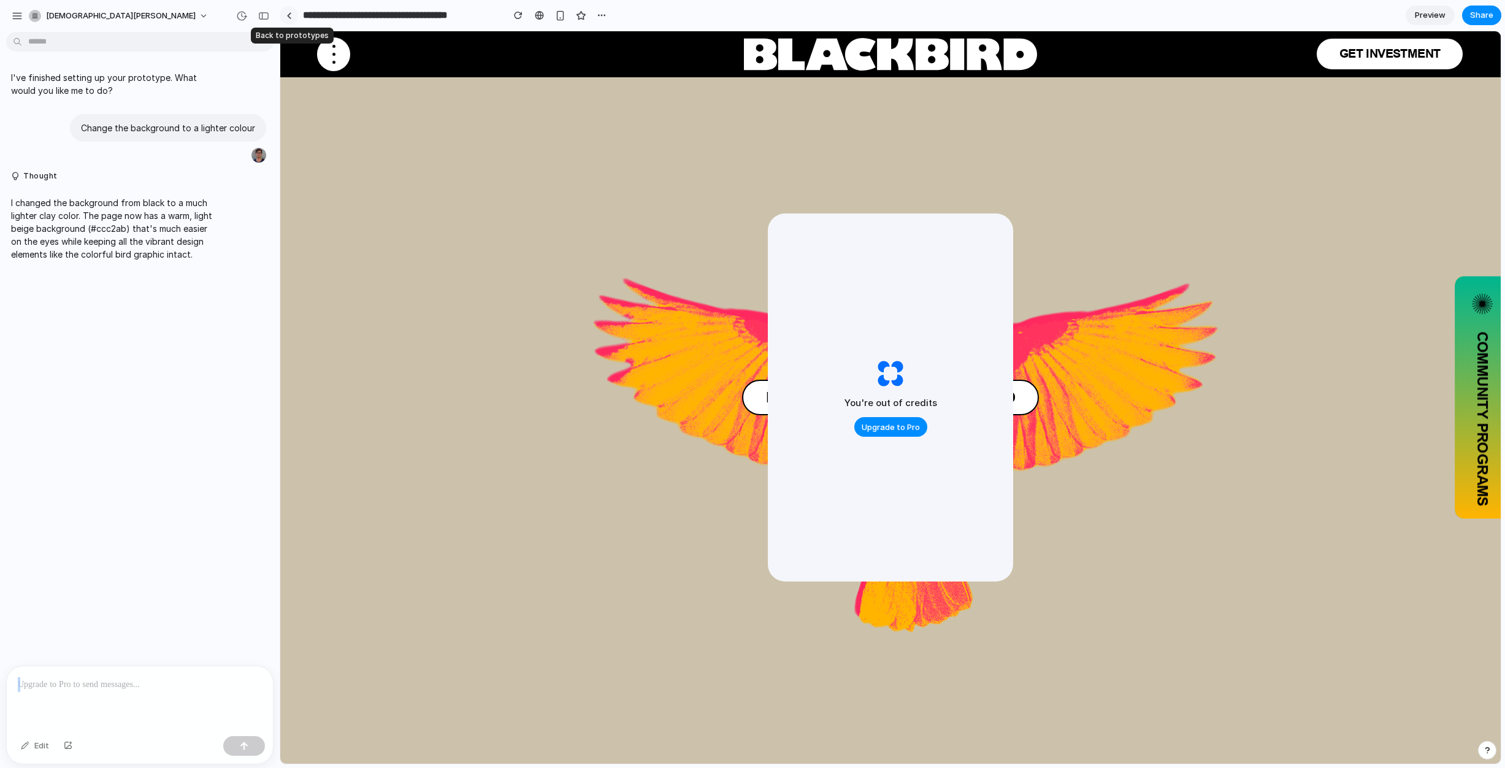
click at [290, 20] on link at bounding box center [289, 15] width 18 height 18
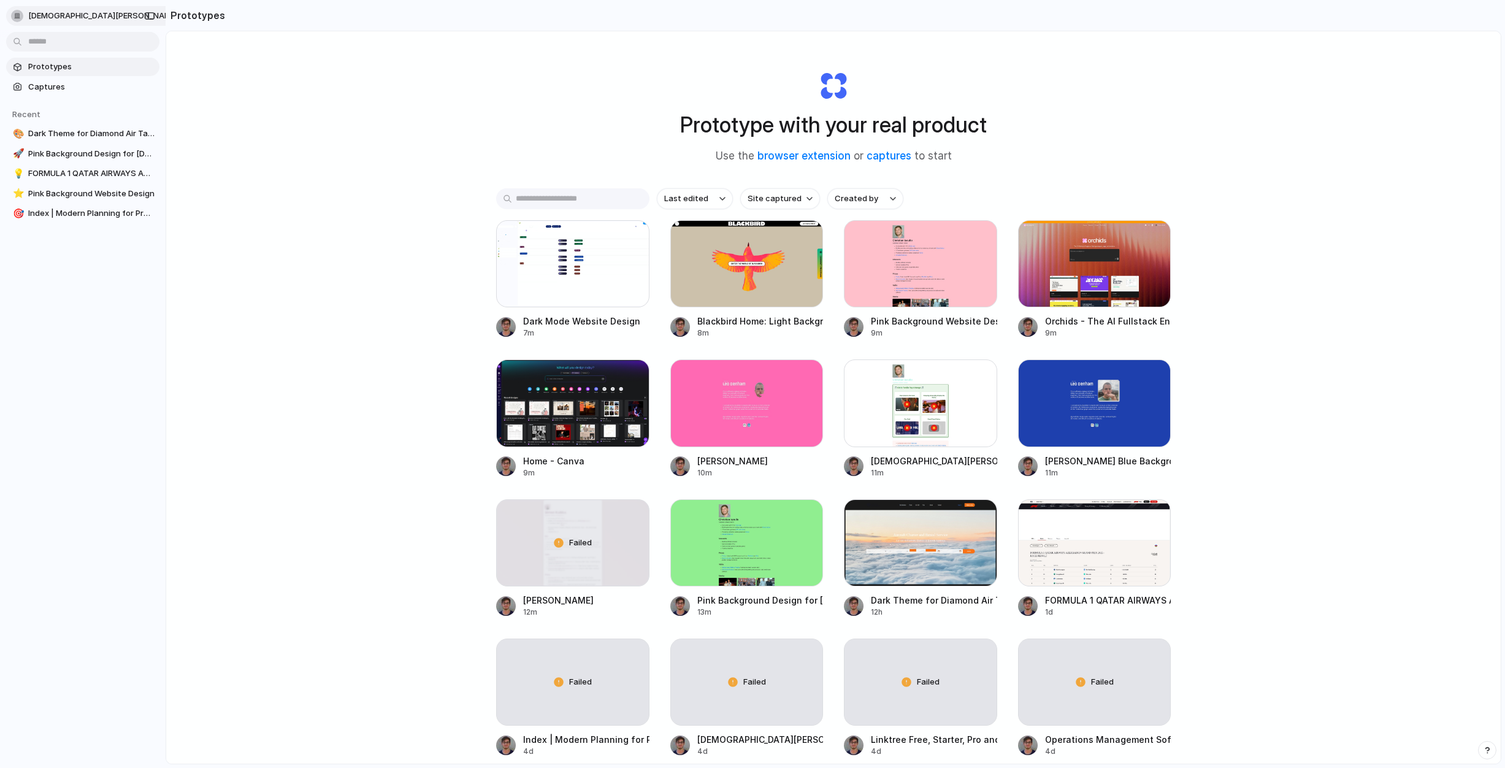
click at [64, 18] on span "[DEMOGRAPHIC_DATA][PERSON_NAME]" at bounding box center [103, 16] width 150 height 12
click at [72, 44] on li "Settings" at bounding box center [60, 44] width 102 height 20
click at [599, 275] on div at bounding box center [572, 263] width 153 height 87
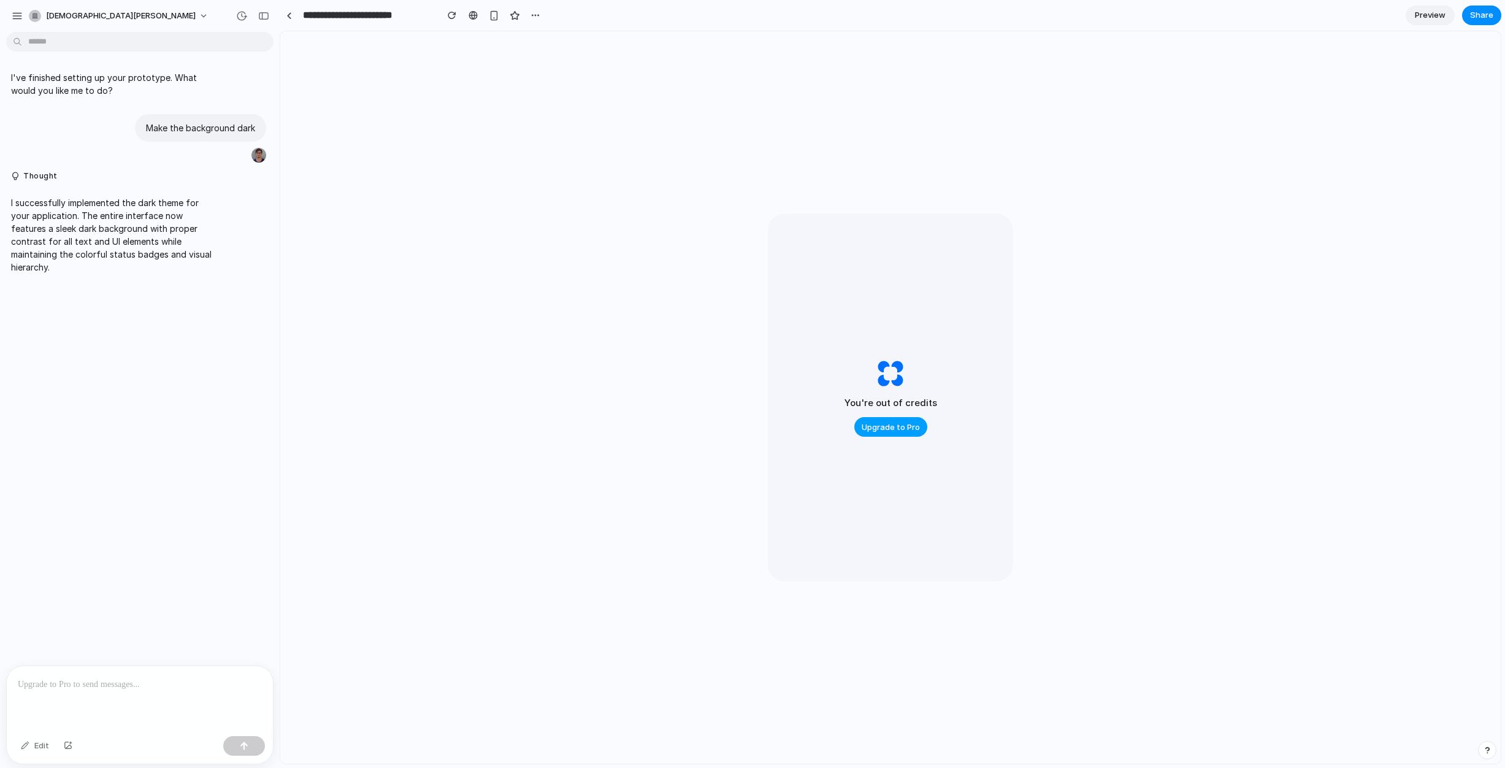
click at [888, 428] on span "Upgrade to Pro" at bounding box center [891, 427] width 58 height 12
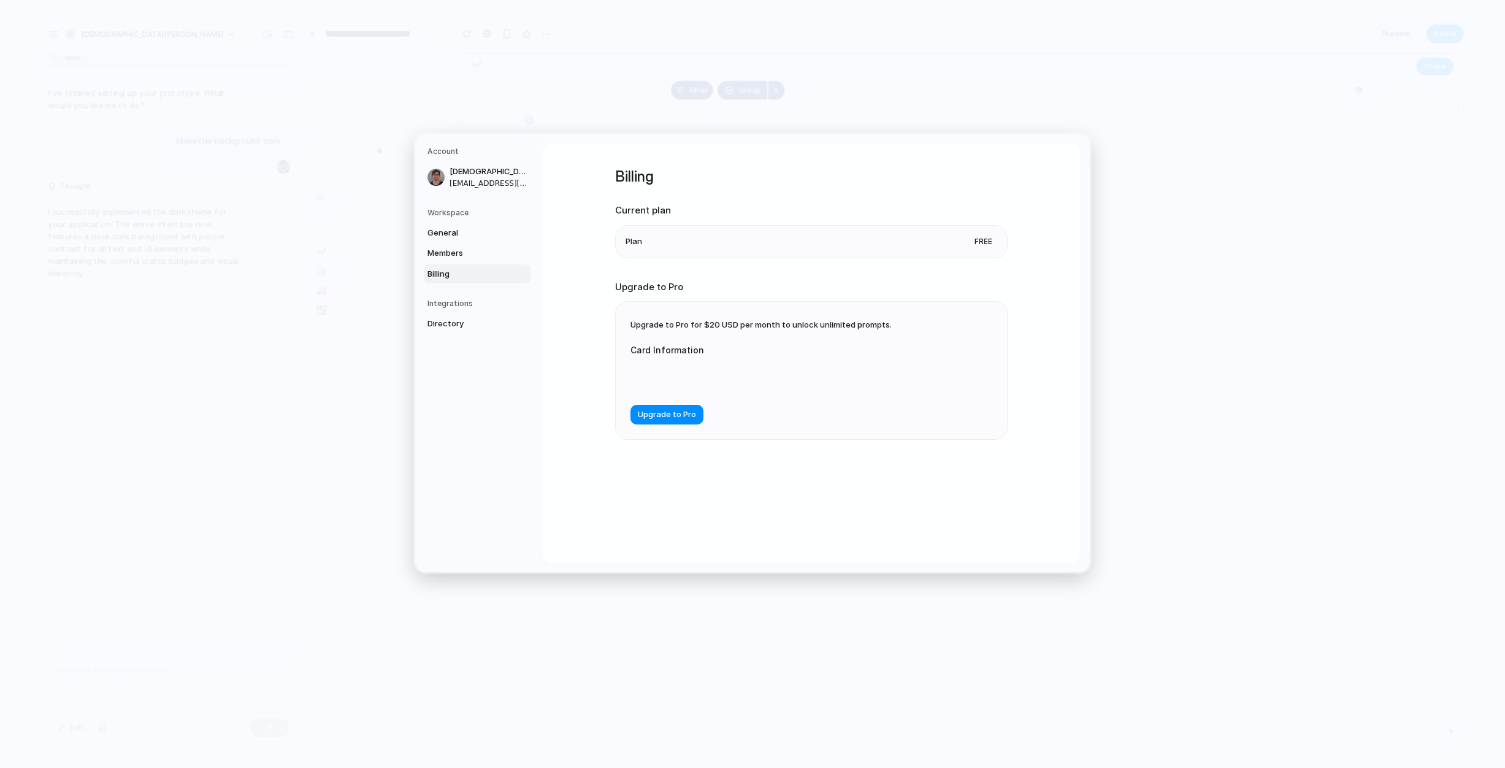
click at [684, 370] on div at bounding box center [753, 376] width 245 height 31
click at [651, 417] on span "Upgrade to Pro" at bounding box center [667, 415] width 58 height 12
click at [484, 467] on nav "Account [DEMOGRAPHIC_DATA][PERSON_NAME] [PERSON_NAME][EMAIL_ADDRESS][PERSON_NAM…" at bounding box center [479, 353] width 128 height 439
click at [683, 371] on div at bounding box center [753, 376] width 245 height 31
click at [678, 419] on span "Upgrade to Pro" at bounding box center [667, 415] width 58 height 12
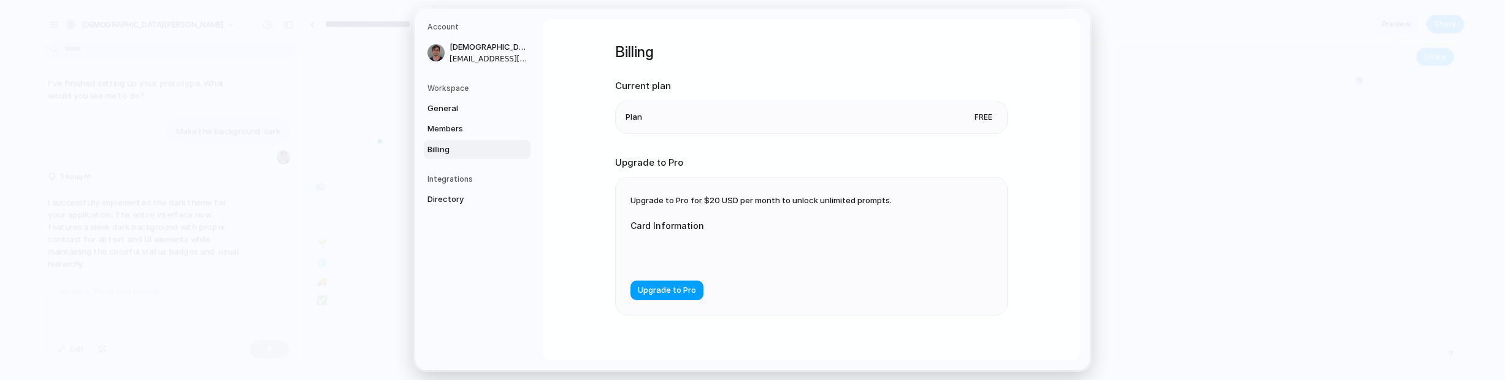
click at [671, 293] on span "Upgrade to Pro" at bounding box center [667, 291] width 58 height 12
click at [664, 288] on span "Upgrade to Pro" at bounding box center [667, 291] width 58 height 12
click at [594, 157] on div "Billing Current plan Plan Free Upgrade to Pro Upgrade to Pro for $20 USD per mo…" at bounding box center [811, 189] width 537 height 341
click at [678, 288] on span "Upgrade to Pro" at bounding box center [667, 291] width 58 height 12
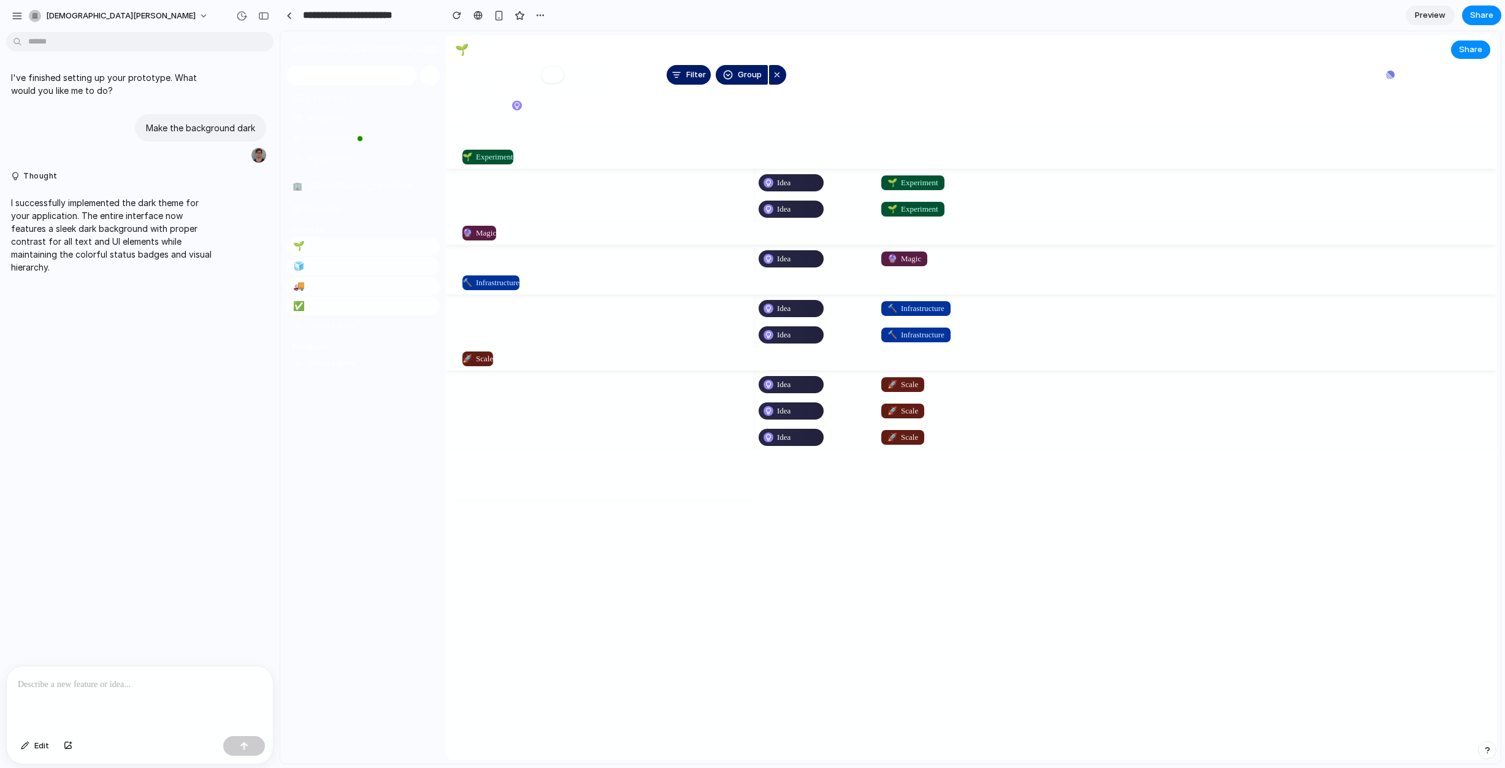
click at [203, 379] on p at bounding box center [140, 684] width 244 height 15
click at [290, 17] on div at bounding box center [289, 15] width 6 height 7
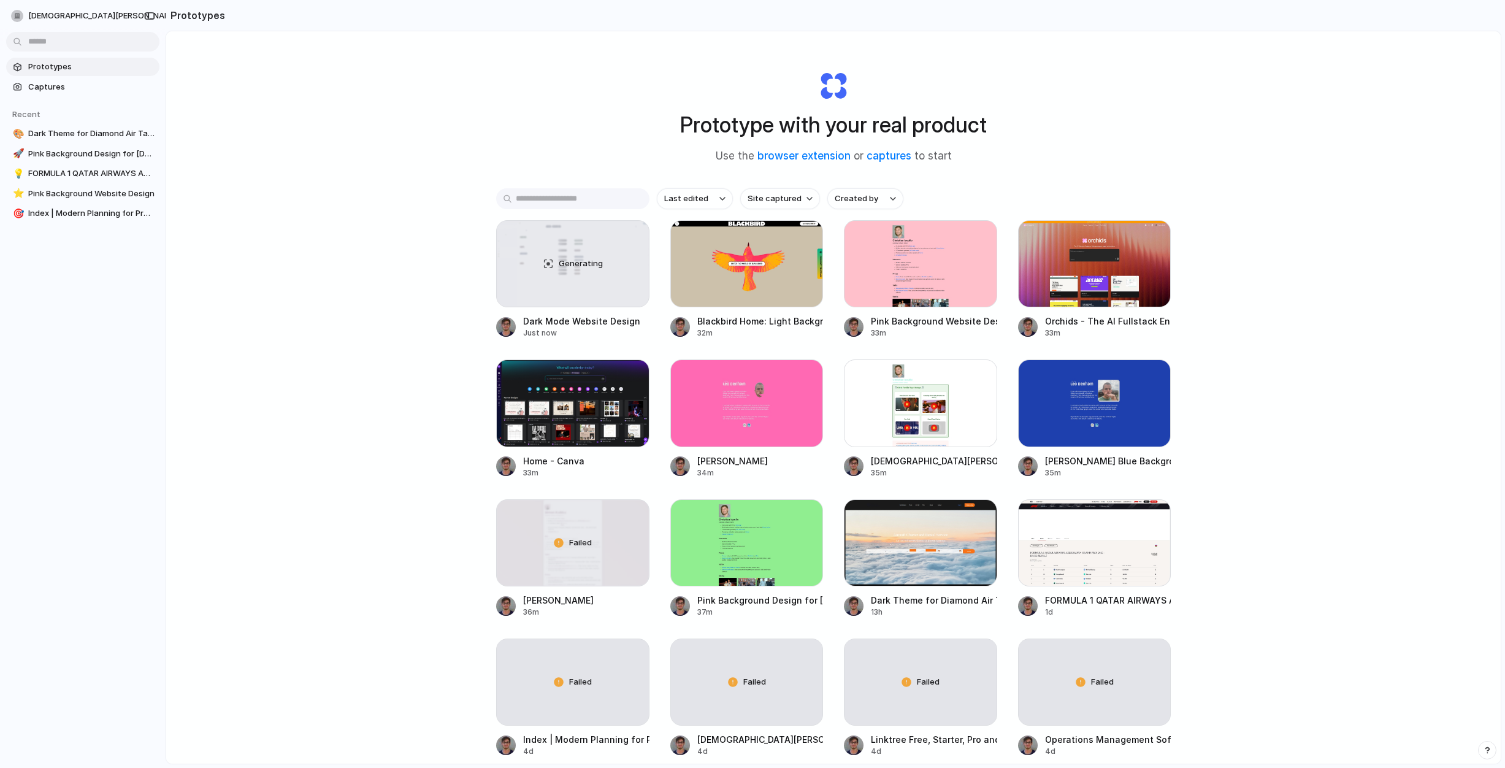
click at [375, 175] on div "Prototype with your real product Use the browser extension or captures to start…" at bounding box center [833, 429] width 1335 height 797
click at [76, 10] on span "[DEMOGRAPHIC_DATA][PERSON_NAME]" at bounding box center [103, 16] width 150 height 12
click at [88, 40] on li "Settings" at bounding box center [60, 44] width 102 height 20
